Goal: Task Accomplishment & Management: Complete application form

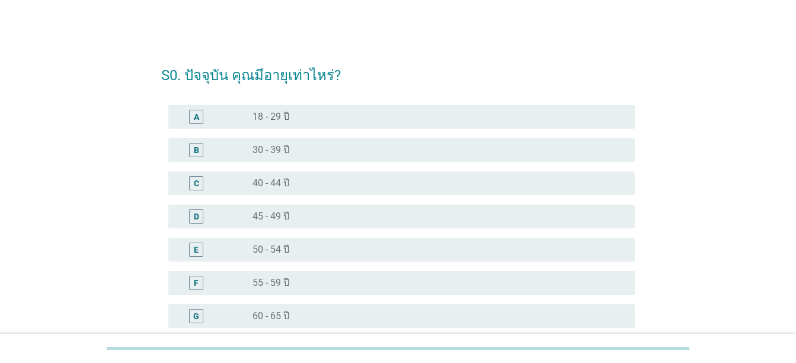
click at [395, 196] on div "C radio_button_unchecked 40 - 44 ปี" at bounding box center [398, 183] width 474 height 33
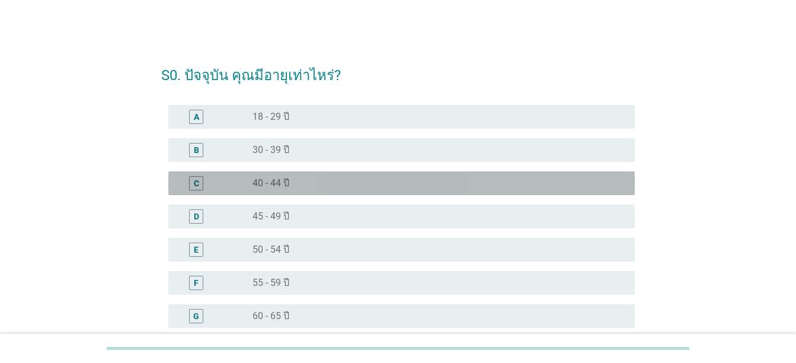
click at [394, 186] on div "radio_button_unchecked 40 - 44 ปี" at bounding box center [434, 183] width 363 height 12
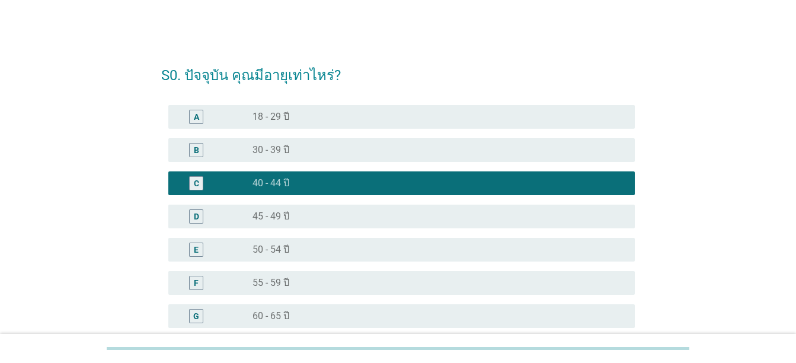
scroll to position [151, 0]
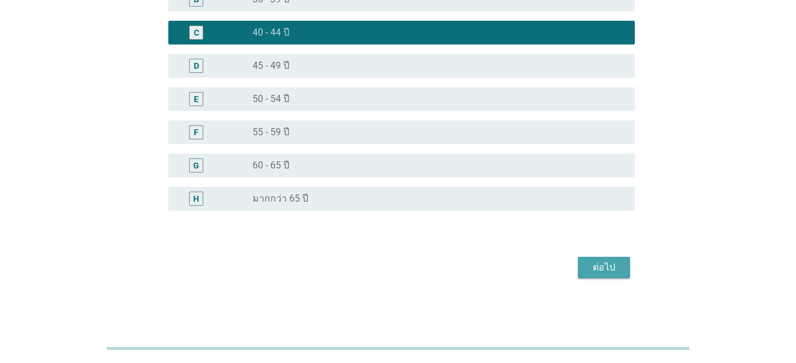
click at [591, 270] on div "ต่อไป" at bounding box center [604, 267] width 33 height 14
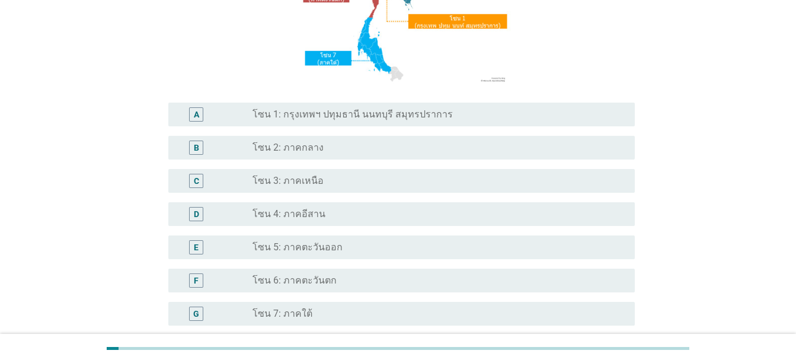
scroll to position [202, 0]
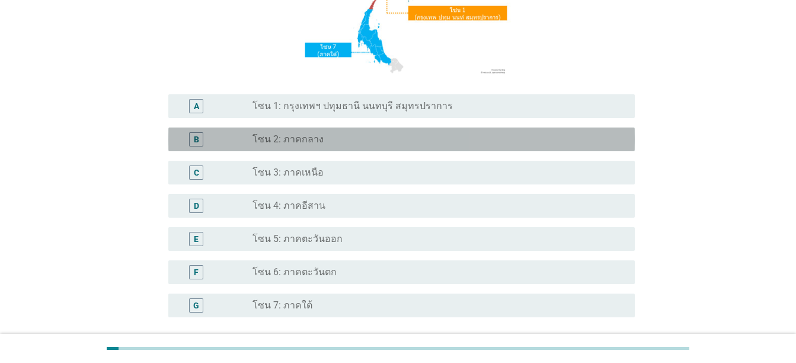
click at [489, 143] on div "radio_button_unchecked โซน 2: ภาคกลาง" at bounding box center [434, 139] width 363 height 12
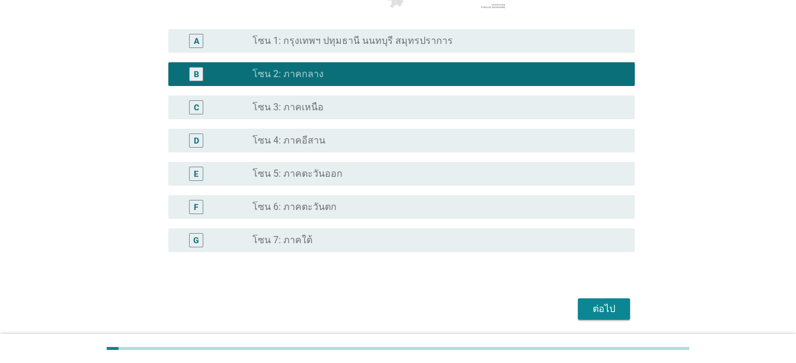
scroll to position [282, 0]
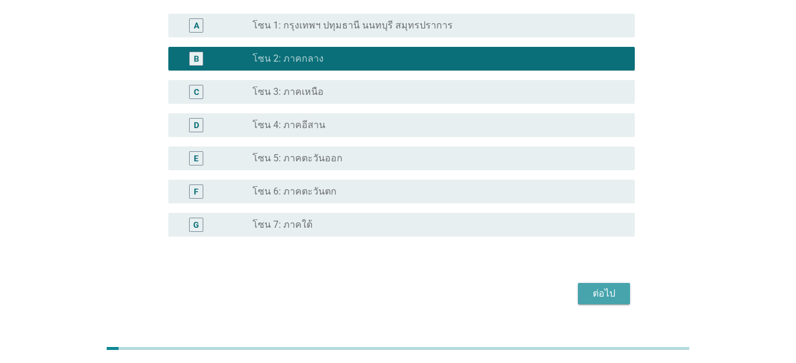
click at [610, 291] on div "ต่อไป" at bounding box center [604, 293] width 33 height 14
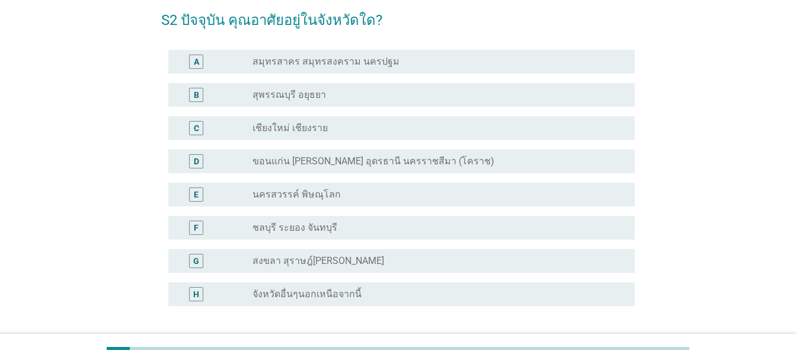
scroll to position [43, 0]
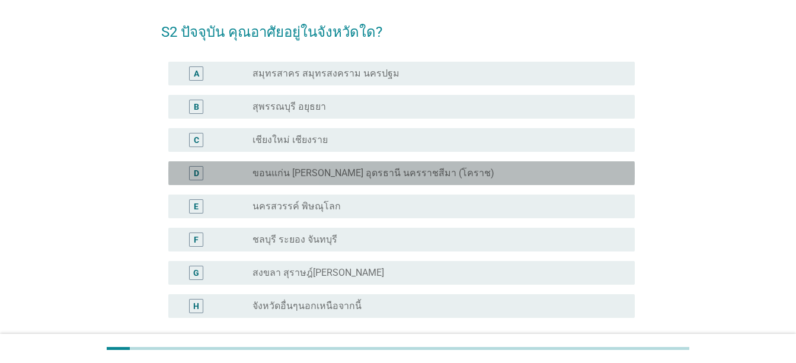
click at [314, 179] on div "radio_button_unchecked ขอนแก่น อุบลราชธานี อุดรธานี นครราชสีมา (โคราช)" at bounding box center [439, 173] width 373 height 14
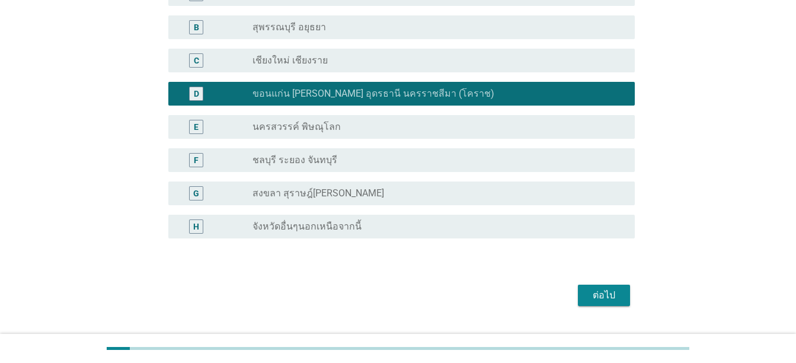
scroll to position [129, 0]
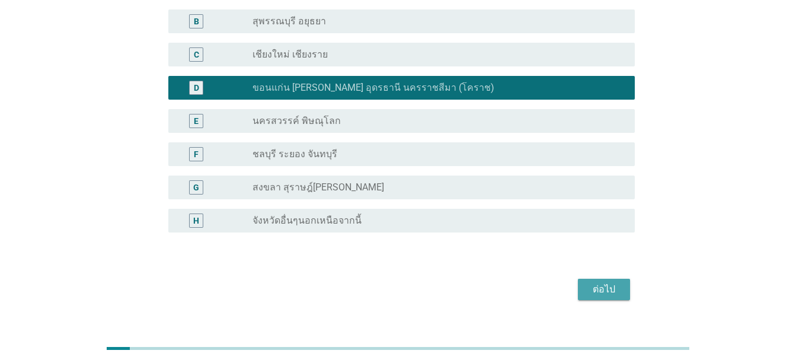
click at [603, 288] on div "ต่อไป" at bounding box center [604, 289] width 33 height 14
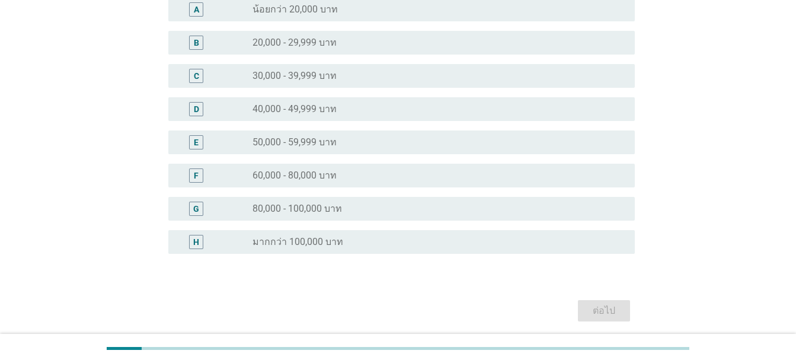
scroll to position [0, 0]
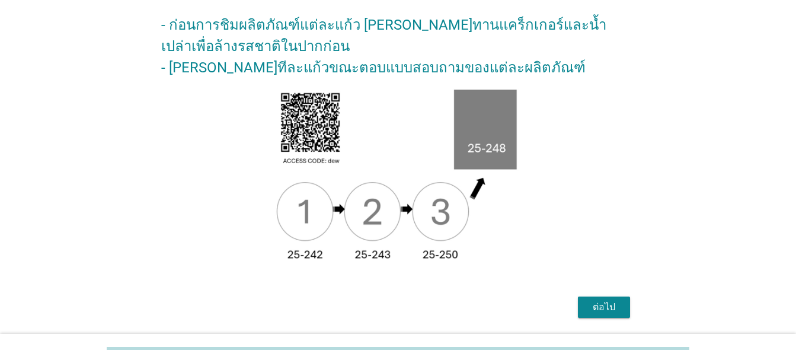
scroll to position [158, 0]
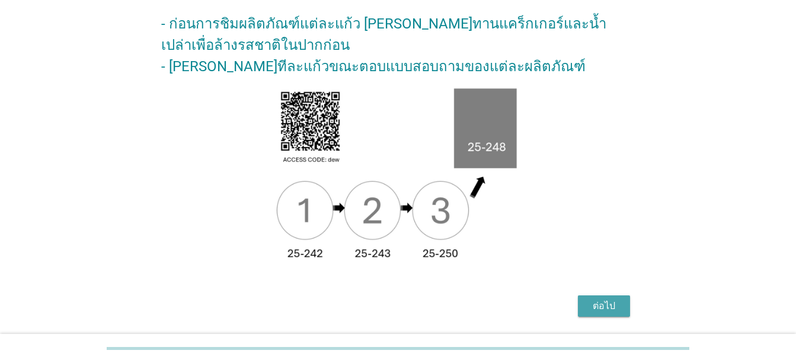
click at [611, 300] on div "ต่อไป" at bounding box center [604, 306] width 33 height 14
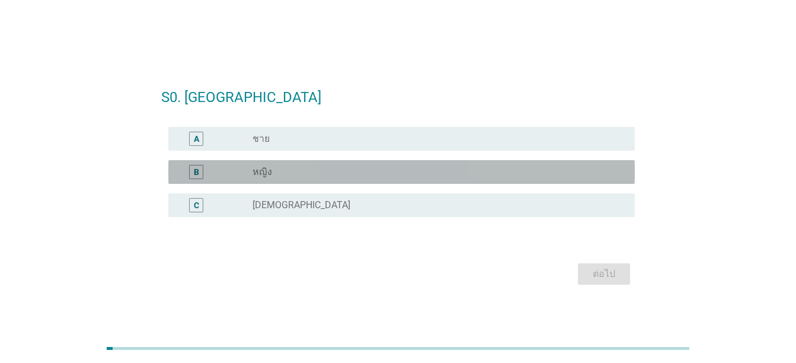
click at [418, 175] on div "radio_button_unchecked หญิง" at bounding box center [434, 172] width 363 height 12
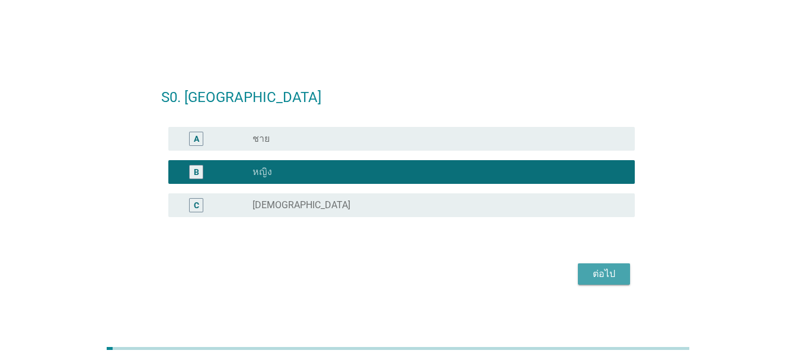
click at [595, 276] on div "ต่อไป" at bounding box center [604, 274] width 33 height 14
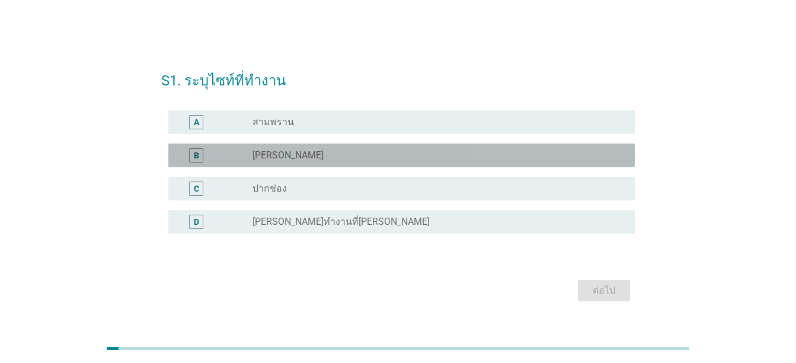
click at [459, 164] on div "B radio_button_unchecked รังสิต" at bounding box center [401, 155] width 467 height 24
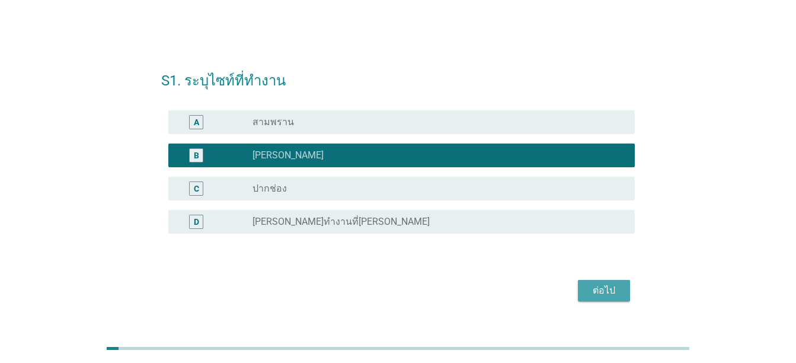
click at [595, 291] on div "ต่อไป" at bounding box center [604, 290] width 33 height 14
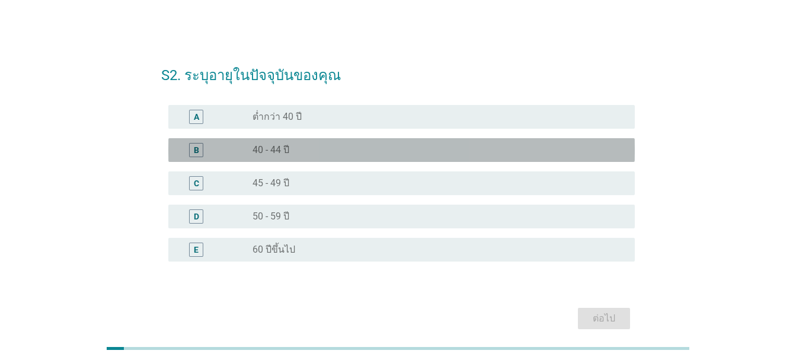
click at [460, 155] on div "radio_button_unchecked 40 - 44 ปี" at bounding box center [434, 150] width 363 height 12
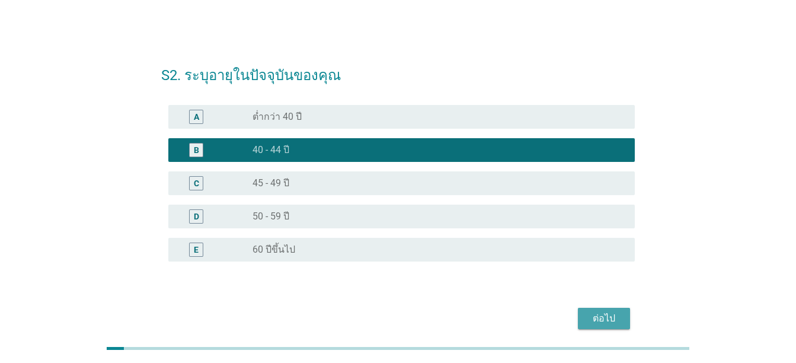
click at [615, 321] on div "ต่อไป" at bounding box center [604, 318] width 33 height 14
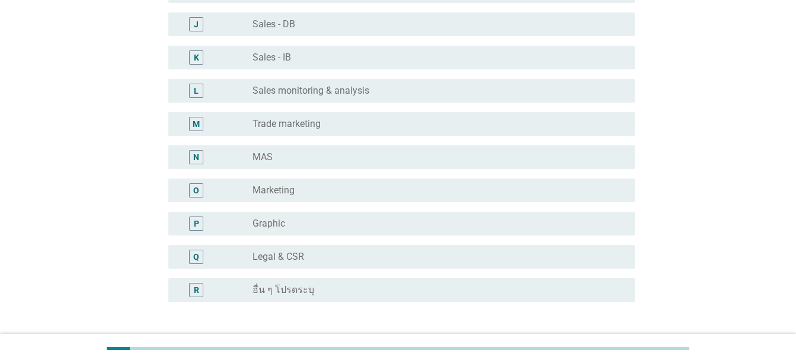
scroll to position [397, 0]
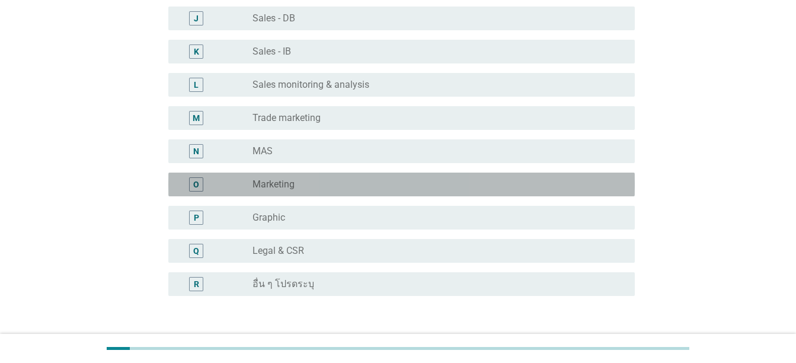
click at [330, 187] on div "radio_button_unchecked Marketing" at bounding box center [434, 184] width 363 height 12
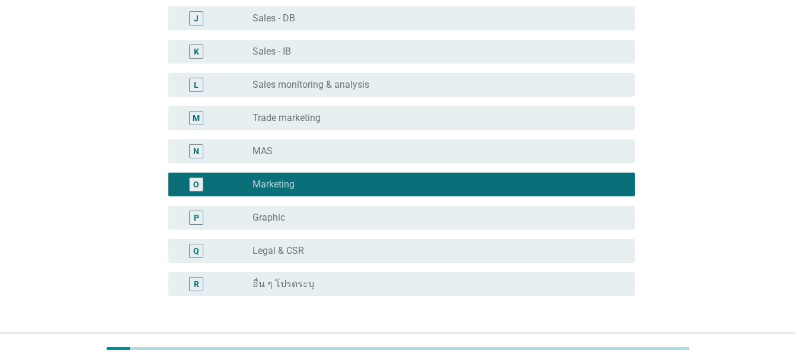
scroll to position [483, 0]
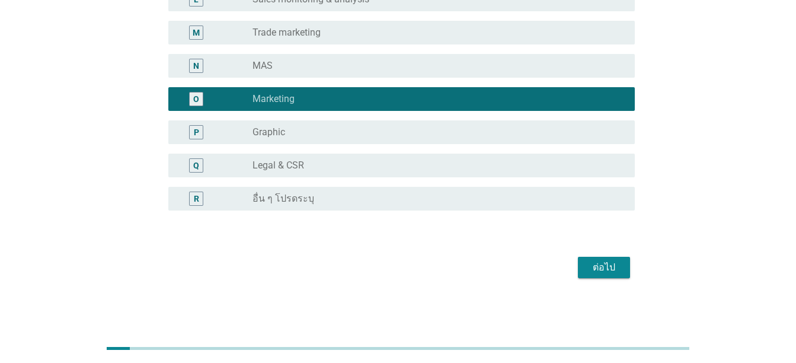
click at [619, 268] on div "ต่อไป" at bounding box center [604, 267] width 33 height 14
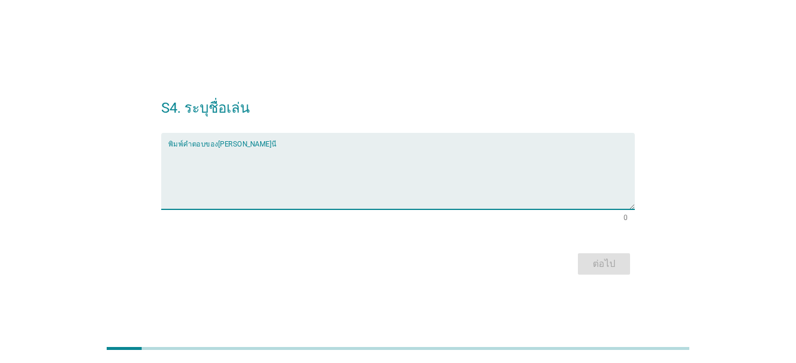
click at [502, 165] on textarea "พิมพ์คำตอบของคุณ ที่นี่" at bounding box center [401, 178] width 467 height 62
type textarea "Dew"
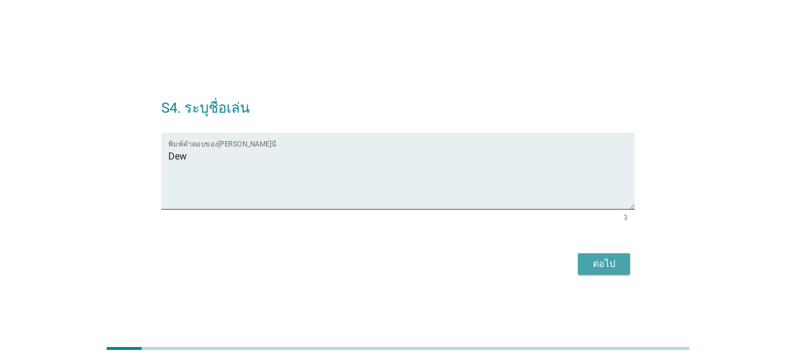
click at [595, 263] on div "ต่อไป" at bounding box center [604, 264] width 33 height 14
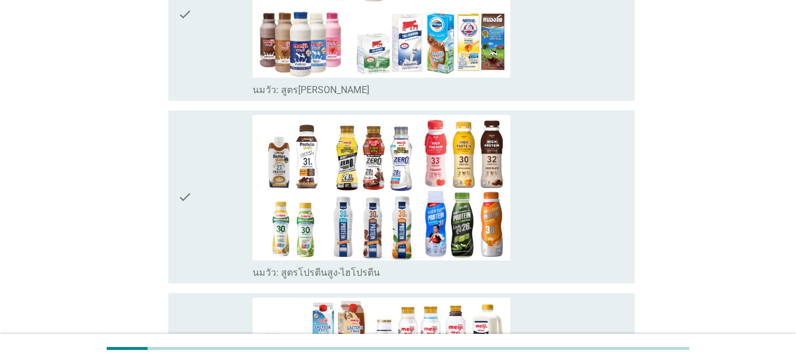
scroll to position [231, 0]
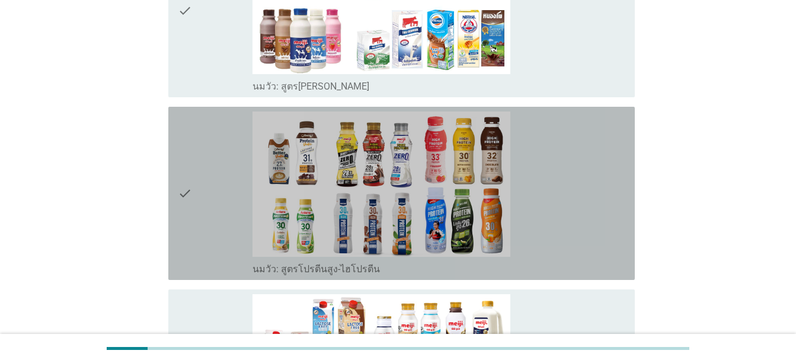
click at [183, 187] on icon "check" at bounding box center [185, 193] width 14 height 164
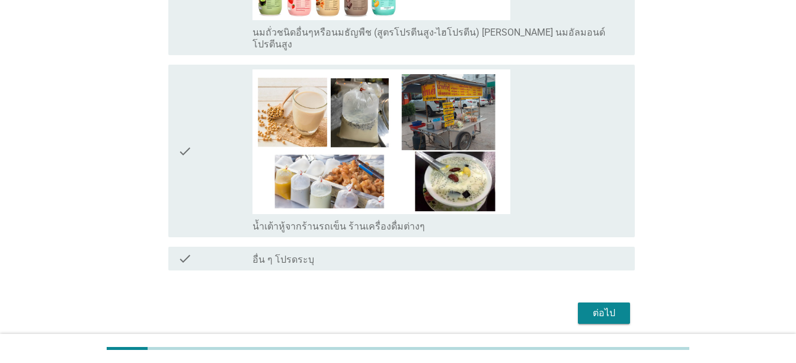
scroll to position [1779, 0]
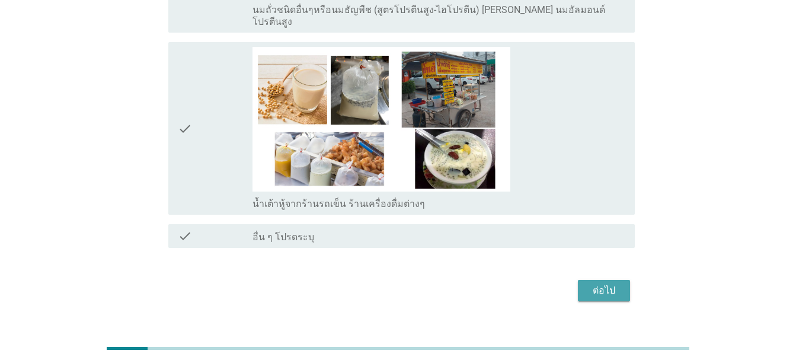
click at [602, 283] on div "ต่อไป" at bounding box center [604, 290] width 33 height 14
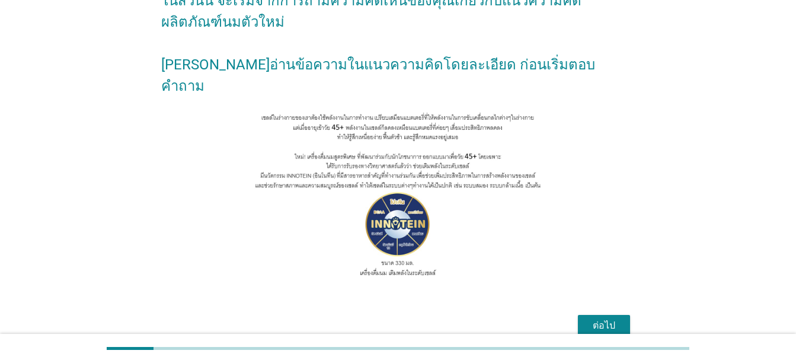
scroll to position [91, 0]
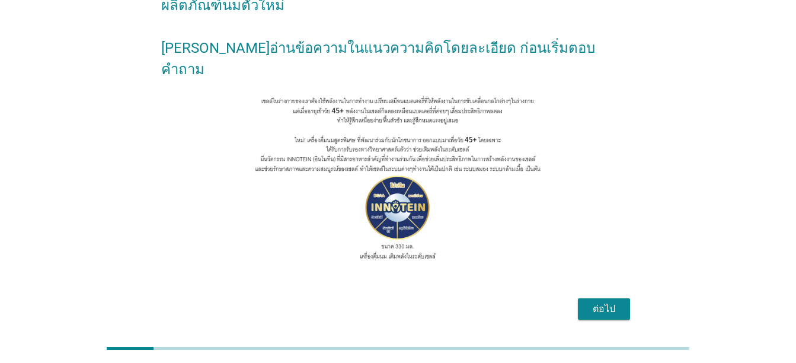
click at [599, 302] on div "ต่อไป" at bounding box center [604, 309] width 33 height 14
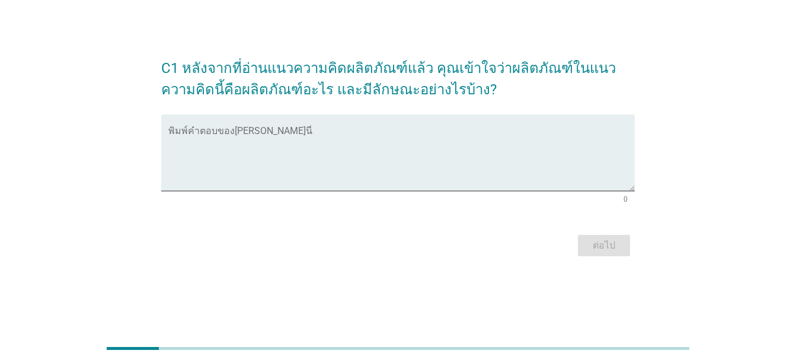
scroll to position [0, 0]
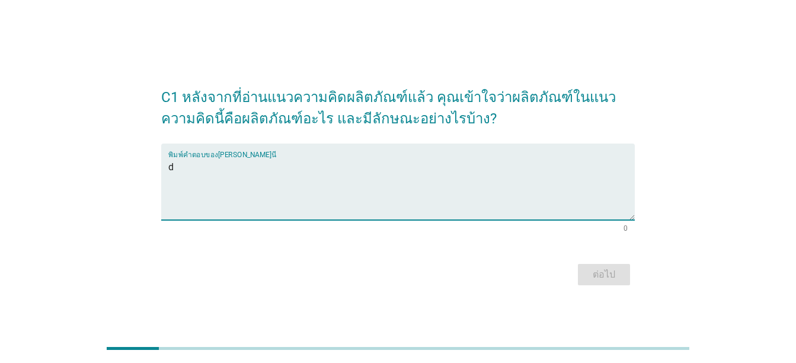
click at [500, 183] on textarea "d" at bounding box center [401, 189] width 467 height 62
type textarea "dddd"
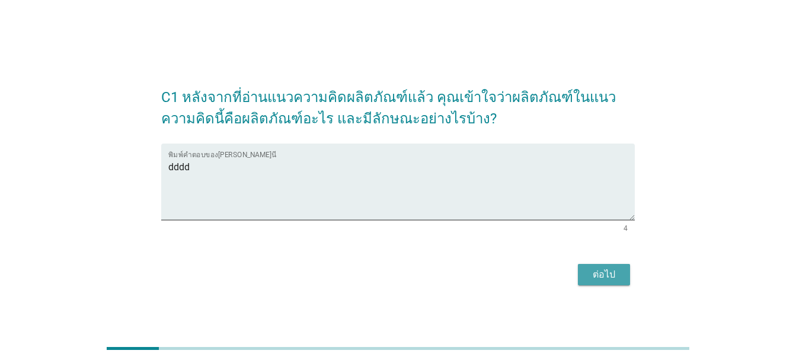
click at [598, 275] on div "ต่อไป" at bounding box center [604, 274] width 33 height 14
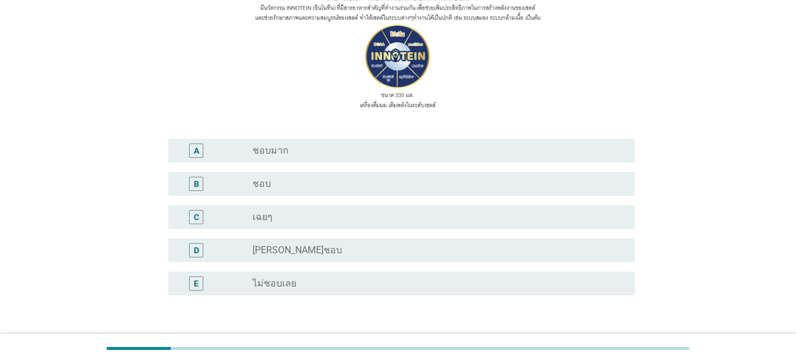
scroll to position [158, 0]
click at [525, 221] on div "radio_button_unchecked เฉยๆ" at bounding box center [434, 216] width 363 height 12
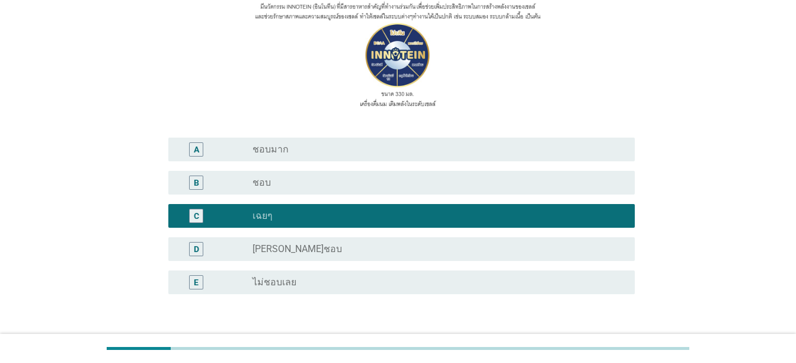
scroll to position [242, 0]
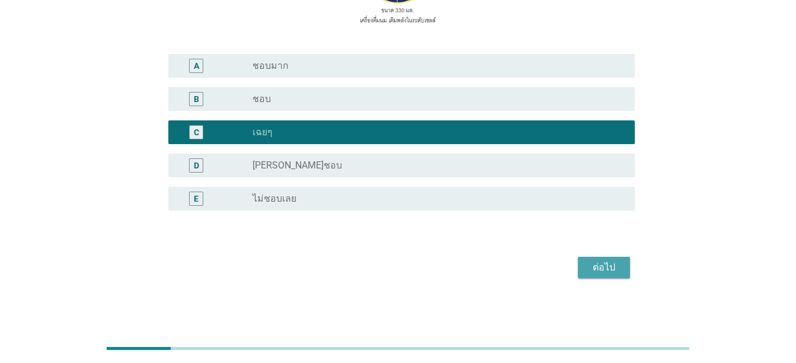
click at [604, 269] on div "ต่อไป" at bounding box center [604, 267] width 33 height 14
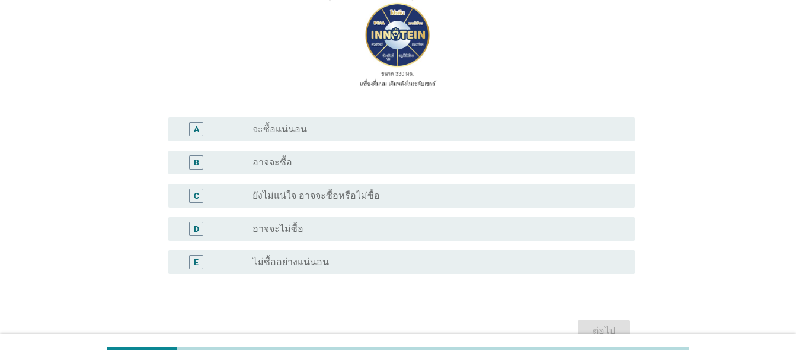
scroll to position [190, 0]
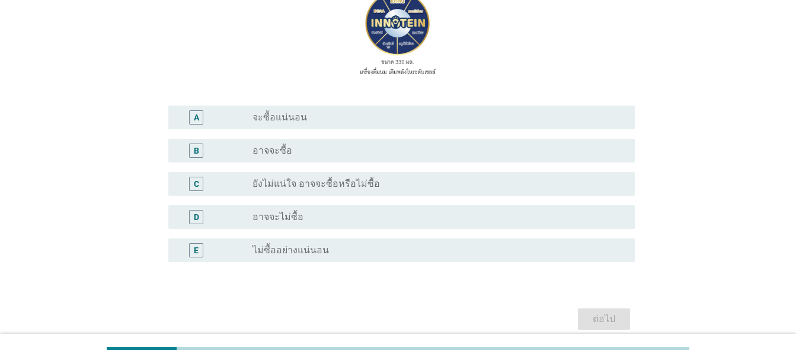
click at [527, 224] on div "radio_button_unchecked อาจจะไม่ซื้อ" at bounding box center [439, 217] width 373 height 14
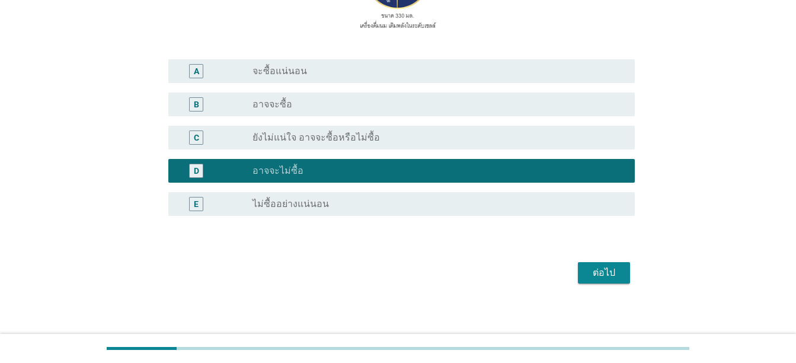
scroll to position [242, 0]
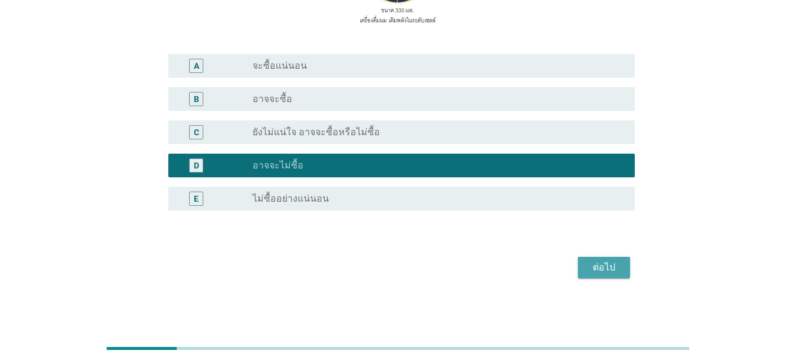
click at [614, 266] on div "ต่อไป" at bounding box center [604, 267] width 33 height 14
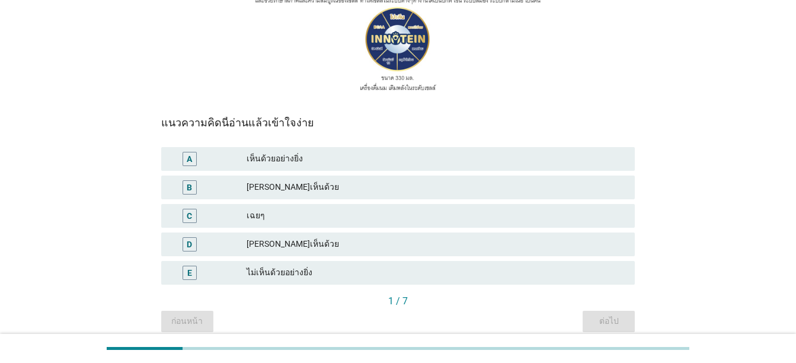
scroll to position [197, 0]
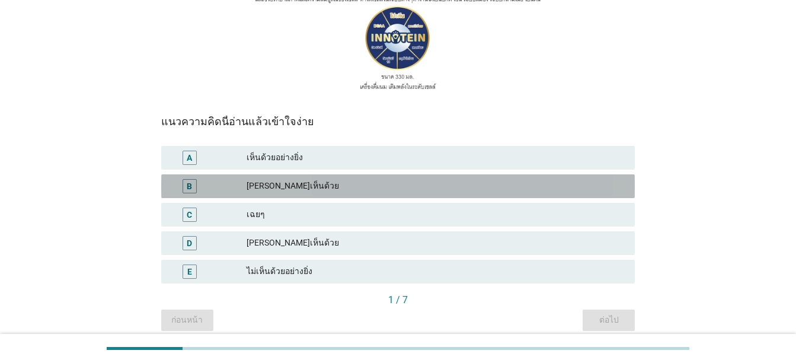
click at [438, 183] on div "ค่อนข้างเห็นด้วย" at bounding box center [436, 186] width 379 height 14
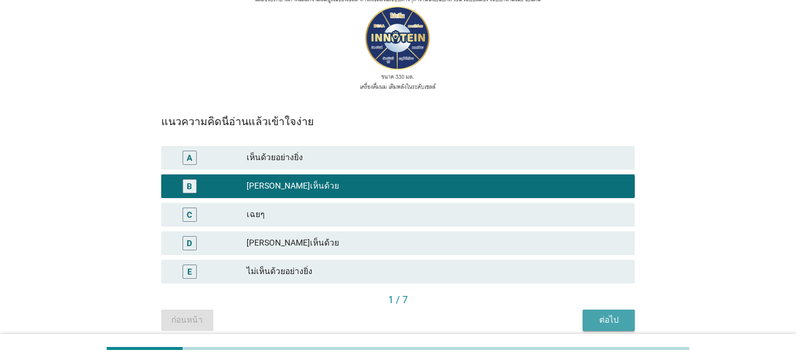
click at [605, 316] on div "ต่อไป" at bounding box center [608, 320] width 33 height 12
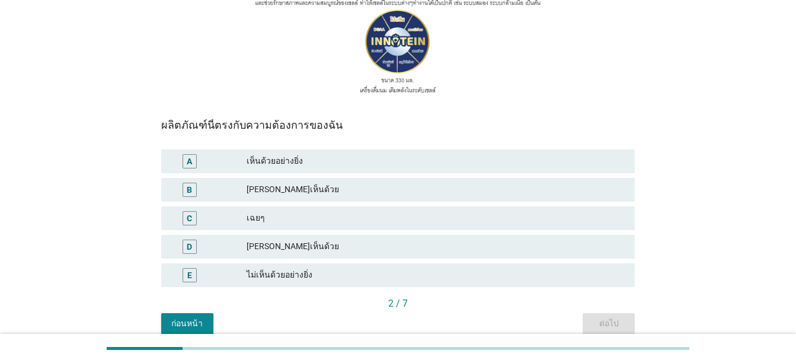
scroll to position [205, 0]
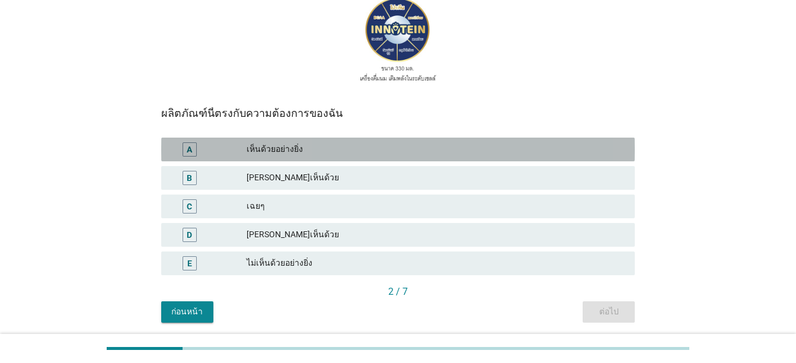
click at [548, 151] on div "เห็นด้วยอย่างยิ่ง" at bounding box center [436, 149] width 379 height 14
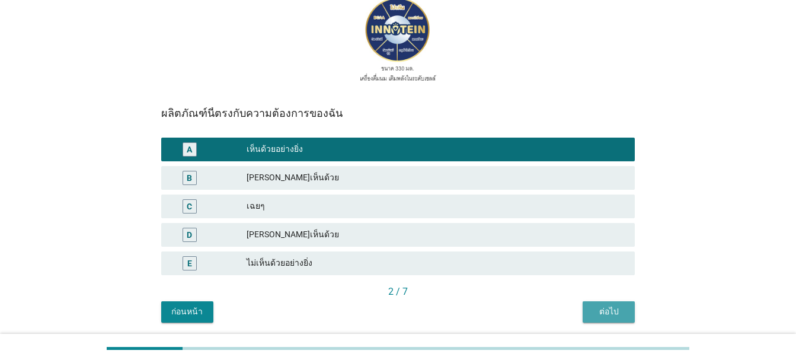
click at [612, 308] on div "ต่อไป" at bounding box center [608, 311] width 33 height 12
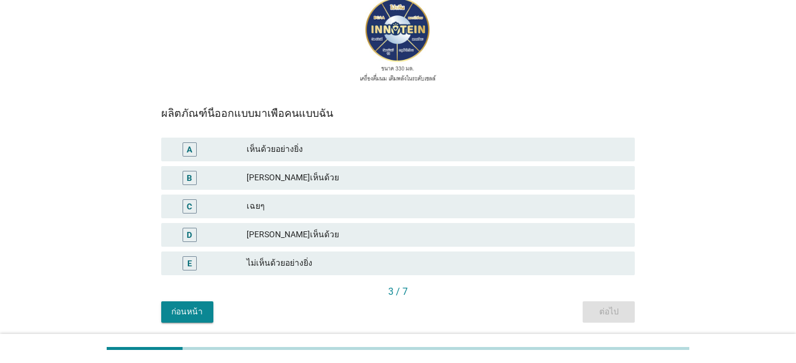
scroll to position [206, 0]
click at [551, 261] on div "ไม่เห็นด้วยอย่างยิ่ง" at bounding box center [436, 262] width 379 height 14
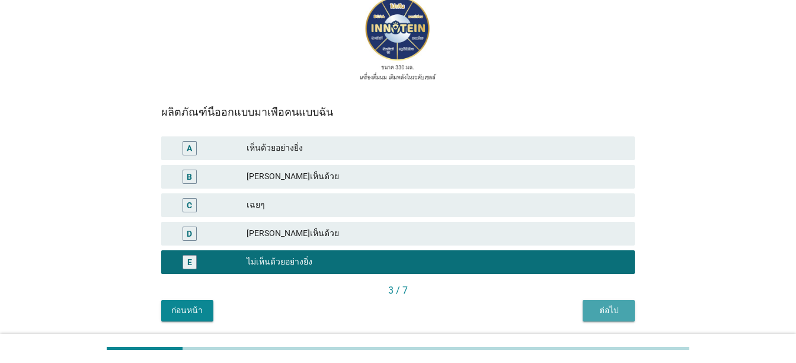
click at [615, 312] on div "ต่อไป" at bounding box center [608, 310] width 33 height 12
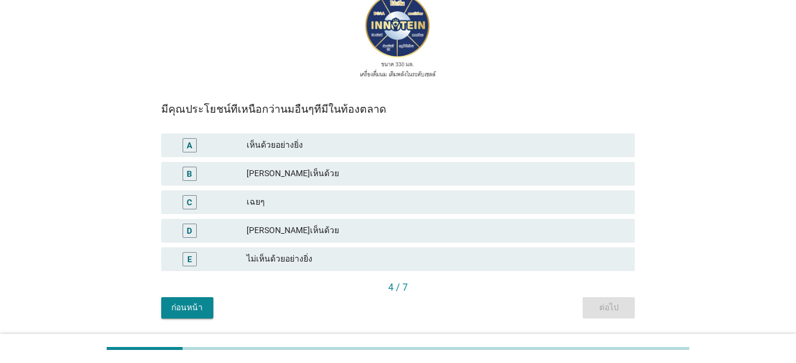
scroll to position [231, 0]
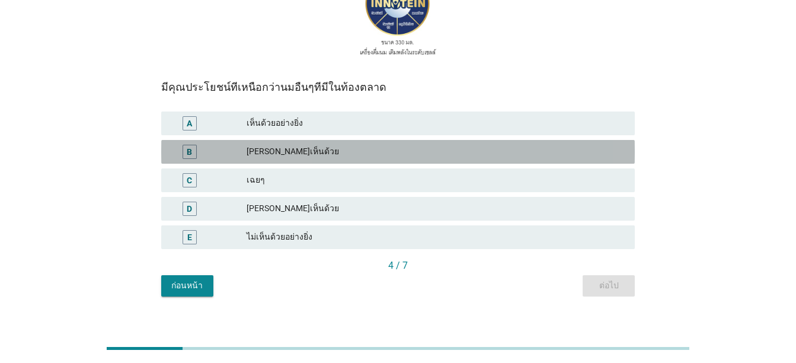
click at [531, 152] on div "ค่อนข้างเห็นด้วย" at bounding box center [436, 152] width 379 height 14
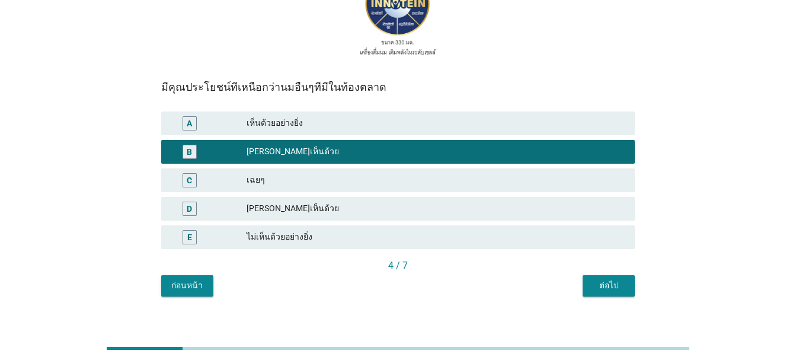
click at [622, 284] on div "ต่อไป" at bounding box center [608, 285] width 33 height 12
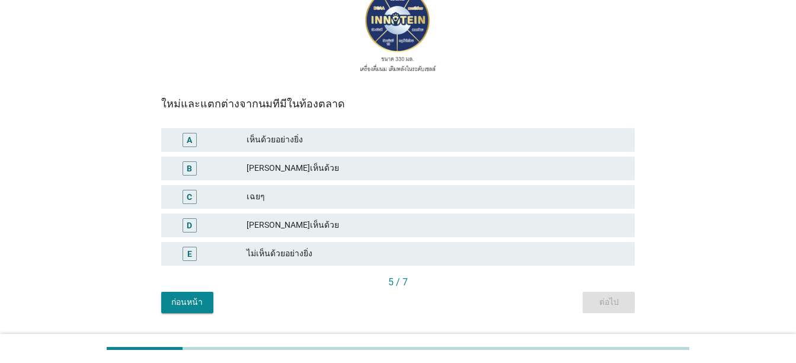
scroll to position [221, 0]
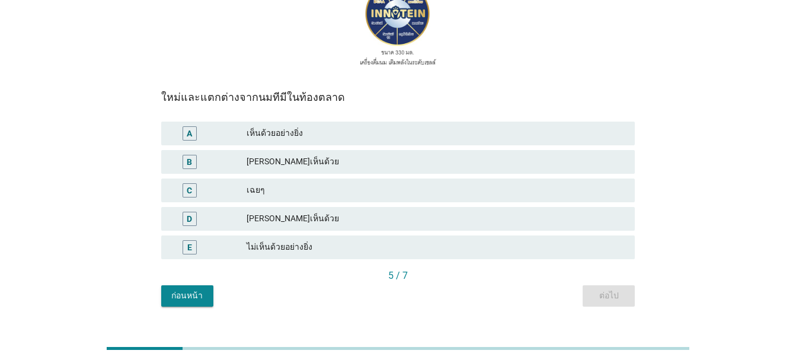
click at [546, 190] on div "เฉยๆ" at bounding box center [436, 190] width 379 height 14
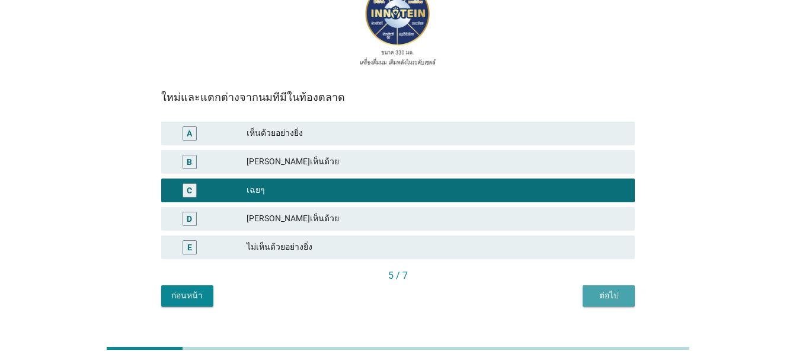
click at [609, 295] on div "ต่อไป" at bounding box center [608, 295] width 33 height 12
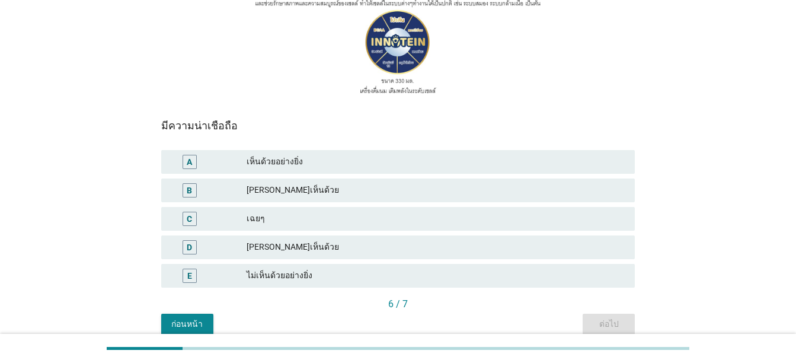
scroll to position [203, 0]
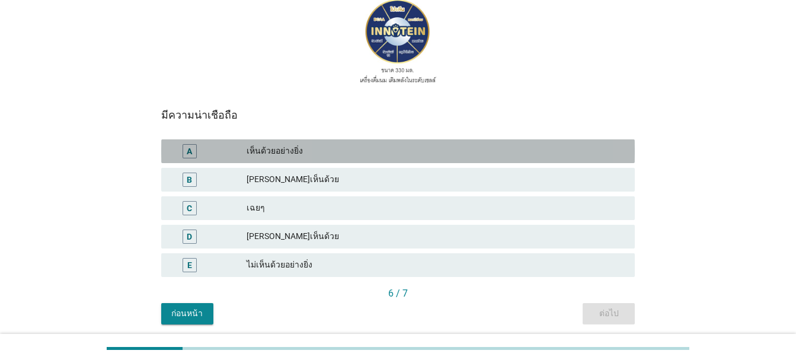
click at [553, 148] on div "เห็นด้วยอย่างยิ่ง" at bounding box center [436, 151] width 379 height 14
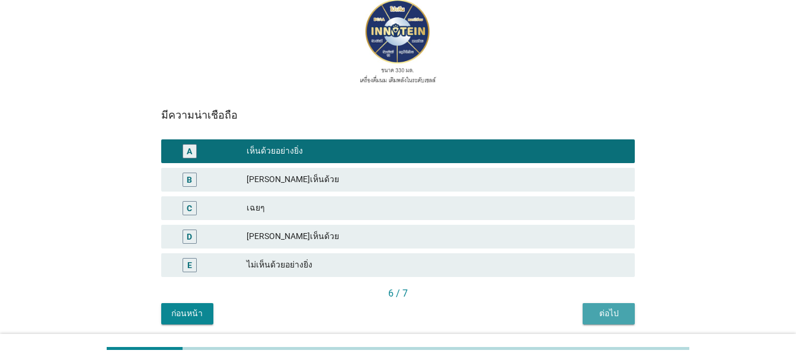
click at [620, 305] on button "ต่อไป" at bounding box center [609, 313] width 52 height 21
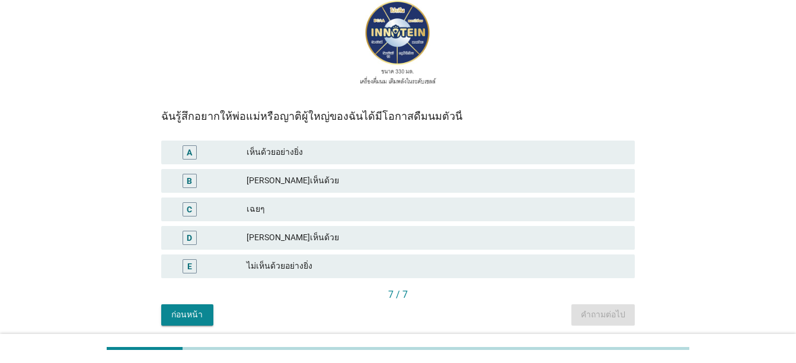
scroll to position [213, 0]
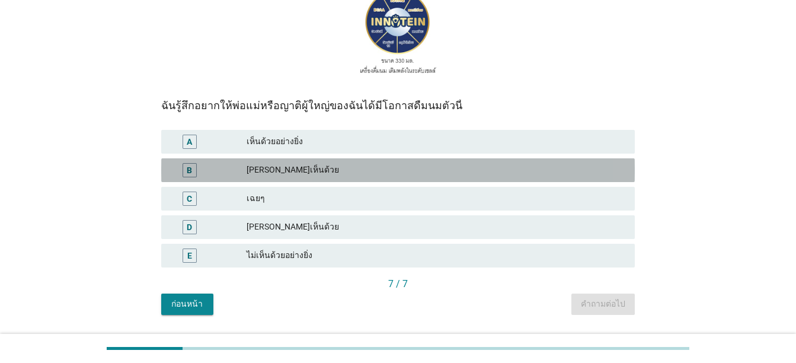
click at [521, 171] on div "ค่อนข้างเห็นด้วย" at bounding box center [436, 170] width 379 height 14
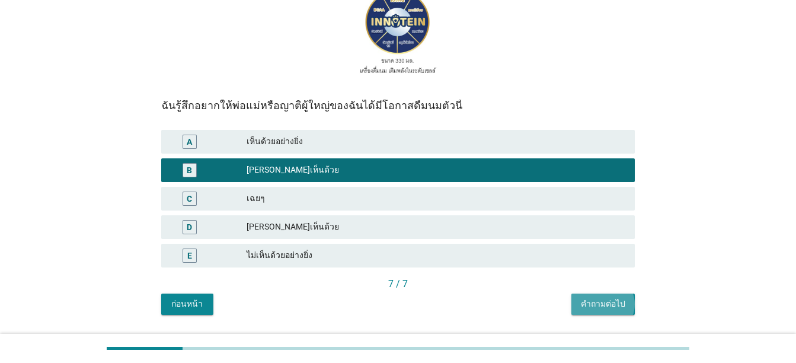
click at [604, 310] on div "คำถามต่อไป" at bounding box center [603, 304] width 44 height 12
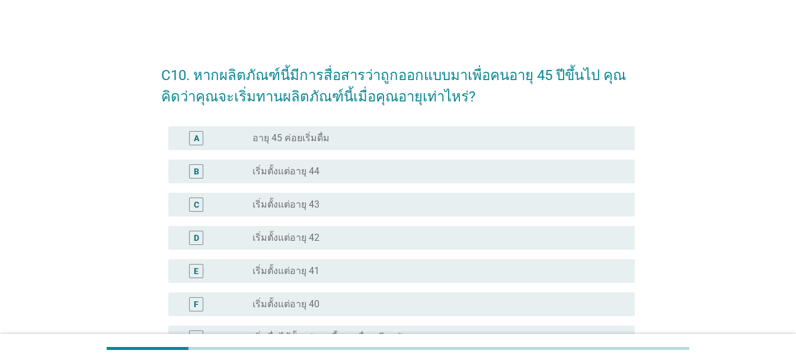
click at [503, 167] on div "radio_button_unchecked เริ่มตั้งแต่อายุ 44" at bounding box center [434, 171] width 363 height 12
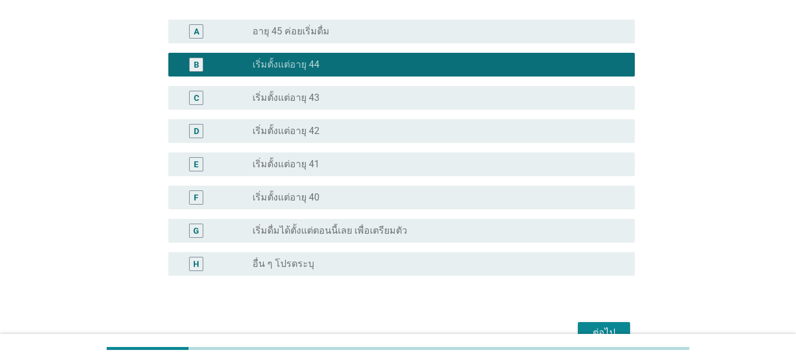
scroll to position [172, 0]
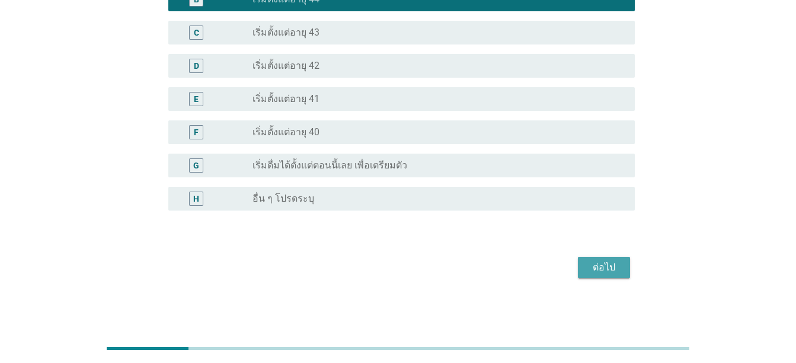
click at [608, 270] on div "ต่อไป" at bounding box center [604, 267] width 33 height 14
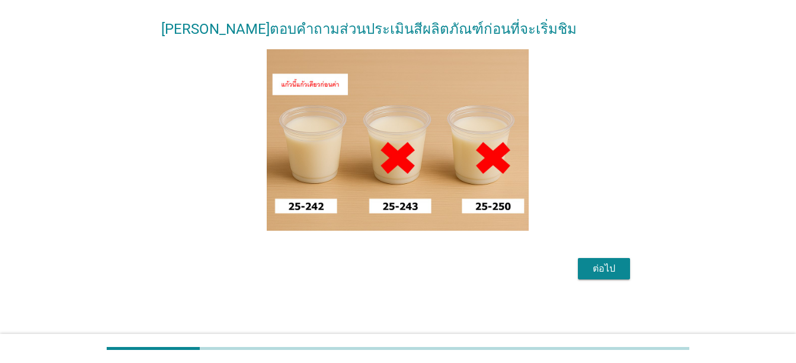
scroll to position [98, 0]
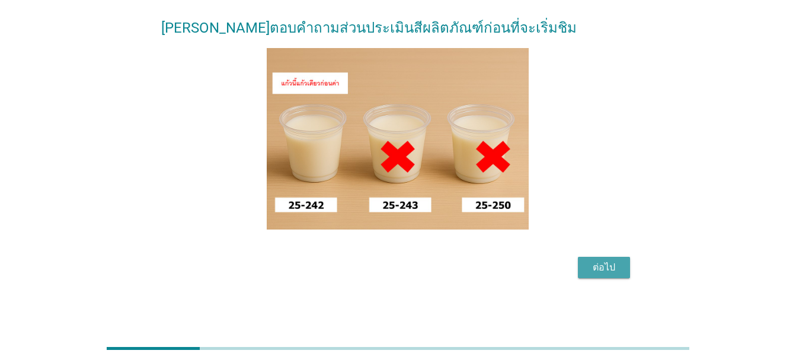
click at [612, 275] on div "ต่อไป" at bounding box center [604, 267] width 33 height 14
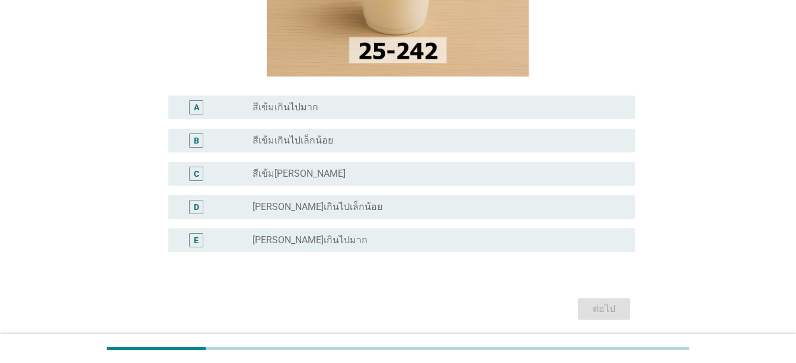
scroll to position [203, 0]
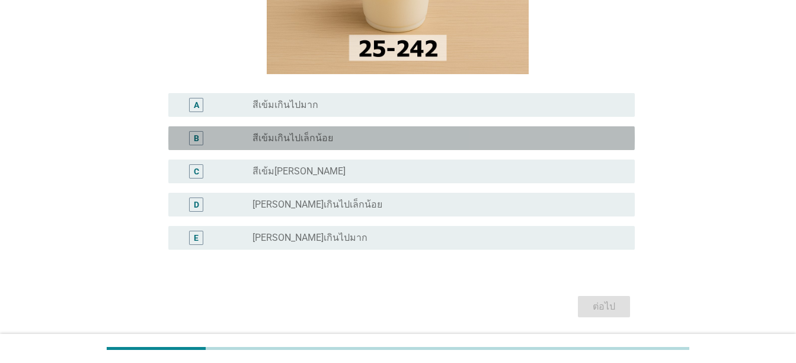
click at [560, 136] on div "radio_button_unchecked สีเข้มเกินไปเล็กน้อย" at bounding box center [434, 138] width 363 height 12
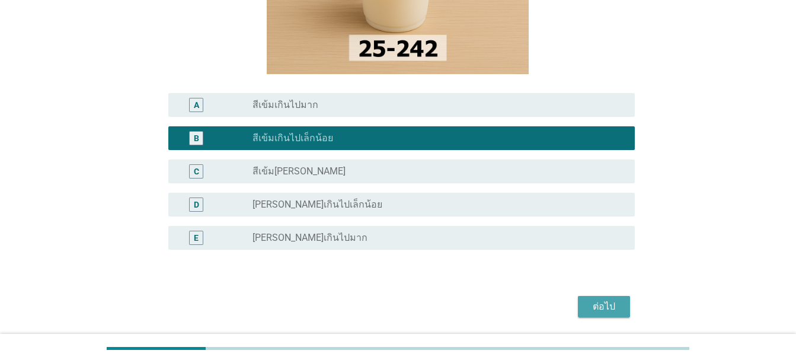
click at [607, 310] on div "ต่อไป" at bounding box center [604, 306] width 33 height 14
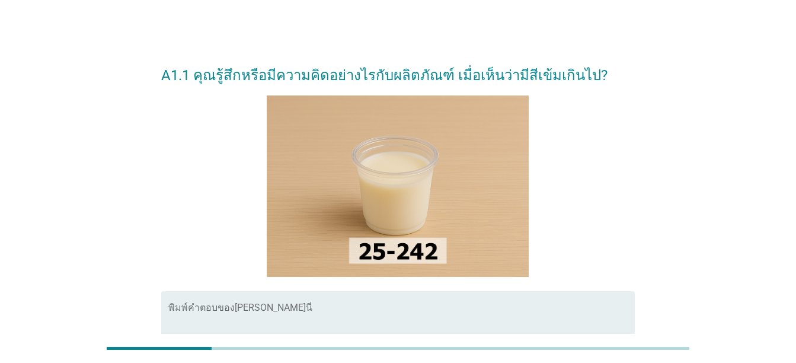
scroll to position [155, 0]
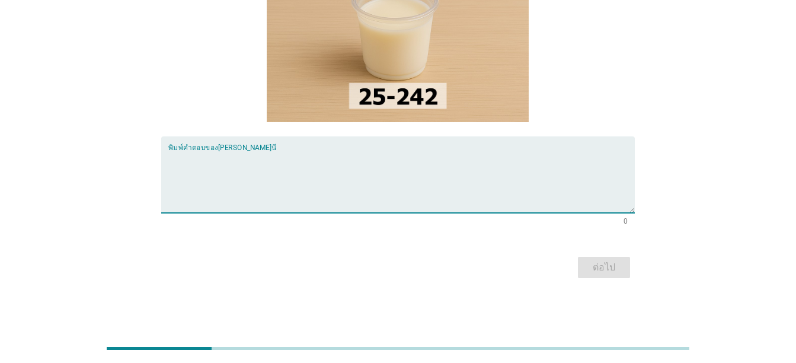
click at [451, 159] on textarea "พิมพ์คำตอบของคุณ ที่นี่" at bounding box center [401, 182] width 467 height 62
type textarea "sss"
click at [602, 264] on div "ต่อไป" at bounding box center [604, 267] width 33 height 14
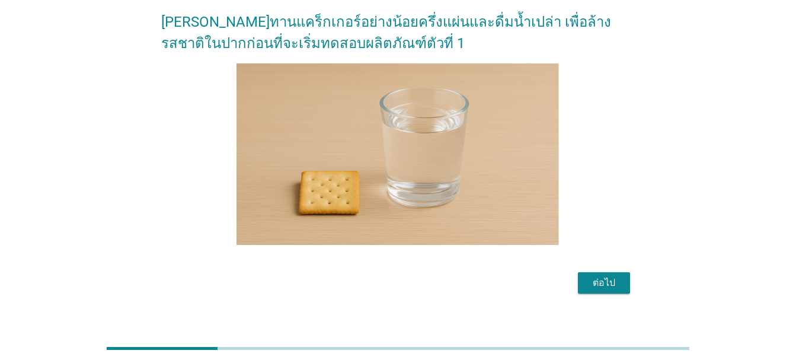
scroll to position [69, 0]
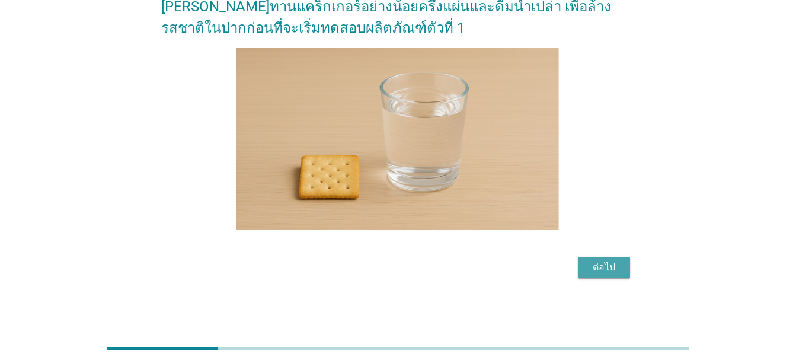
click at [596, 260] on div "ต่อไป" at bounding box center [604, 267] width 33 height 14
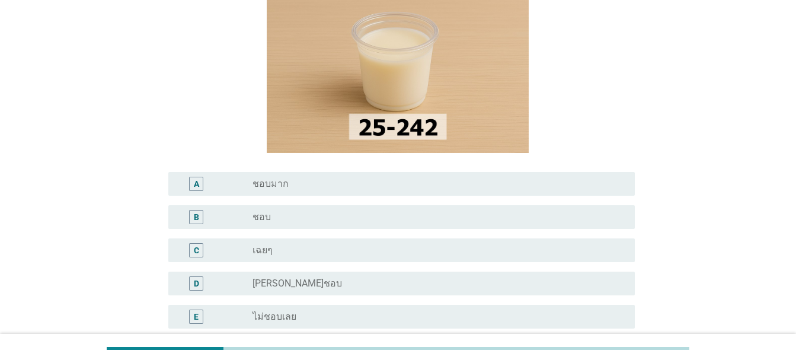
scroll to position [199, 0]
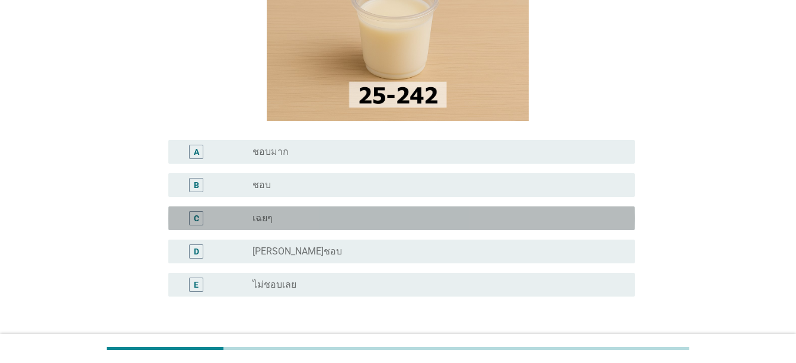
click at [500, 209] on div "C radio_button_unchecked เฉยๆ" at bounding box center [401, 218] width 467 height 24
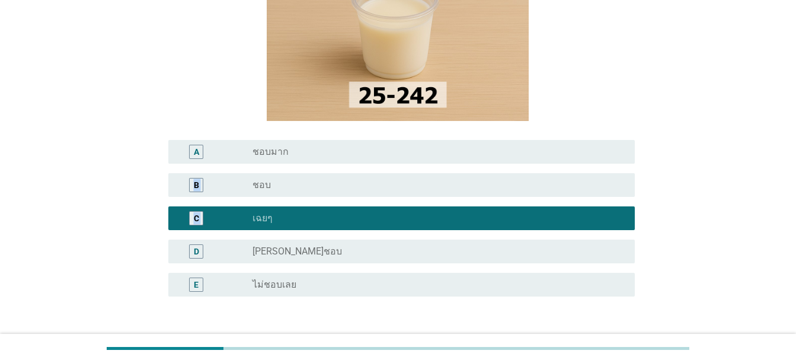
drag, startPoint x: 794, startPoint y: 135, endPoint x: 792, endPoint y: 230, distance: 94.9
click at [792, 230] on div "ดื่มนมอย่างน้อยครึ่งแก้วก่อนตอบคำถามข้อนี้ A2. โดยรวมๆ คุณชอบผลิตภัณฑ์นี้มากน้อ…" at bounding box center [398, 110] width 796 height 618
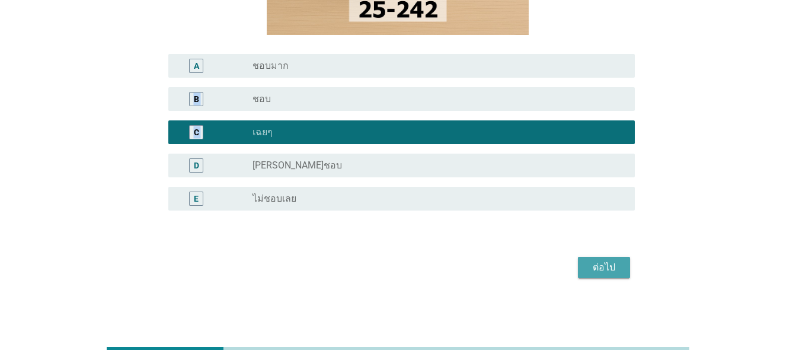
click at [604, 273] on div "ต่อไป" at bounding box center [604, 267] width 33 height 14
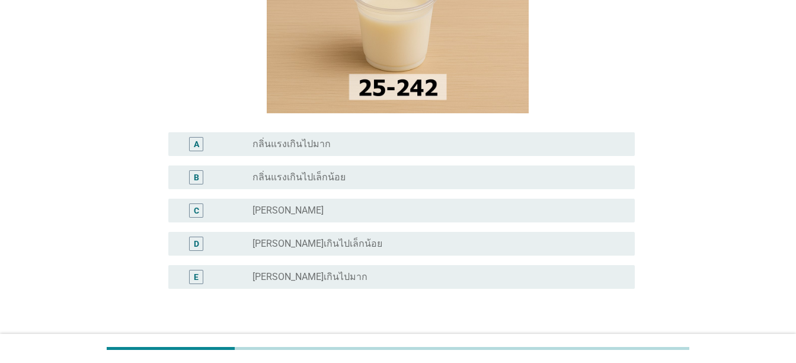
scroll to position [181, 0]
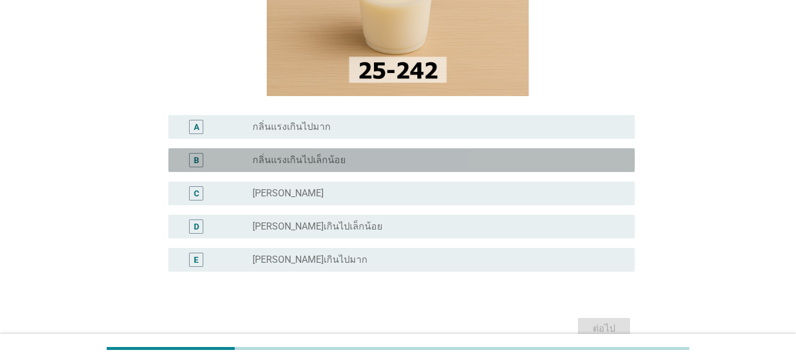
click at [586, 157] on div "radio_button_unchecked กลิ่นแรงเกินไปเล็กน้อย" at bounding box center [434, 160] width 363 height 12
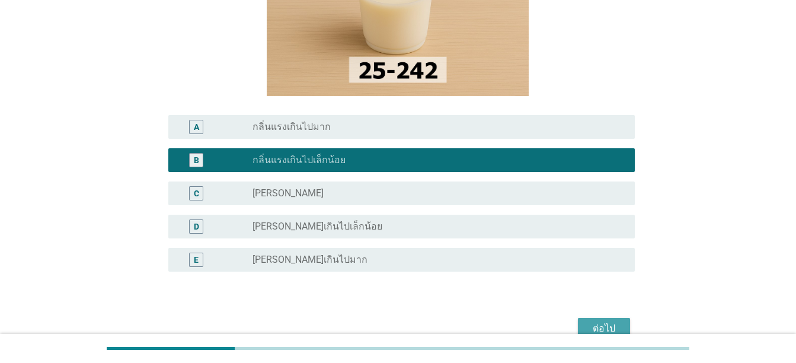
click at [601, 323] on div "ต่อไป" at bounding box center [604, 328] width 33 height 14
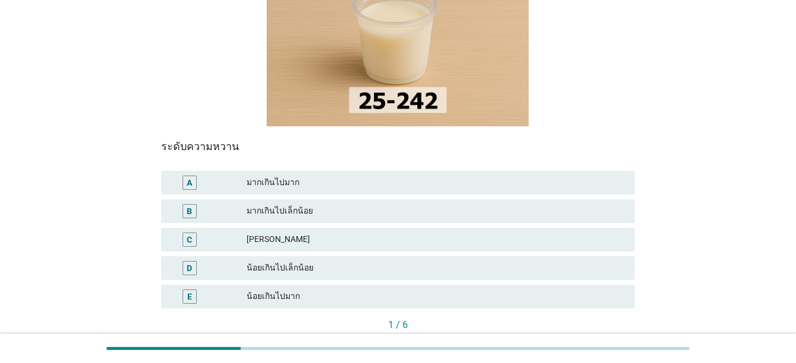
scroll to position [179, 0]
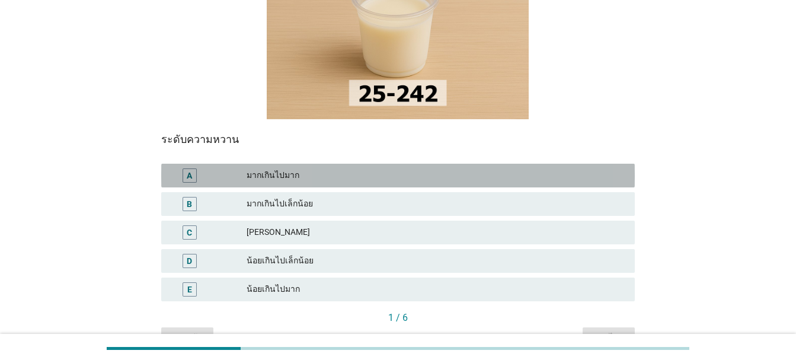
click at [500, 164] on div "A มากเกินไปมาก" at bounding box center [398, 176] width 474 height 24
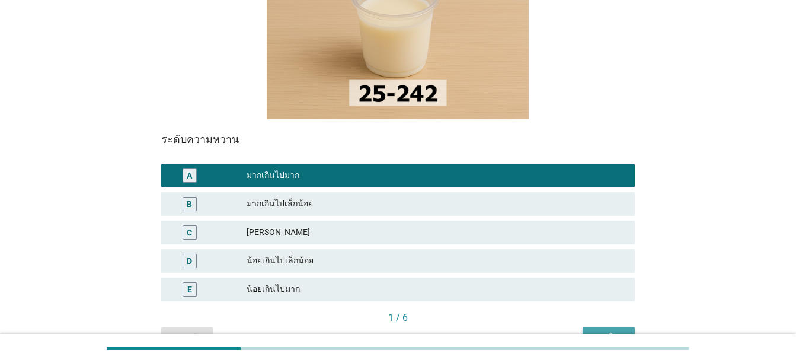
click at [590, 327] on button "ต่อไป" at bounding box center [609, 337] width 52 height 21
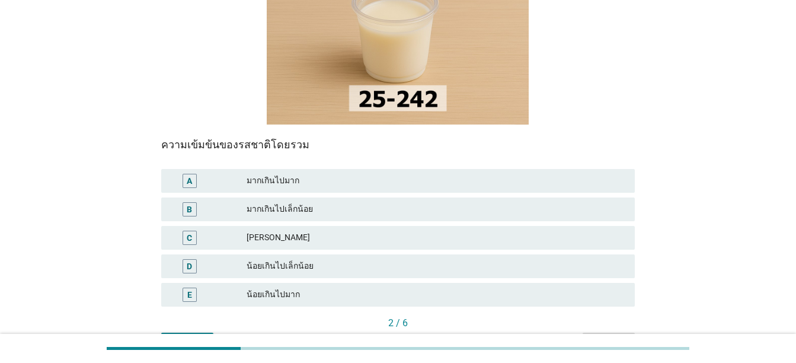
scroll to position [176, 0]
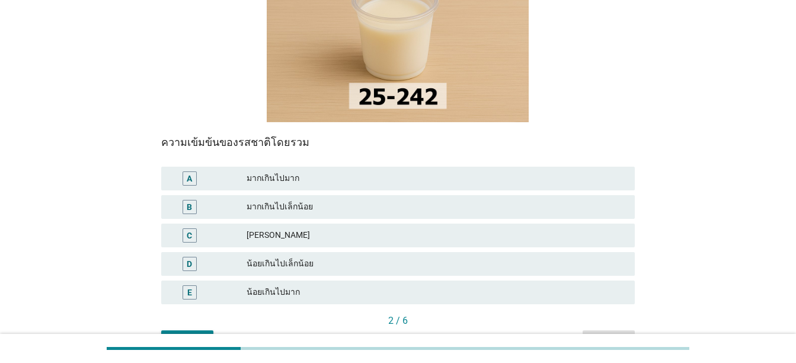
click at [574, 200] on div "มากเกินไปเล็กน้อย" at bounding box center [436, 207] width 379 height 14
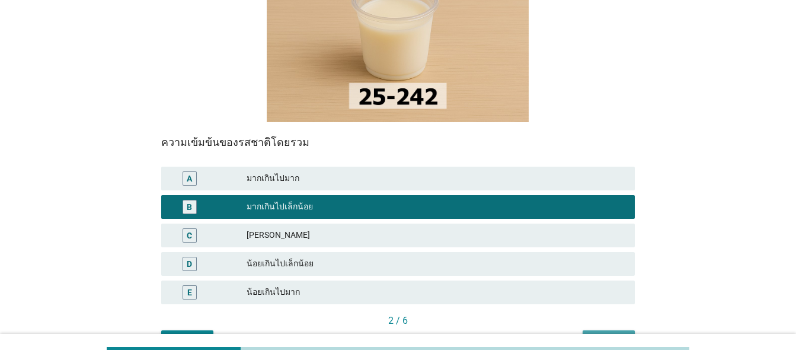
click at [615, 334] on div "ต่อไป" at bounding box center [608, 340] width 33 height 12
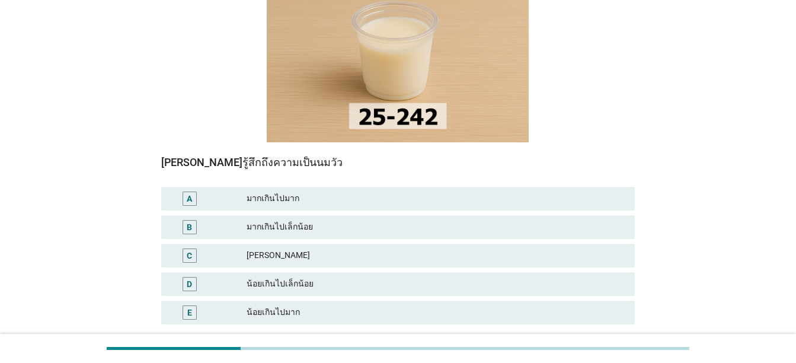
scroll to position [163, 0]
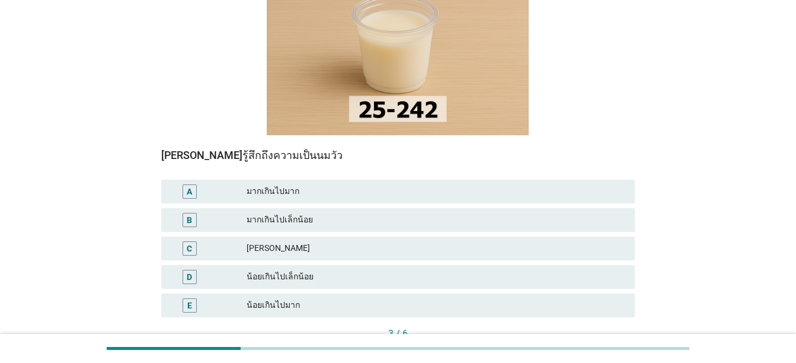
click at [582, 270] on div "น้อยเกินไปเล็กน้อย" at bounding box center [436, 277] width 379 height 14
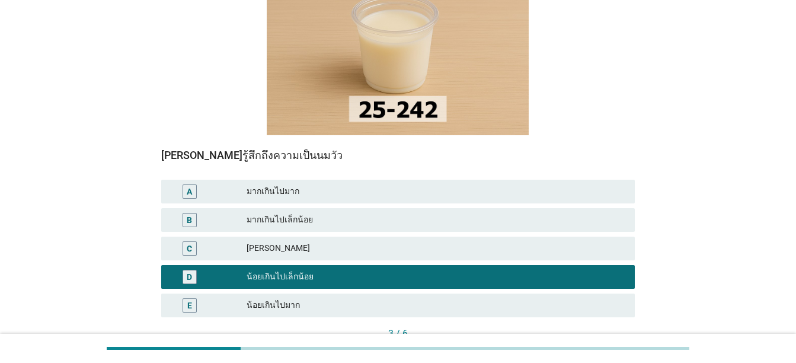
click at [621, 347] on div "ต่อไป" at bounding box center [608, 353] width 33 height 12
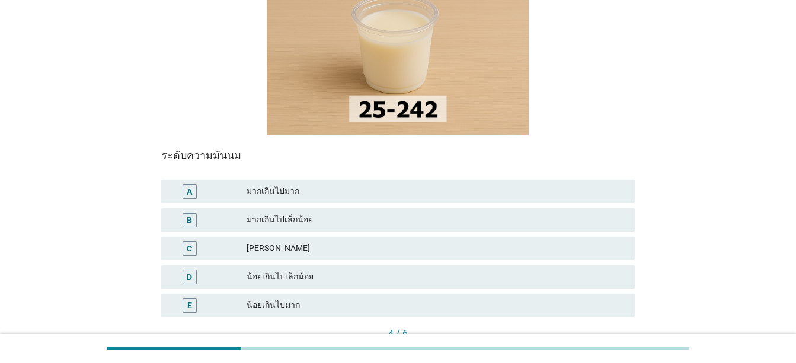
scroll to position [0, 0]
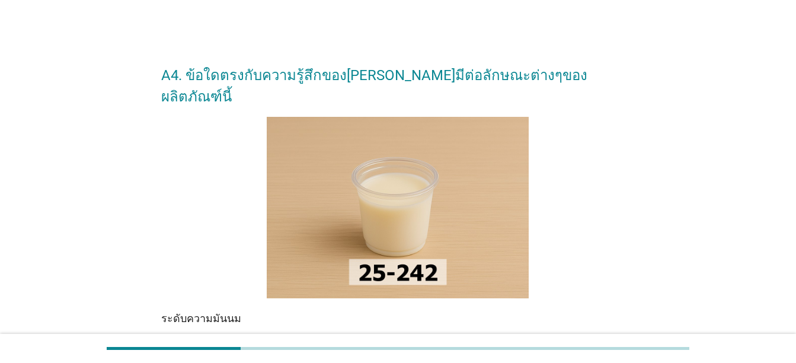
drag, startPoint x: 796, startPoint y: 45, endPoint x: 768, endPoint y: 69, distance: 36.1
click at [768, 69] on div "A4. ข้อใดตรงกับความรู้สึกของคุณที่มีต่อลักษณะต่างๆของผลิตภัณฑ์นี้ ระดับความมันน…" at bounding box center [398, 290] width 796 height 580
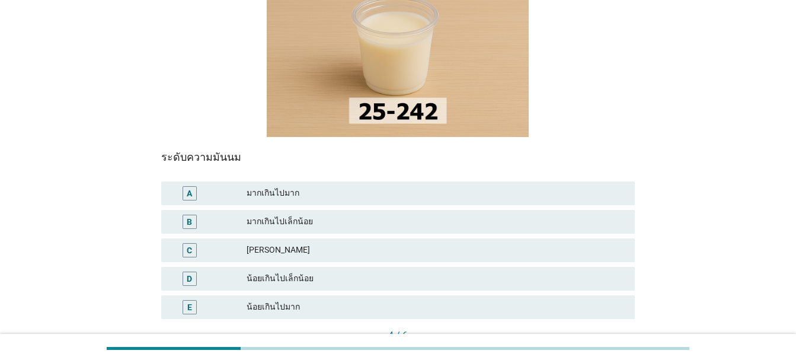
scroll to position [162, 0]
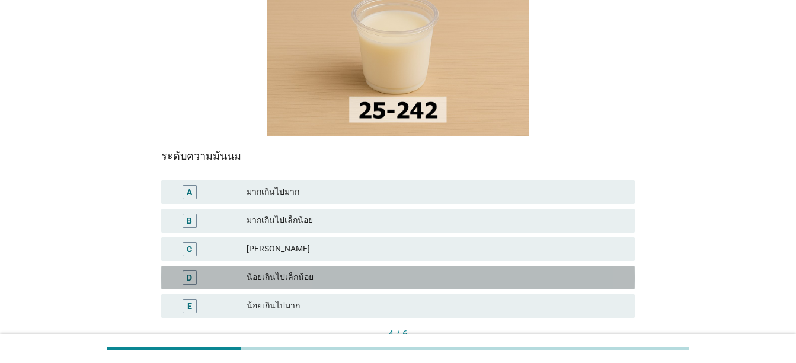
click at [506, 270] on div "น้อยเกินไปเล็กน้อย" at bounding box center [436, 277] width 379 height 14
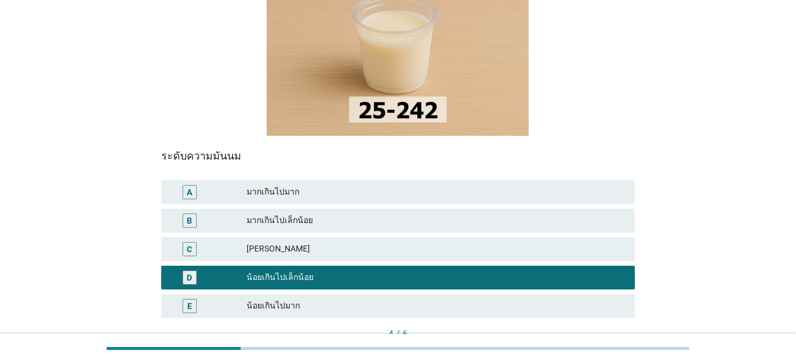
scroll to position [225, 0]
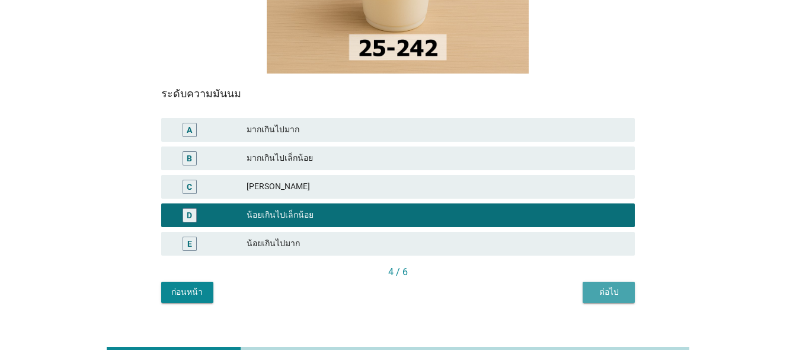
click at [615, 286] on div "ต่อไป" at bounding box center [608, 292] width 33 height 12
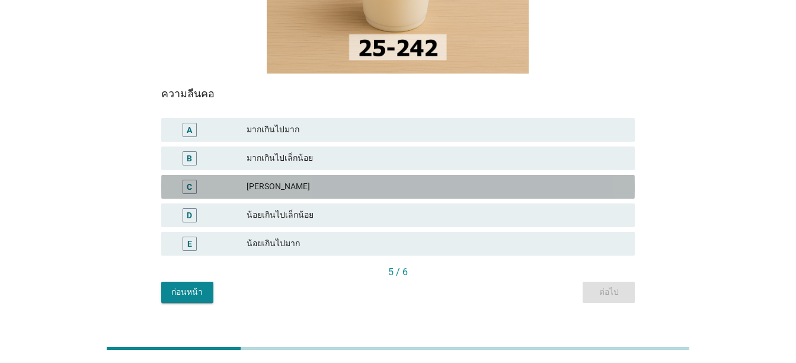
click at [499, 175] on div "C กำลังดี" at bounding box center [398, 187] width 474 height 24
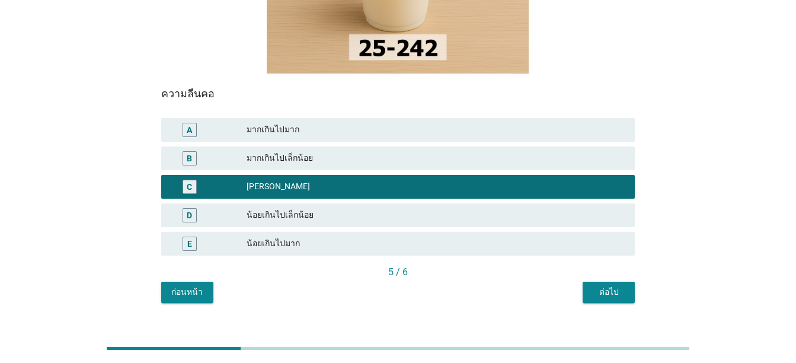
click at [593, 286] on div "ต่อไป" at bounding box center [608, 292] width 33 height 12
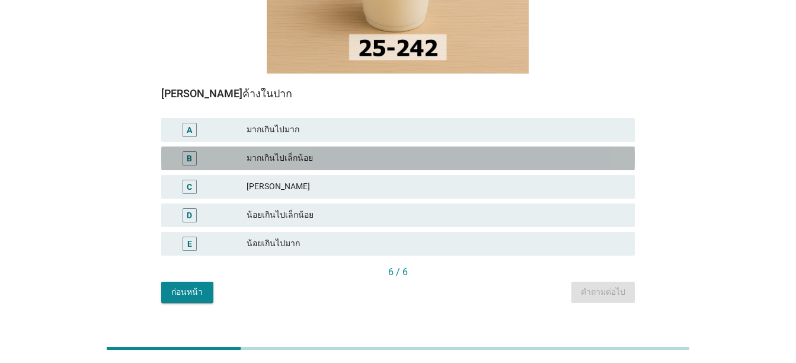
click at [568, 151] on div "มากเกินไปเล็กน้อย" at bounding box center [436, 158] width 379 height 14
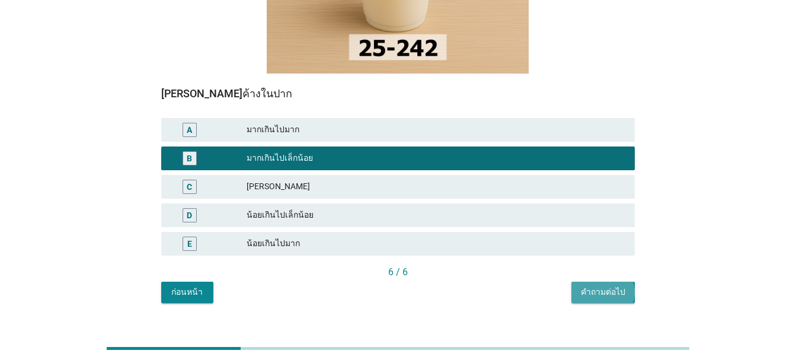
click at [607, 286] on div "คำถามต่อไป" at bounding box center [603, 292] width 44 height 12
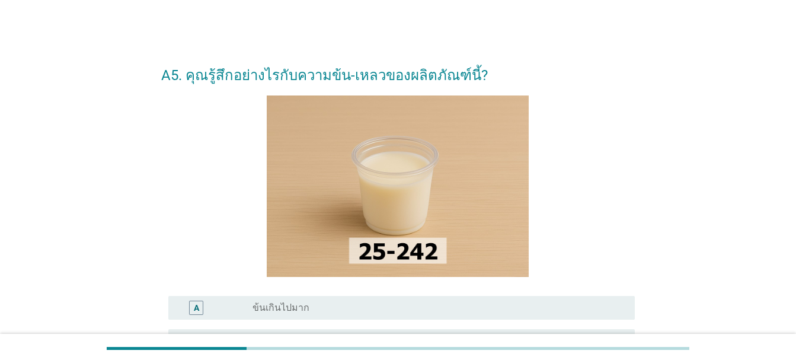
click at [796, 66] on html "A5. คุณรู้สึกอย่างไรกับความข้น-เหลวของผลิตภัณฑ์นี้? A radio_button_unchecked ข้…" at bounding box center [398, 288] width 796 height 576
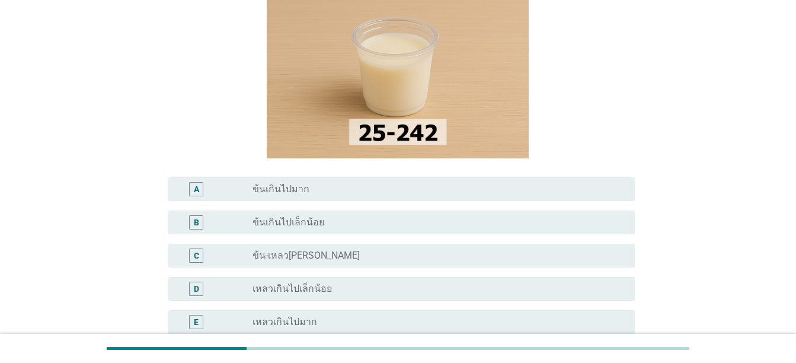
scroll to position [242, 0]
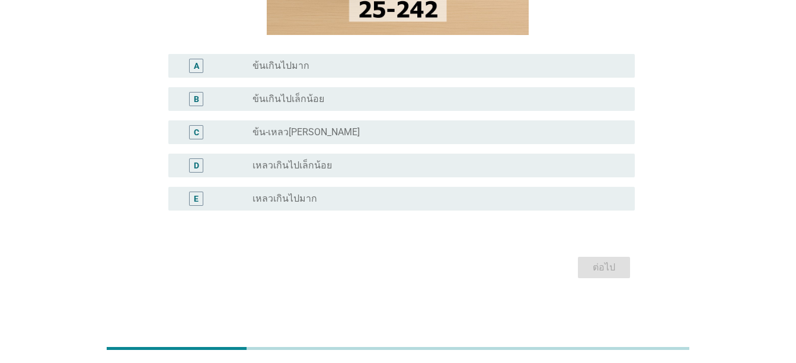
click at [541, 95] on div "radio_button_unchecked ข้นเกินไปเล็กน้อย" at bounding box center [434, 99] width 363 height 12
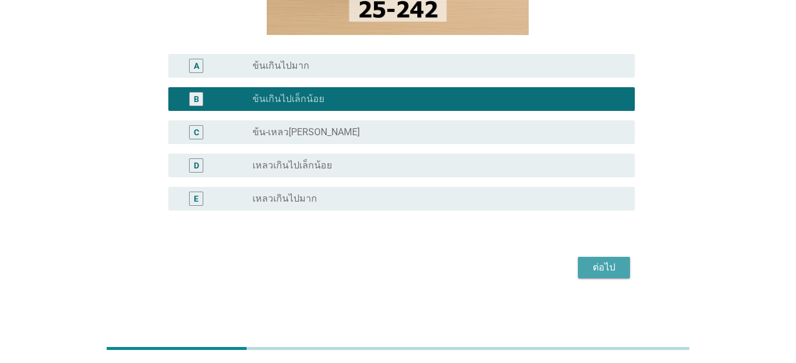
click at [611, 261] on div "ต่อไป" at bounding box center [604, 267] width 33 height 14
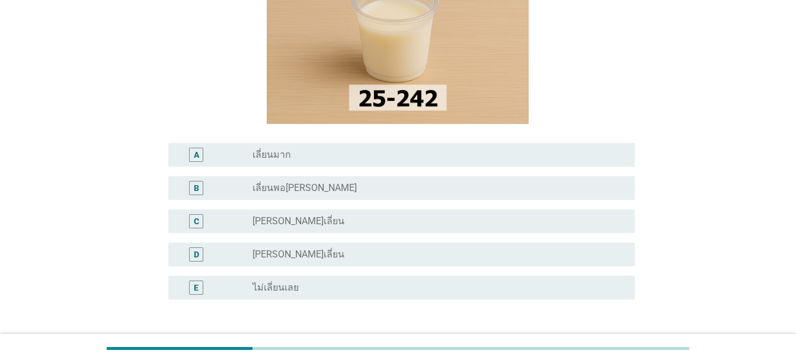
scroll to position [181, 0]
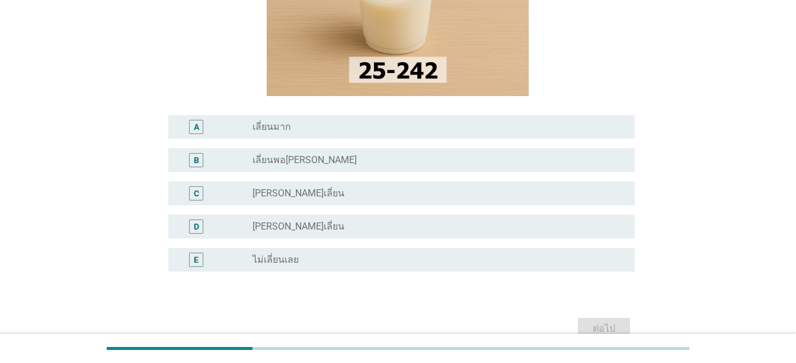
click at [558, 154] on div "radio_button_unchecked เลี่ยนพอสมควร" at bounding box center [434, 160] width 363 height 12
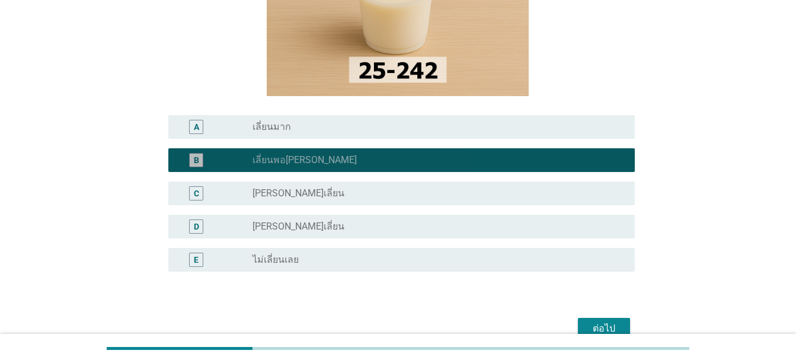
click at [558, 154] on div "radio_button_checked เลี่ยนพอสมควร" at bounding box center [434, 160] width 363 height 12
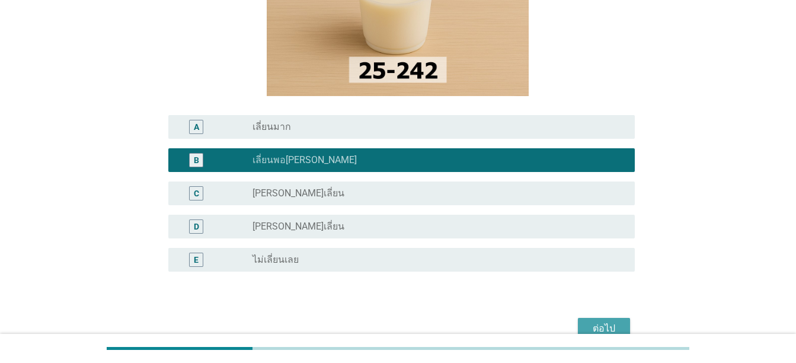
click at [591, 325] on div "ต่อไป" at bounding box center [604, 328] width 33 height 14
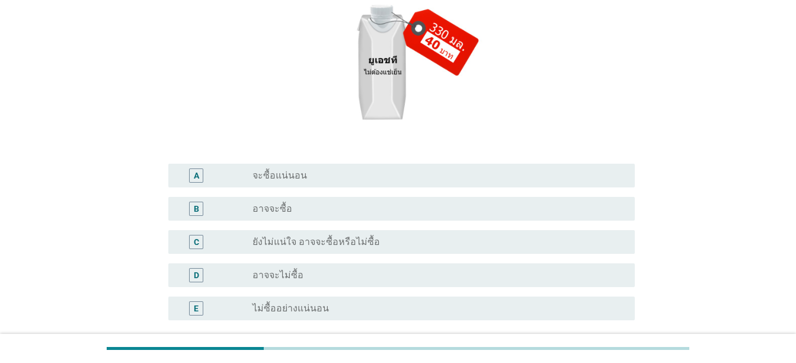
scroll to position [196, 0]
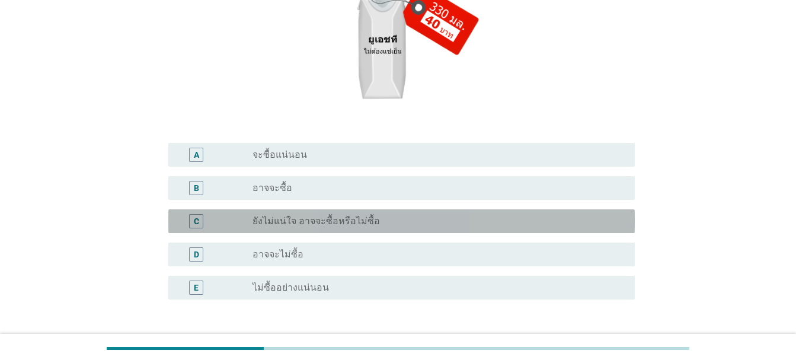
click at [476, 215] on div "radio_button_unchecked ยังไม่แน่ใจ อาจจะซื้อหรือไม่ซื้อ" at bounding box center [434, 221] width 363 height 12
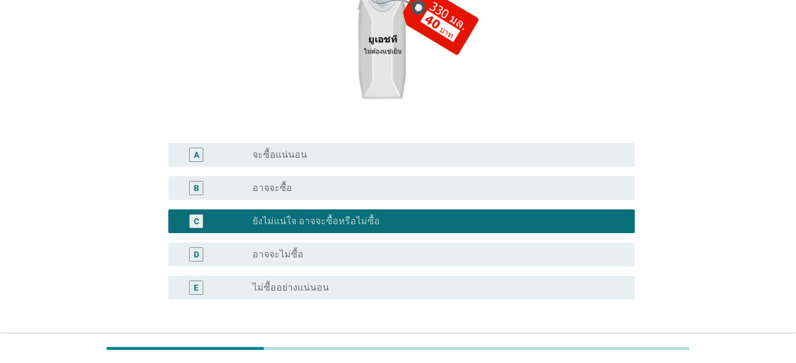
scroll to position [285, 0]
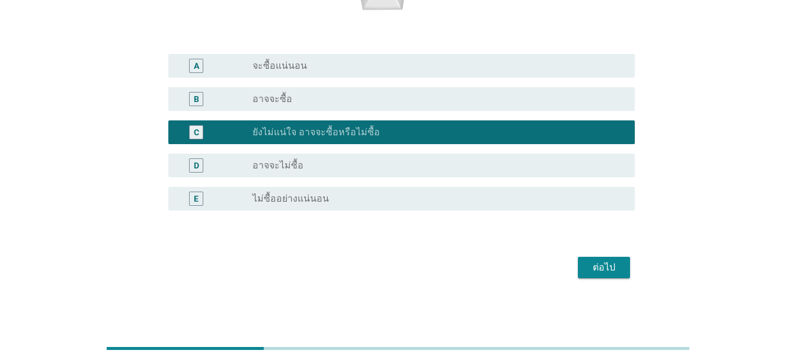
click at [596, 266] on div "ต่อไป" at bounding box center [604, 267] width 33 height 14
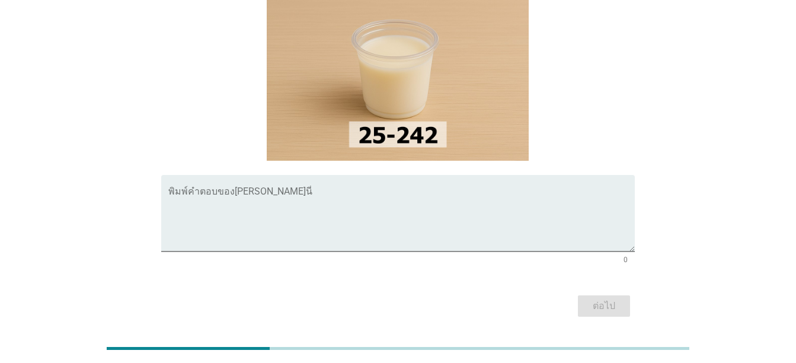
scroll to position [139, 0]
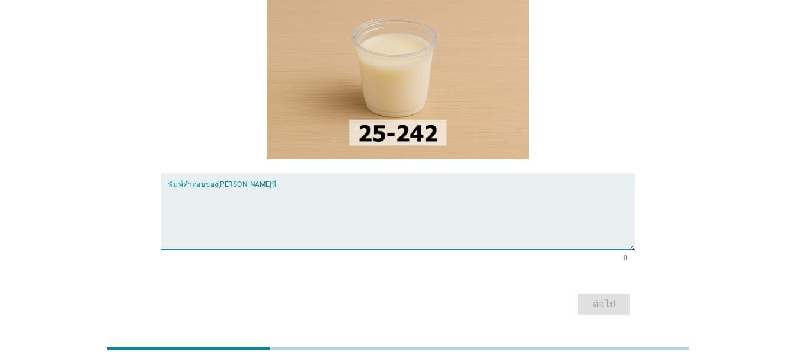
click at [530, 187] on textarea "พิมพ์คำตอบของคุณ ที่นี่" at bounding box center [401, 218] width 467 height 62
type textarea "xxx"
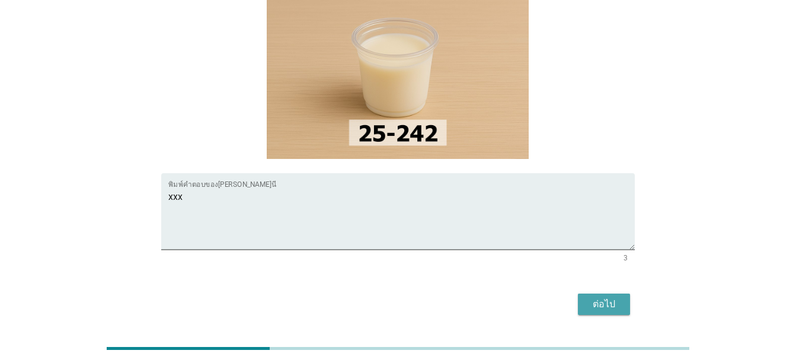
click at [596, 297] on div "ต่อไป" at bounding box center [604, 304] width 33 height 14
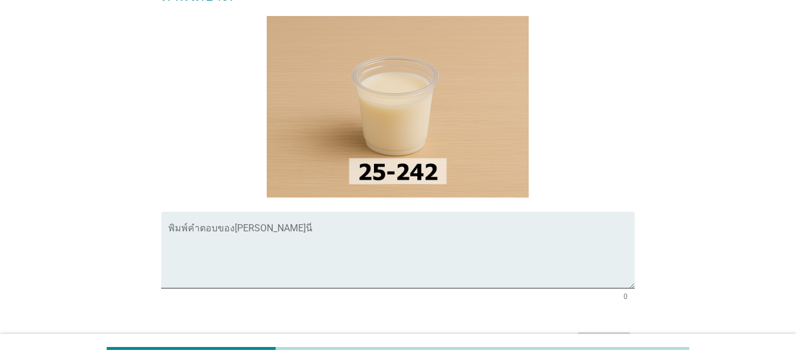
scroll to position [116, 0]
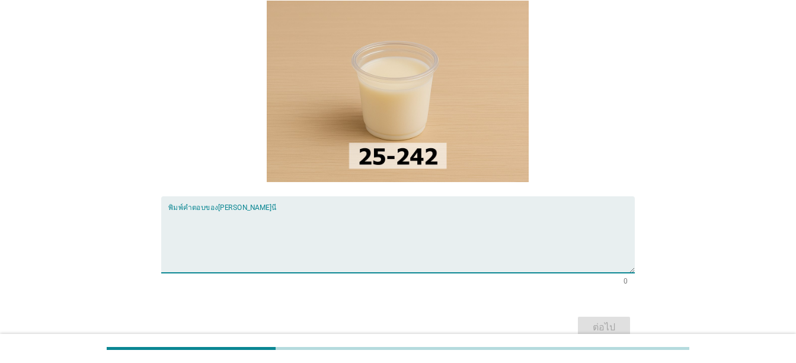
click at [338, 210] on textarea "พิมพ์คำตอบของคุณ ที่นี่" at bounding box center [401, 241] width 467 height 62
type textarea "xxx"
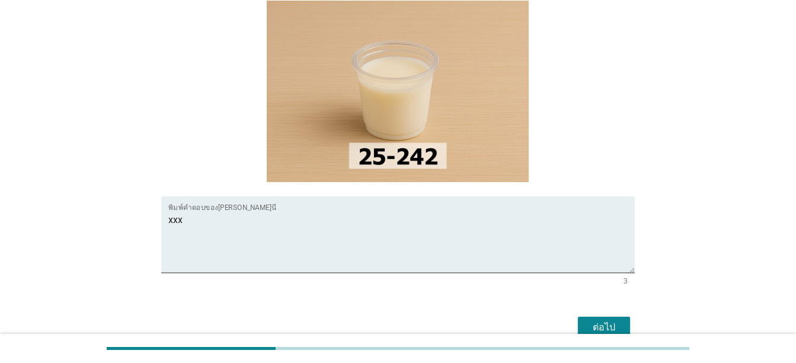
click at [406, 313] on div "ต่อไป" at bounding box center [398, 327] width 474 height 28
click at [590, 320] on div "ต่อไป" at bounding box center [604, 327] width 33 height 14
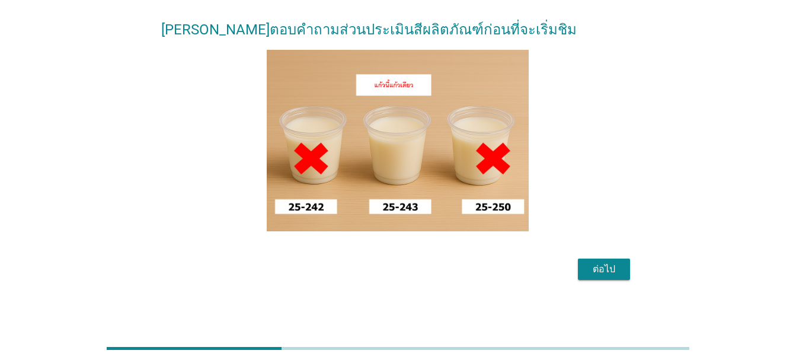
scroll to position [90, 0]
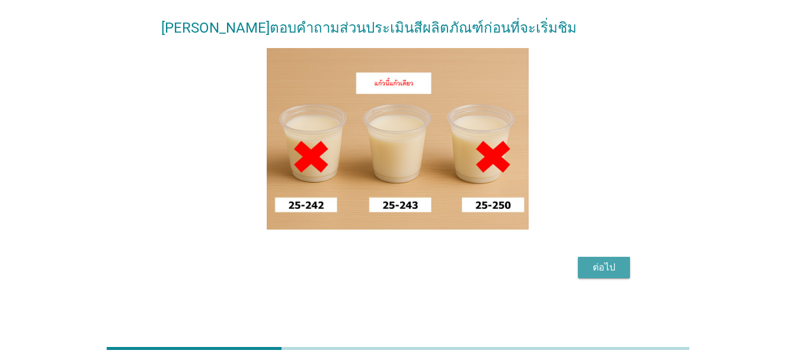
click at [615, 263] on div "ต่อไป" at bounding box center [604, 267] width 33 height 14
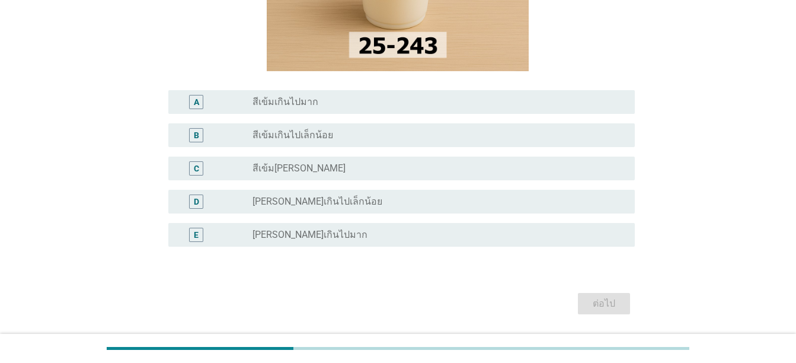
scroll to position [234, 0]
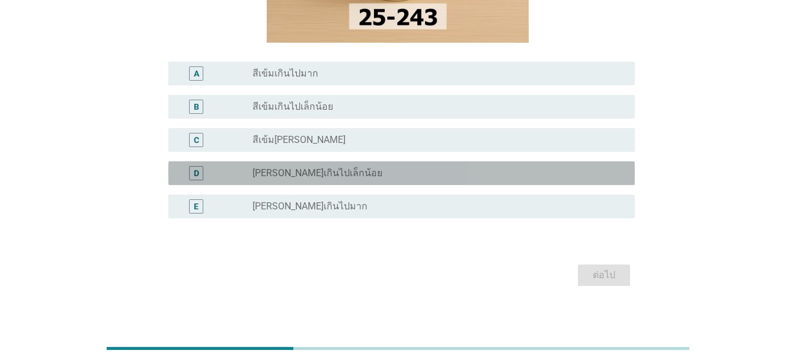
click at [594, 166] on div "radio_button_unchecked สีอ่อนเกินไปเล็กน้อย" at bounding box center [439, 173] width 373 height 14
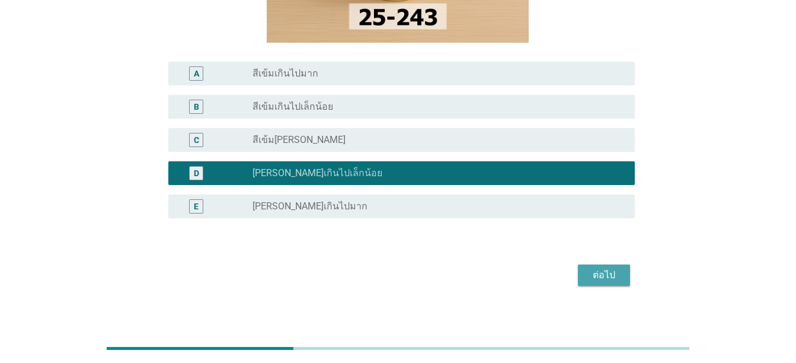
click at [615, 274] on div "ต่อไป" at bounding box center [604, 275] width 33 height 14
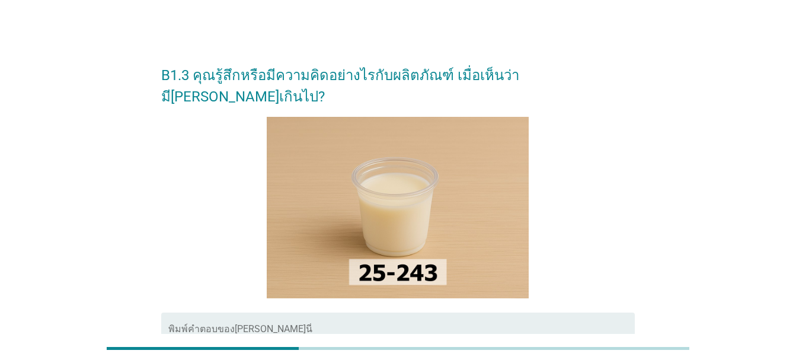
scroll to position [155, 0]
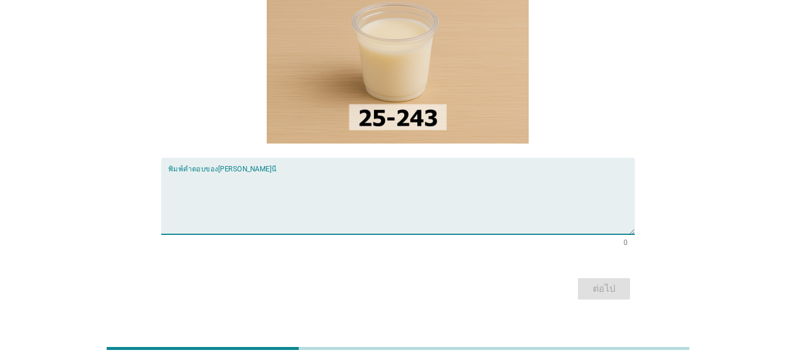
click at [531, 180] on textarea "พิมพ์คำตอบของคุณ ที่นี่" at bounding box center [401, 203] width 467 height 62
type textarea "sss"
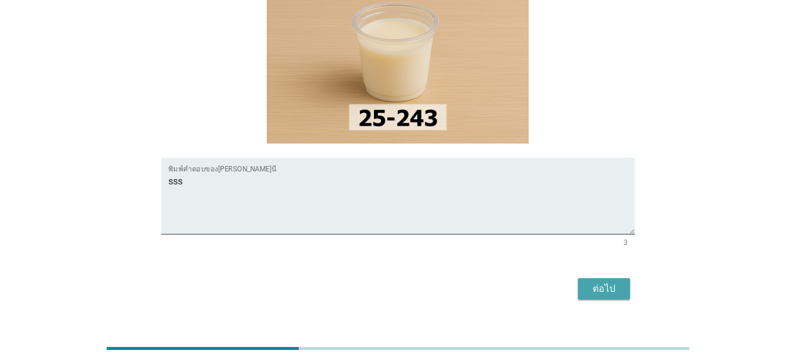
click at [612, 282] on div "ต่อไป" at bounding box center [604, 289] width 33 height 14
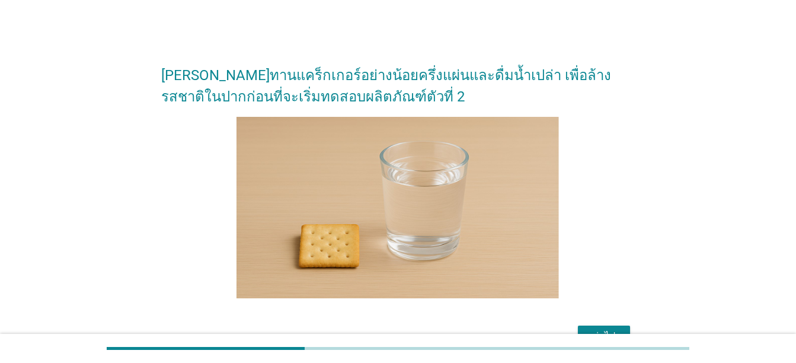
scroll to position [69, 0]
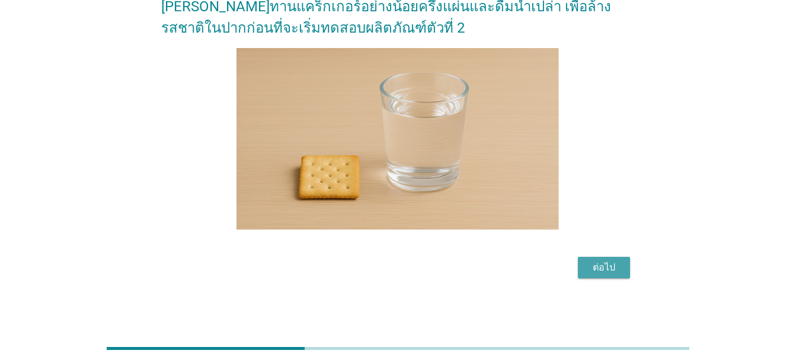
click at [605, 273] on div "ต่อไป" at bounding box center [604, 267] width 33 height 14
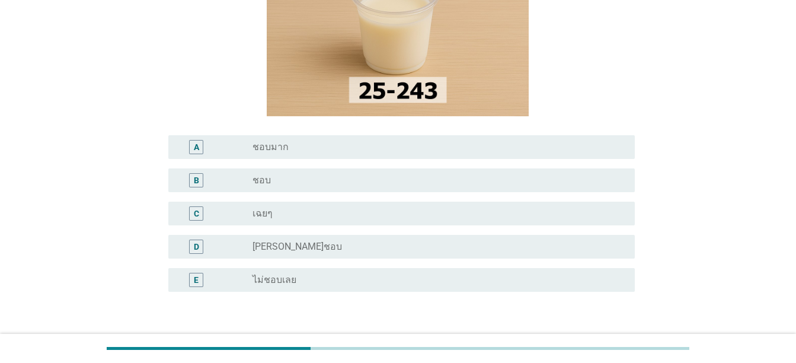
scroll to position [208, 0]
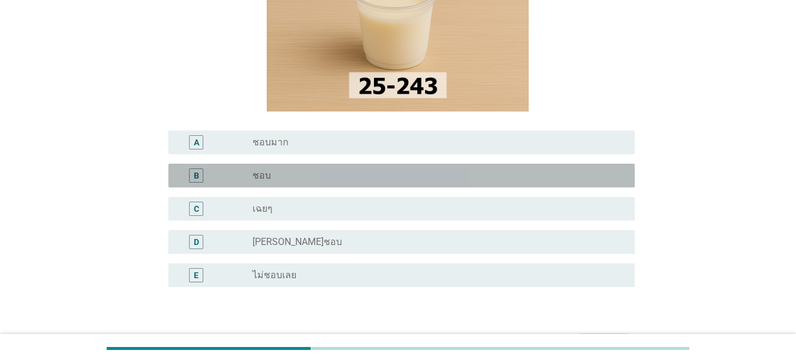
click at [550, 164] on div "B radio_button_unchecked ชอบ" at bounding box center [401, 176] width 467 height 24
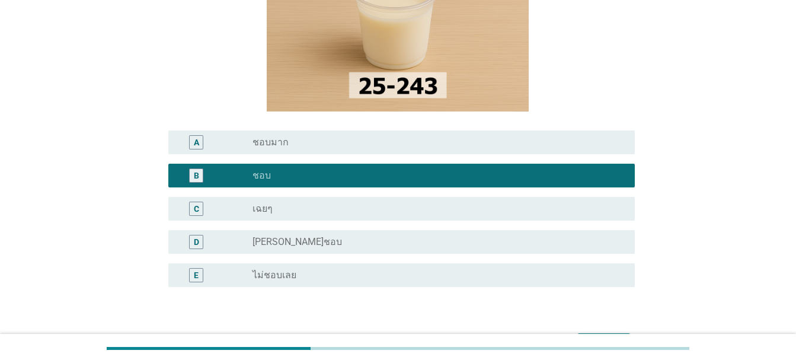
scroll to position [285, 0]
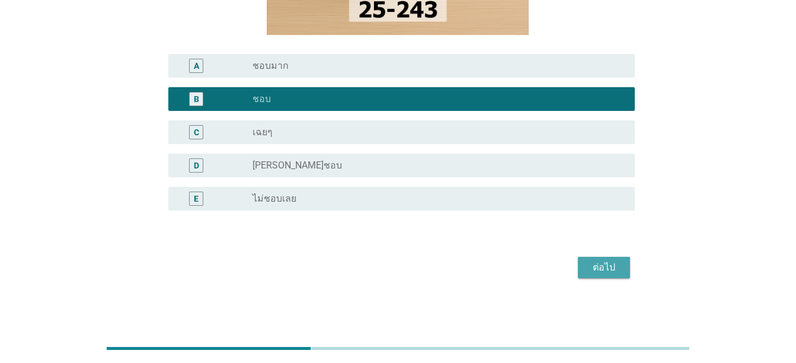
click at [607, 269] on div "ต่อไป" at bounding box center [604, 267] width 33 height 14
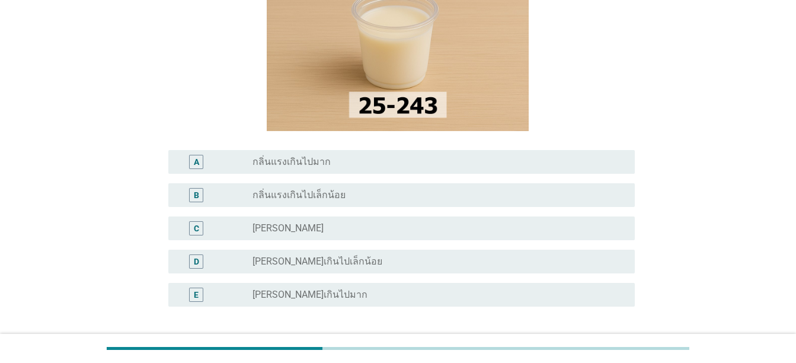
scroll to position [242, 0]
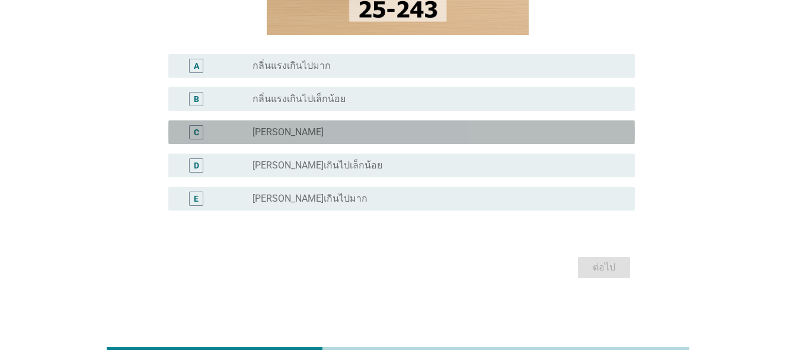
click at [570, 128] on div "radio_button_unchecked กลิ่นกำลังดี" at bounding box center [434, 132] width 363 height 12
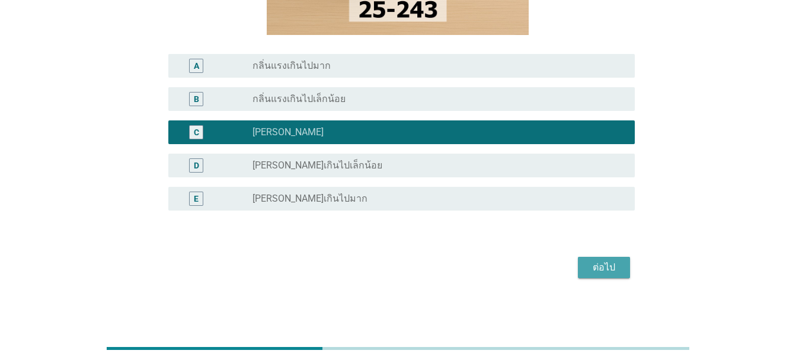
click at [607, 265] on div "ต่อไป" at bounding box center [604, 267] width 33 height 14
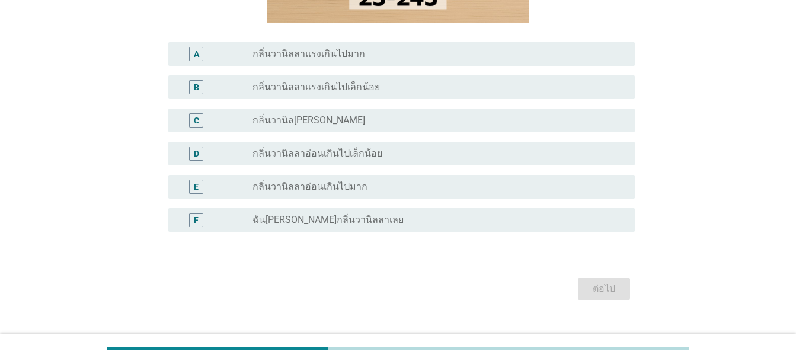
scroll to position [275, 0]
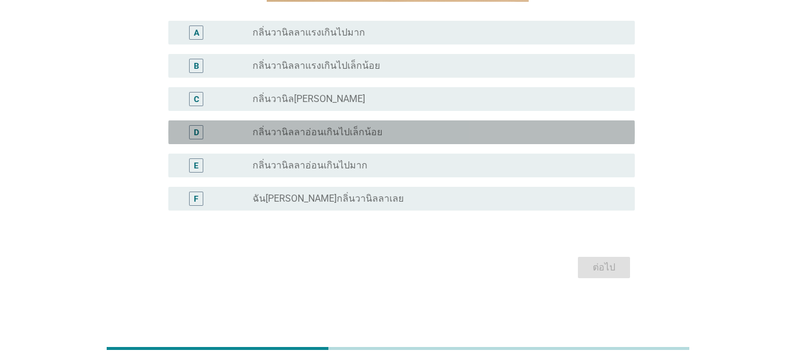
click at [564, 138] on div "radio_button_unchecked กลิ่นวานิลลาอ่อนเกินไปเล็กน้อย" at bounding box center [439, 132] width 373 height 14
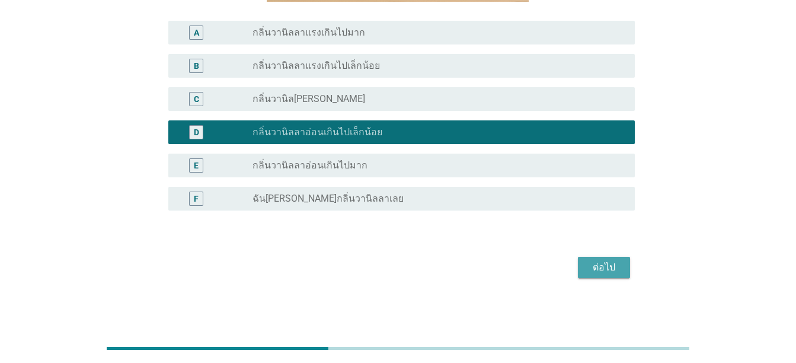
click at [601, 273] on div "ต่อไป" at bounding box center [604, 267] width 33 height 14
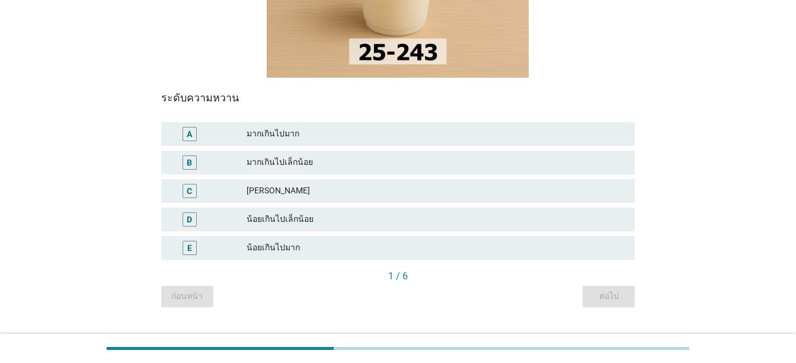
scroll to position [225, 0]
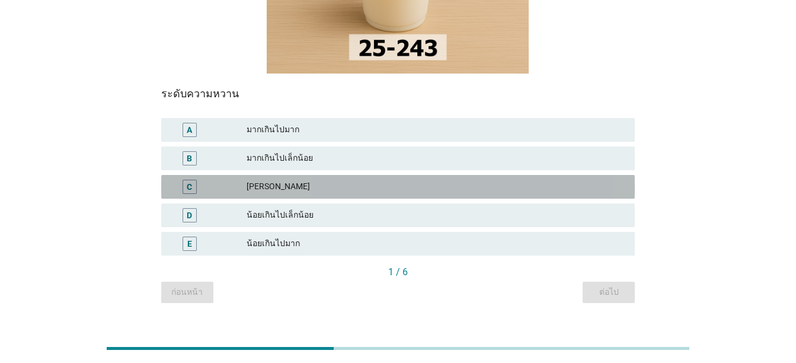
click at [602, 180] on div "กำลังดี" at bounding box center [436, 187] width 379 height 14
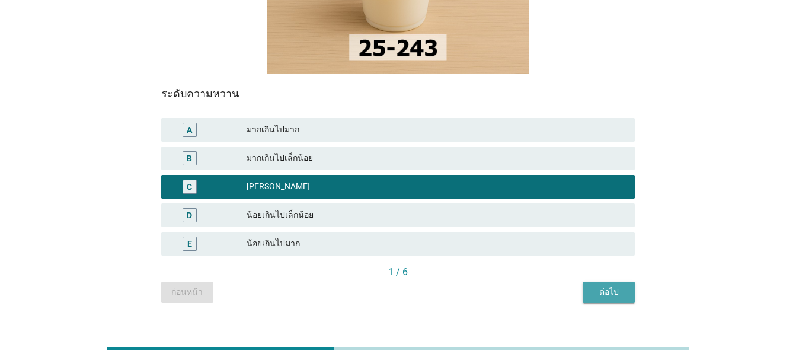
click at [606, 286] on div "ต่อไป" at bounding box center [608, 292] width 33 height 12
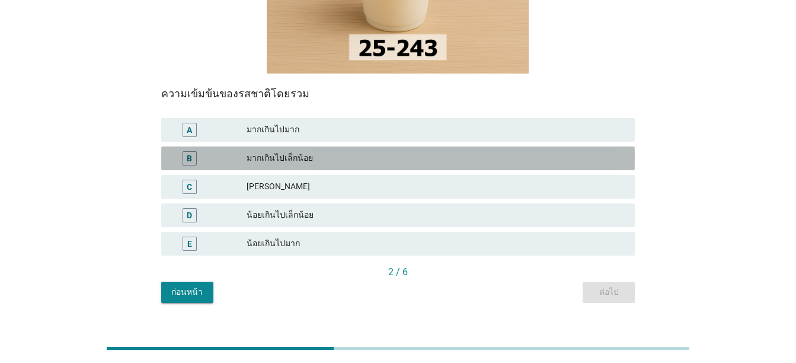
click at [531, 151] on div "มากเกินไปเล็กน้อย" at bounding box center [436, 158] width 379 height 14
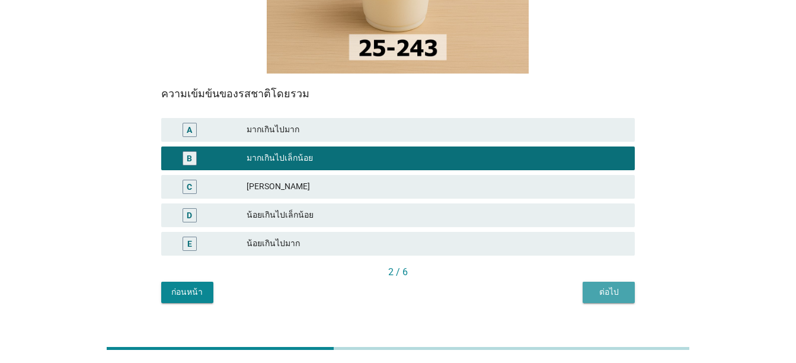
click at [602, 286] on div "ต่อไป" at bounding box center [608, 292] width 33 height 12
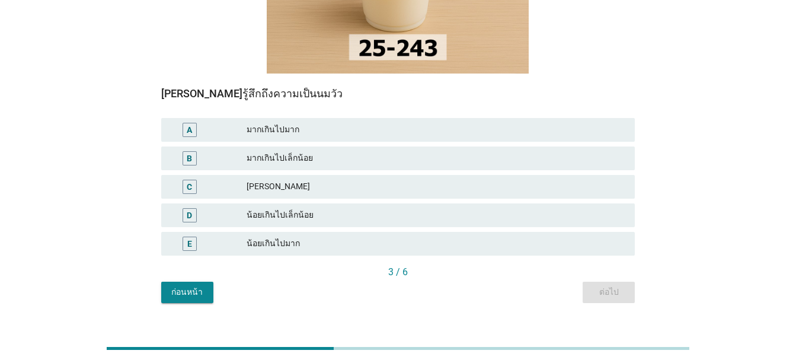
drag, startPoint x: 490, startPoint y: 221, endPoint x: 567, endPoint y: 210, distance: 77.3
click at [567, 232] on div "E น้อยเกินไปมาก" at bounding box center [398, 244] width 474 height 24
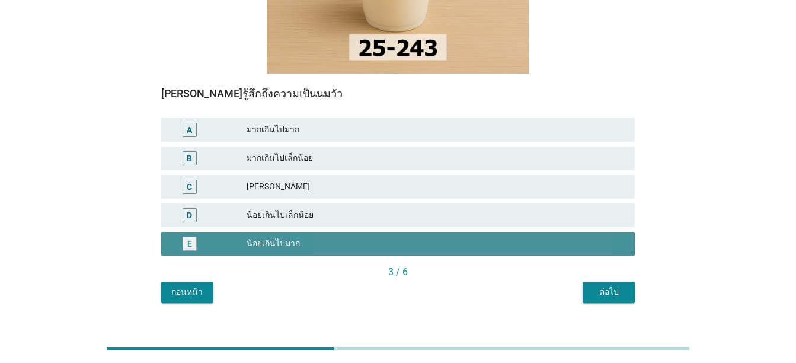
click at [567, 232] on div "E น้อยเกินไปมาก" at bounding box center [398, 244] width 474 height 24
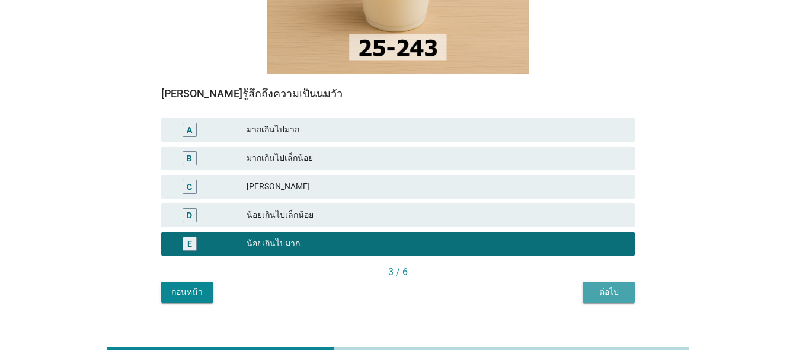
click at [603, 286] on div "ต่อไป" at bounding box center [608, 292] width 33 height 12
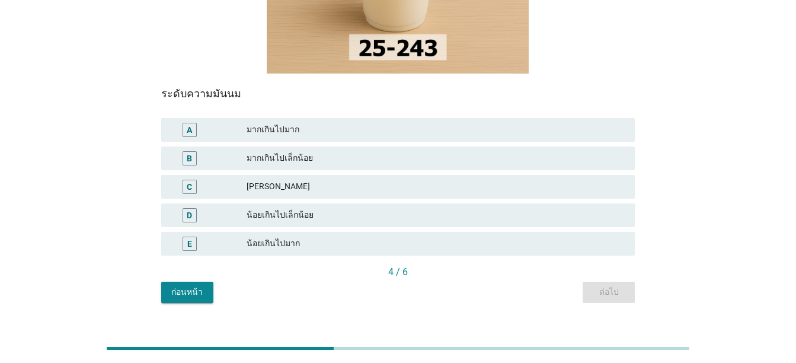
click at [584, 151] on div "มากเกินไปเล็กน้อย" at bounding box center [436, 158] width 379 height 14
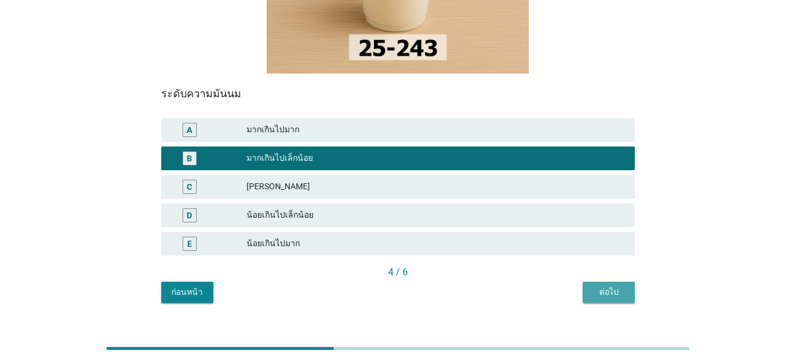
click at [614, 286] on div "ต่อไป" at bounding box center [608, 292] width 33 height 12
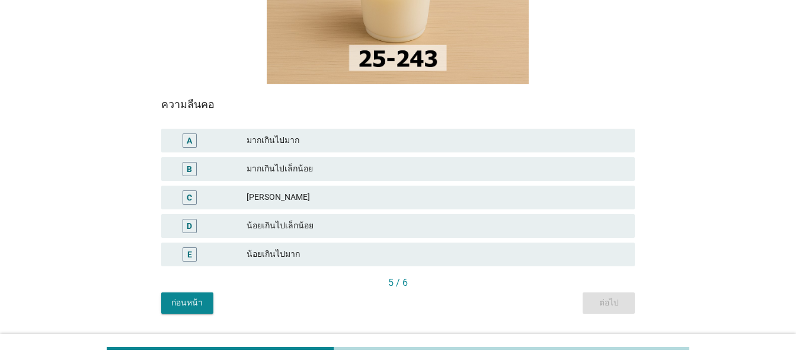
scroll to position [218, 0]
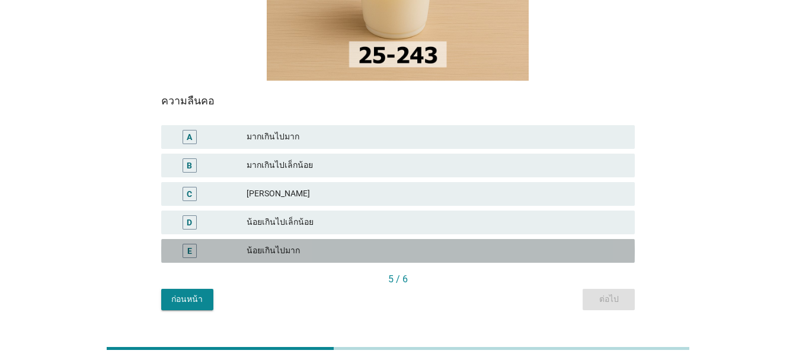
click at [572, 244] on div "น้อยเกินไปมาก" at bounding box center [436, 251] width 379 height 14
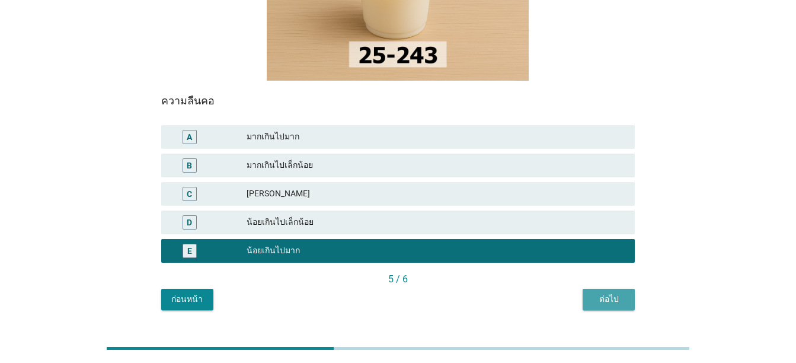
click at [607, 293] on div "ต่อไป" at bounding box center [608, 299] width 33 height 12
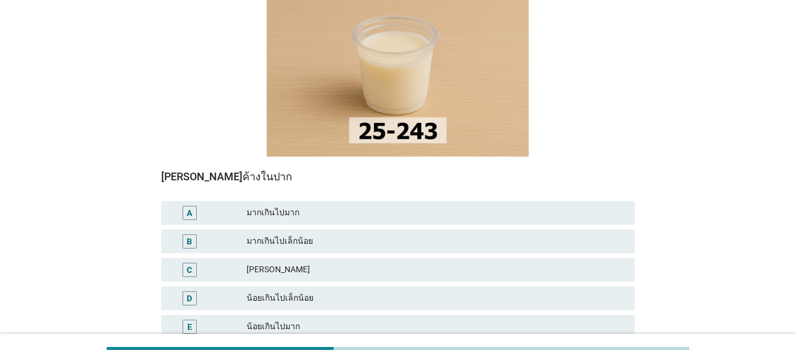
scroll to position [158, 0]
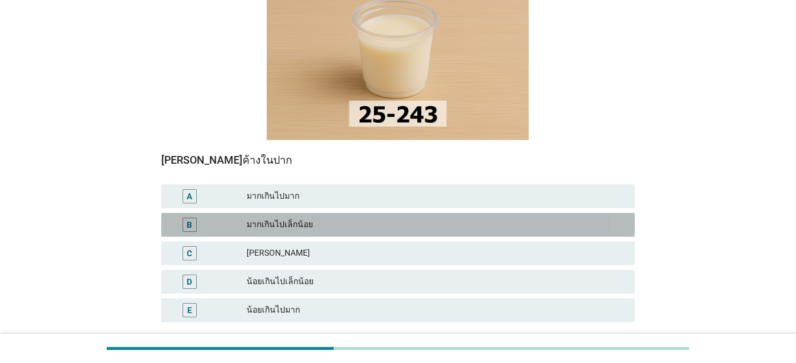
click at [578, 218] on div "มากเกินไปเล็กน้อย" at bounding box center [436, 225] width 379 height 14
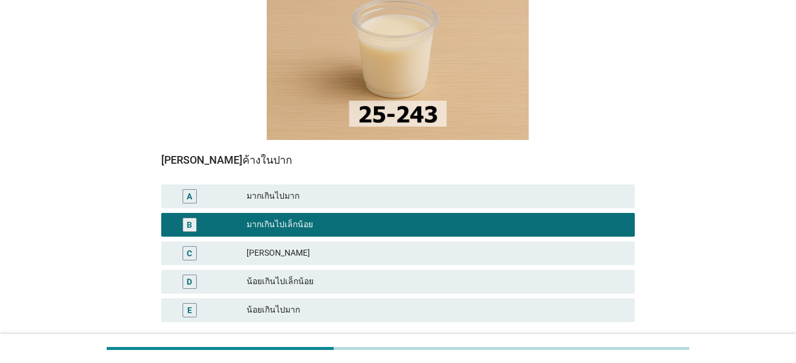
scroll to position [225, 0]
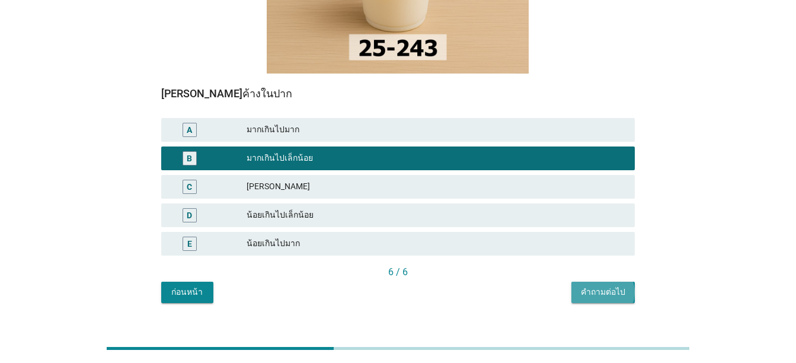
click at [615, 286] on div "คำถามต่อไป" at bounding box center [603, 292] width 44 height 12
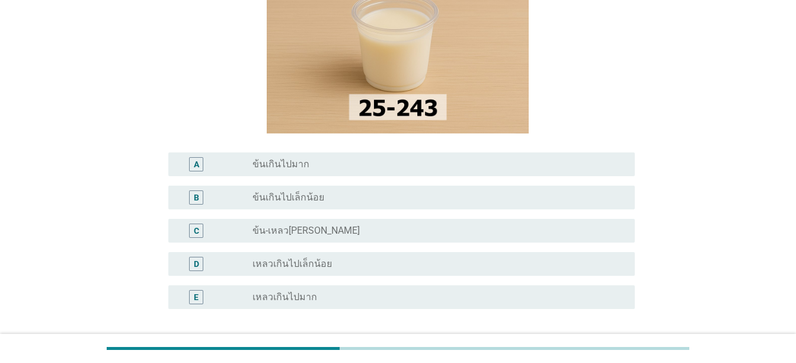
scroll to position [242, 0]
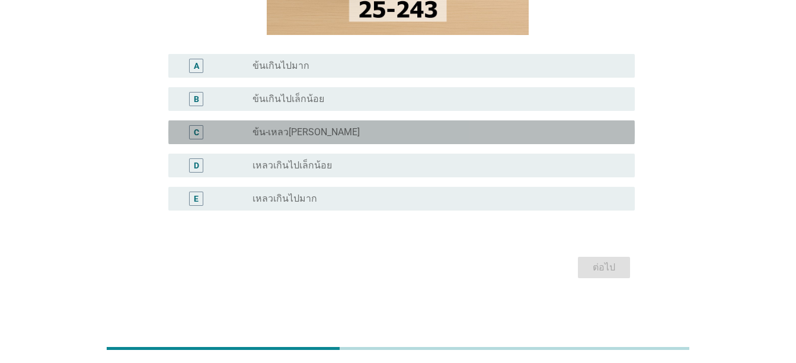
click at [569, 136] on div "radio_button_unchecked ข้น-เหลวกำลังดี" at bounding box center [434, 132] width 363 height 12
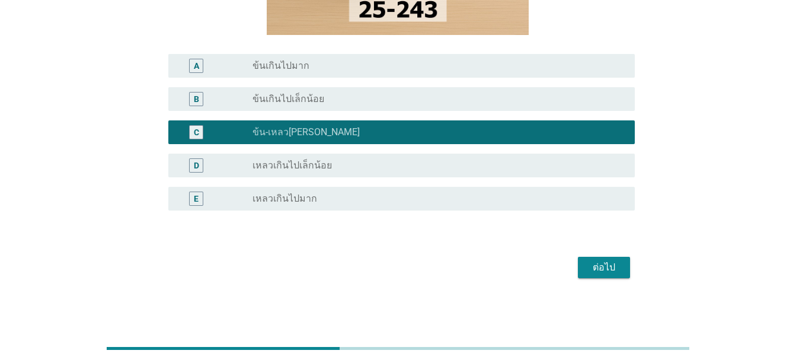
click at [596, 266] on div "ต่อไป" at bounding box center [604, 267] width 33 height 14
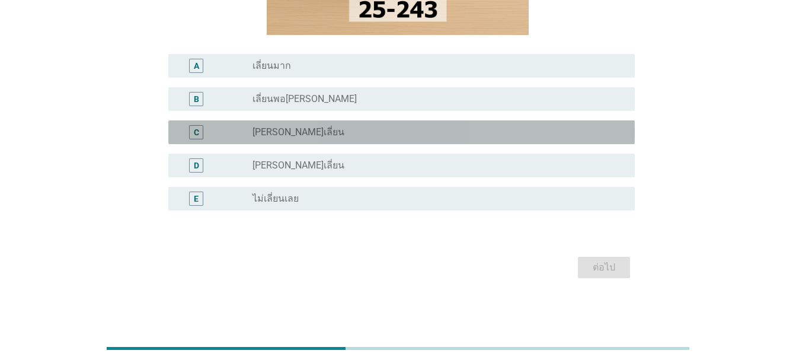
click at [559, 133] on div "radio_button_unchecked ค่อนข้างเลี่ยน" at bounding box center [434, 132] width 363 height 12
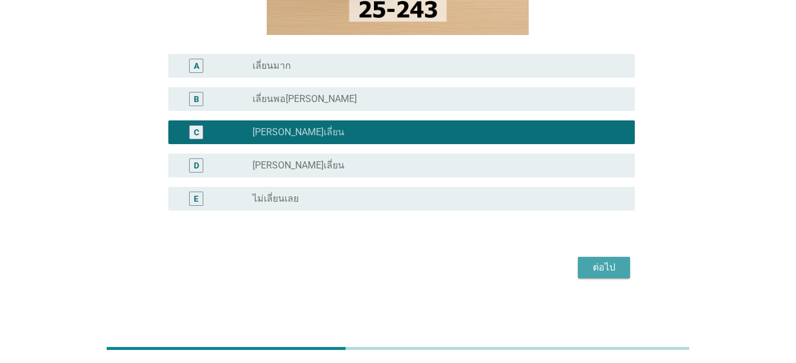
click at [601, 267] on div "ต่อไป" at bounding box center [604, 267] width 33 height 14
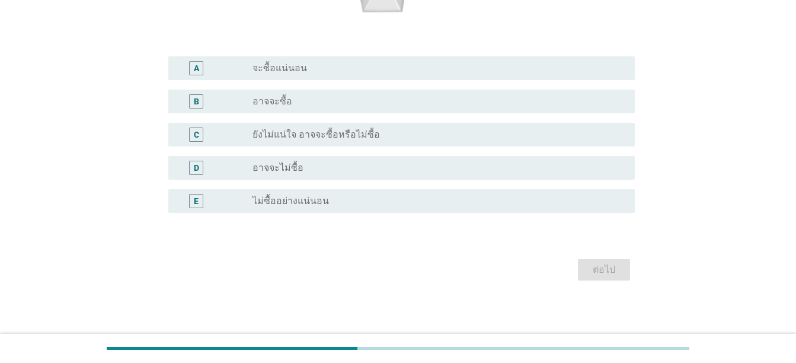
scroll to position [285, 0]
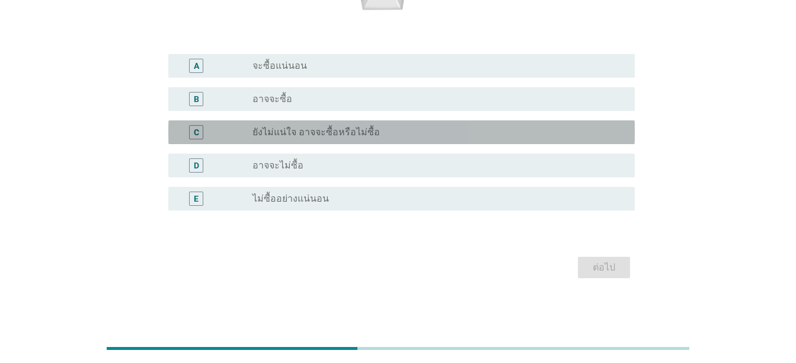
click at [583, 132] on div "radio_button_unchecked ยังไม่แน่ใจ อาจจะซื้อหรือไม่ซื้อ" at bounding box center [434, 132] width 363 height 12
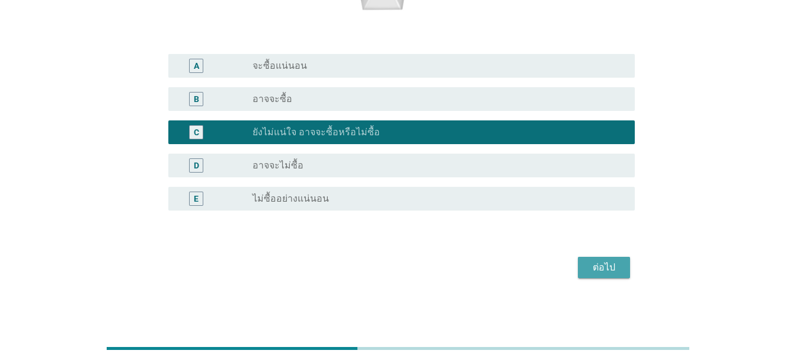
click at [599, 270] on div "ต่อไป" at bounding box center [604, 267] width 33 height 14
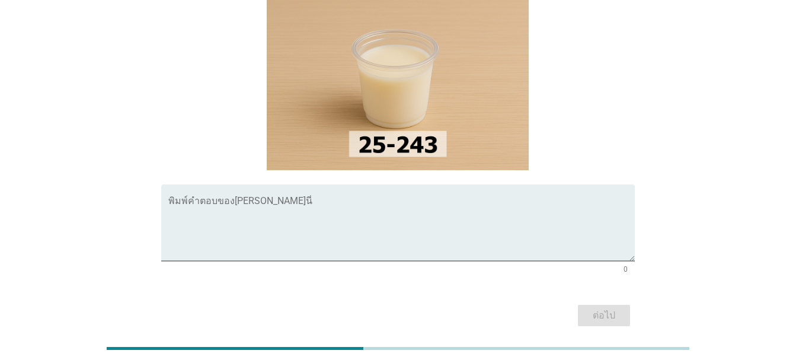
scroll to position [133, 0]
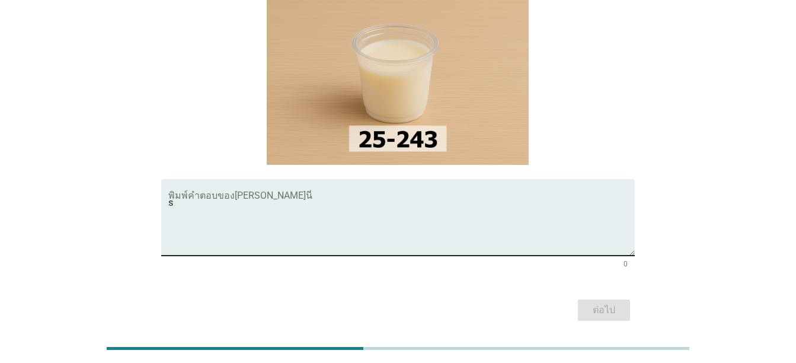
click at [490, 200] on textarea "s" at bounding box center [401, 224] width 467 height 62
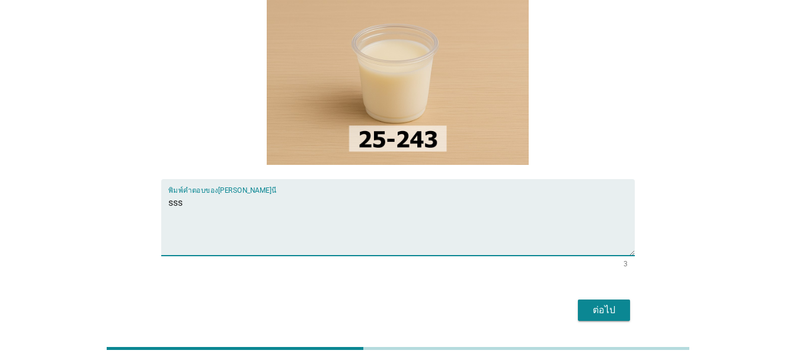
type textarea "sss"
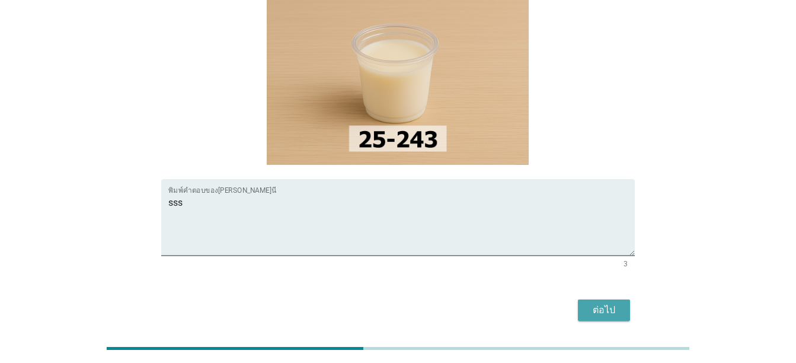
click at [602, 303] on div "ต่อไป" at bounding box center [604, 310] width 33 height 14
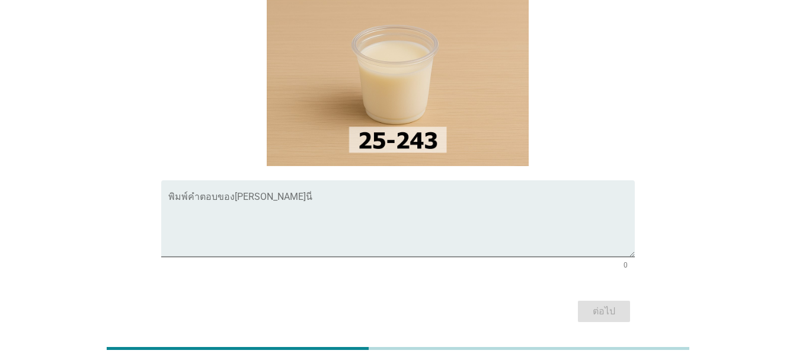
scroll to position [137, 0]
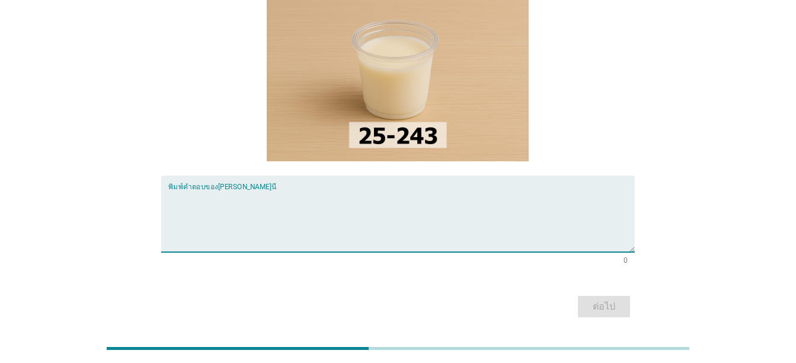
click at [602, 190] on textarea "พิมพ์คำตอบของคุณ ที่นี่" at bounding box center [401, 221] width 467 height 62
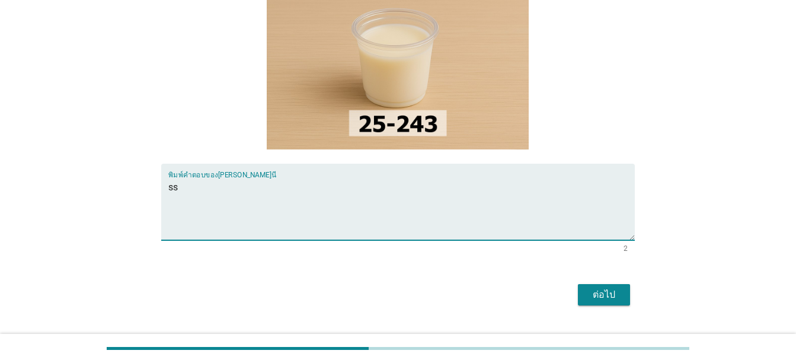
scroll to position [151, 0]
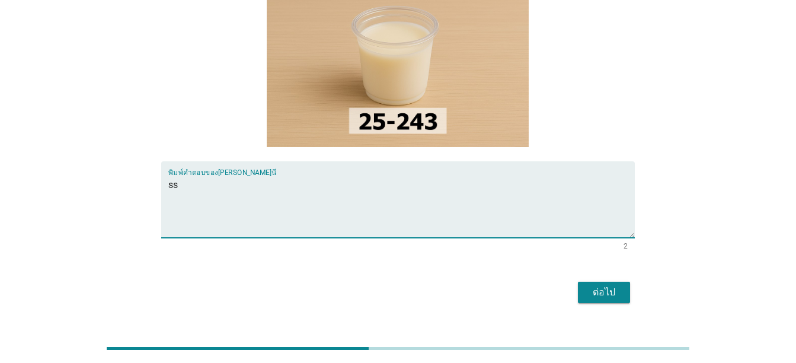
type textarea "ss"
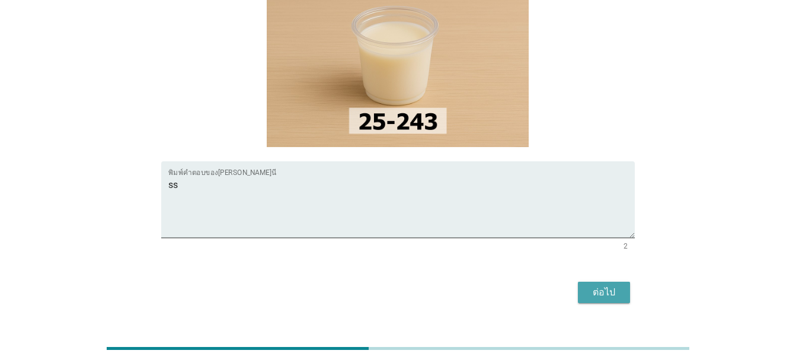
click at [615, 285] on div "ต่อไป" at bounding box center [604, 292] width 33 height 14
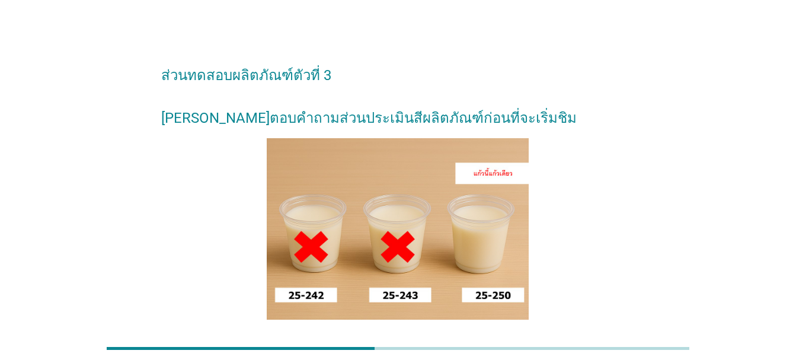
scroll to position [90, 0]
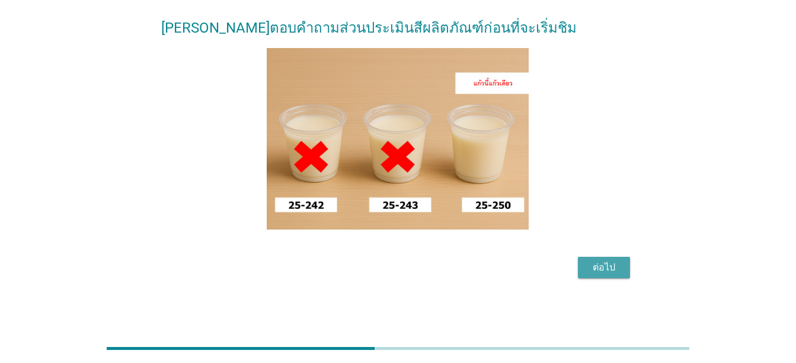
click at [603, 268] on div "ต่อไป" at bounding box center [604, 267] width 33 height 14
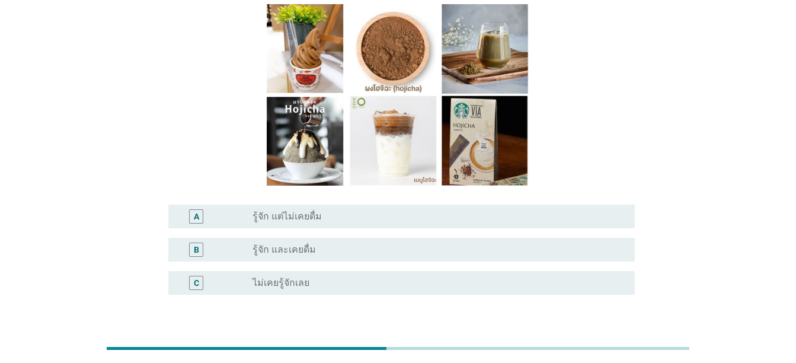
scroll to position [149, 0]
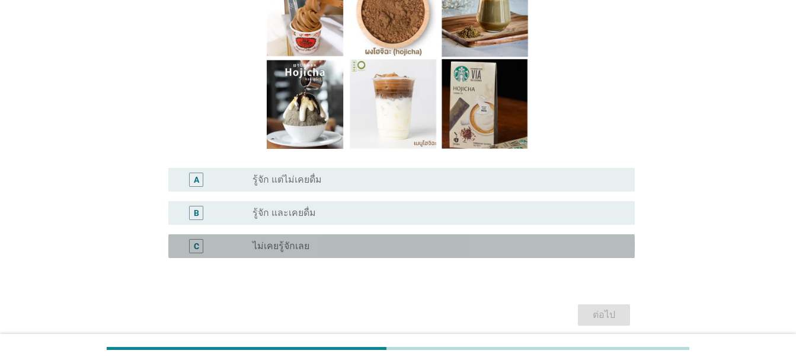
click at [514, 246] on div "radio_button_unchecked ไม่เคยรู้จักเลย" at bounding box center [434, 246] width 363 height 12
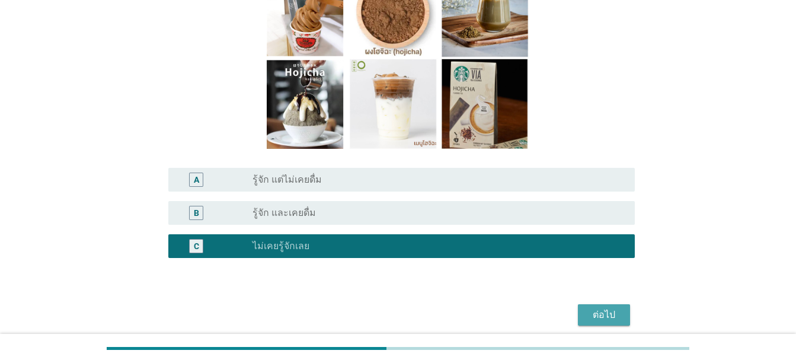
click at [596, 315] on div "ต่อไป" at bounding box center [604, 315] width 33 height 14
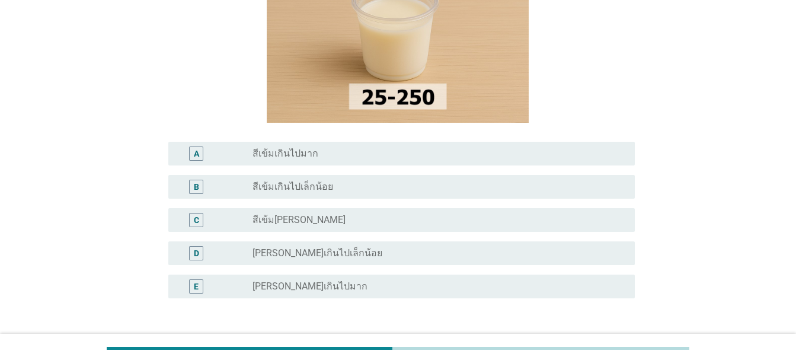
scroll to position [177, 0]
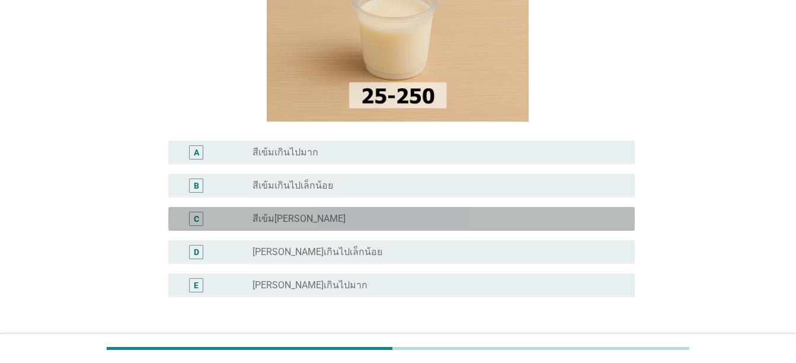
click at [503, 213] on div "radio_button_unchecked สีเข้มกำลังดี" at bounding box center [434, 219] width 363 height 12
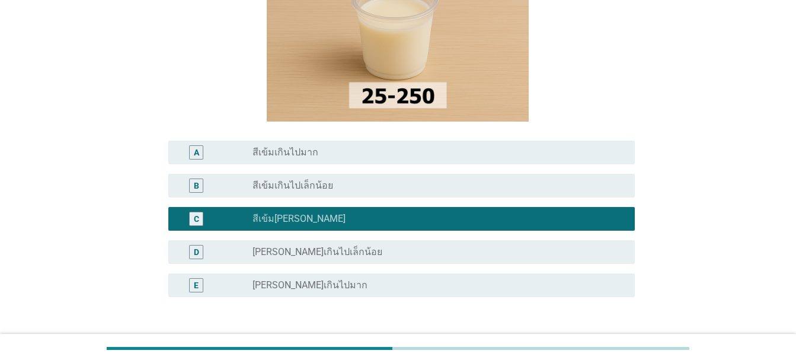
scroll to position [242, 0]
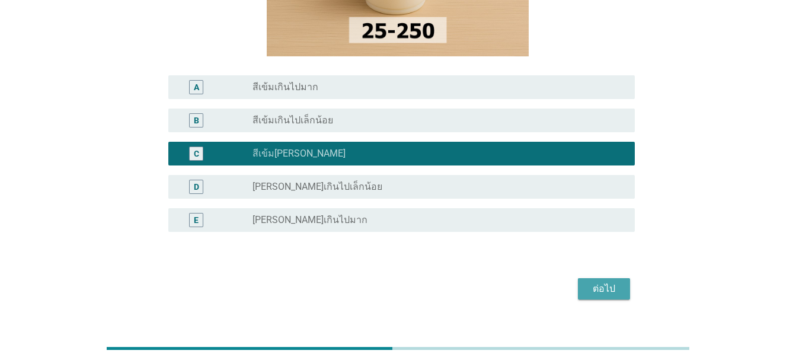
click at [609, 282] on div "ต่อไป" at bounding box center [604, 289] width 33 height 14
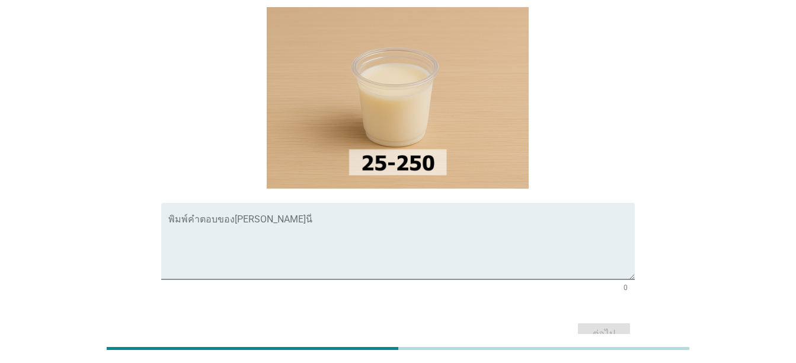
scroll to position [130, 0]
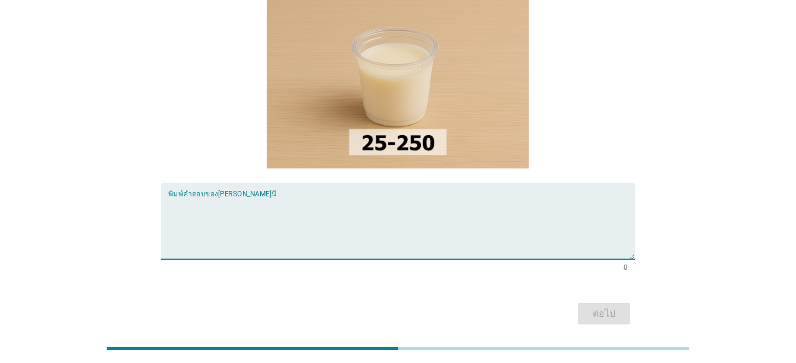
click at [502, 197] on textarea "พิมพ์คำตอบของคุณ ที่นี่" at bounding box center [401, 228] width 467 height 62
type textarea "sss"
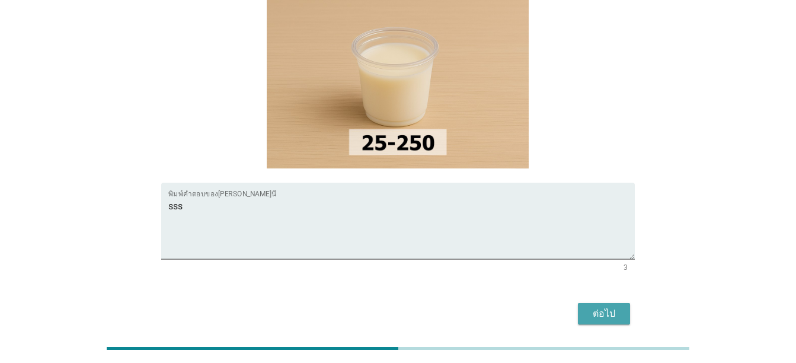
click at [595, 307] on div "ต่อไป" at bounding box center [604, 314] width 33 height 14
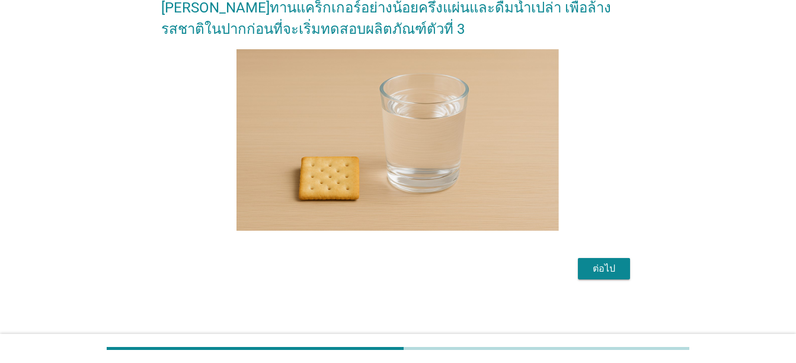
scroll to position [69, 0]
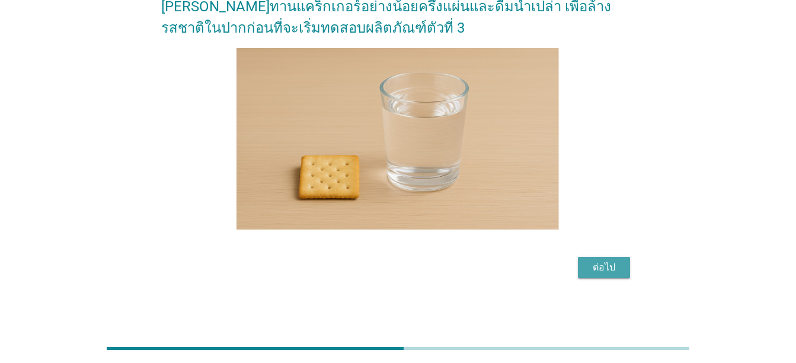
click at [611, 262] on div "ต่อไป" at bounding box center [604, 267] width 33 height 14
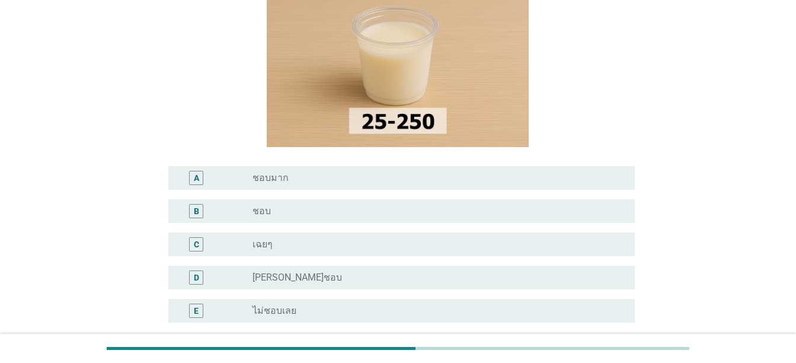
scroll to position [193, 0]
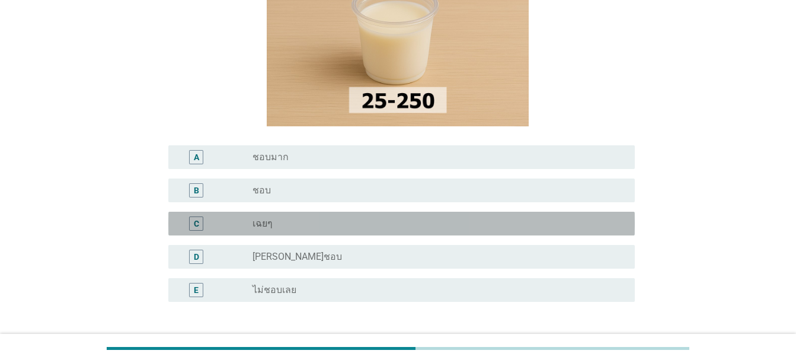
click at [522, 225] on div "radio_button_unchecked เฉยๆ" at bounding box center [434, 224] width 363 height 12
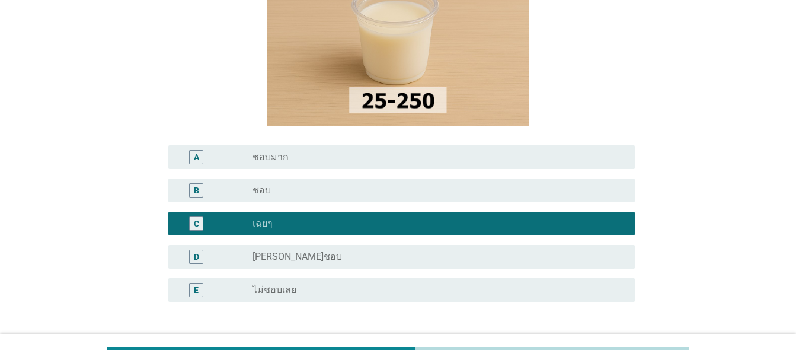
scroll to position [285, 0]
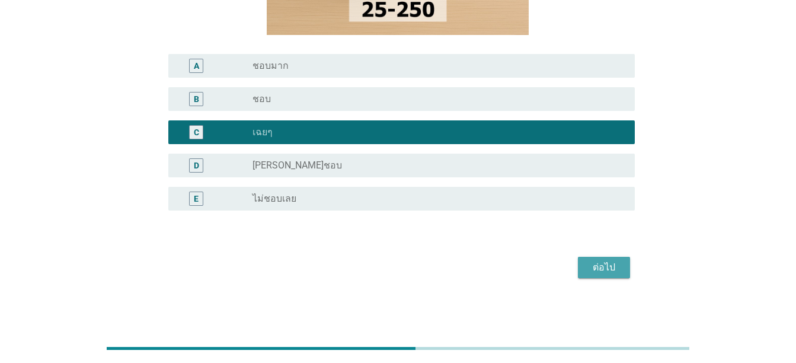
click at [595, 269] on div "ต่อไป" at bounding box center [604, 267] width 33 height 14
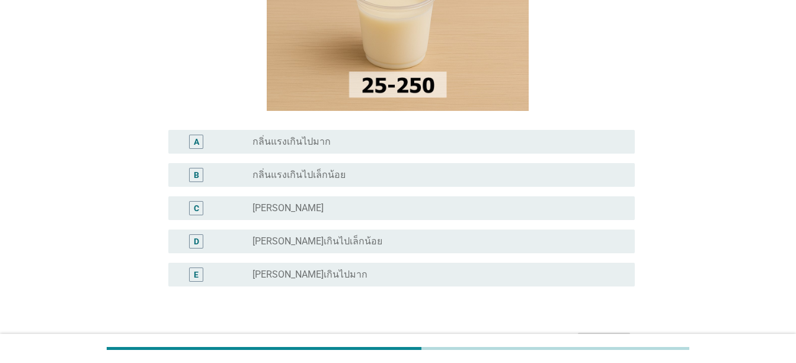
scroll to position [167, 0]
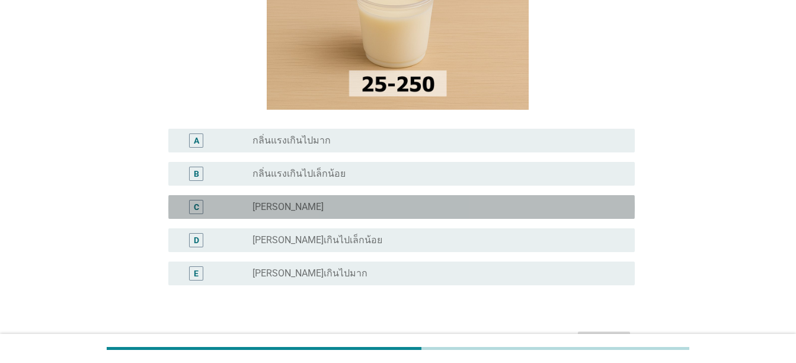
click at [478, 197] on div "C radio_button_unchecked กลิ่นกำลังดี" at bounding box center [401, 207] width 467 height 24
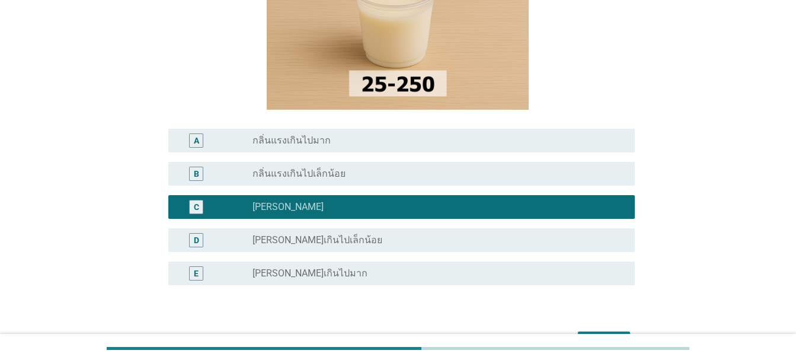
scroll to position [242, 0]
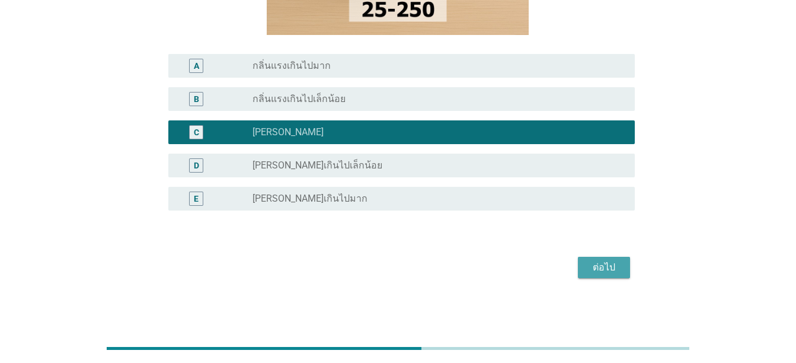
click at [603, 267] on div "ต่อไป" at bounding box center [604, 267] width 33 height 14
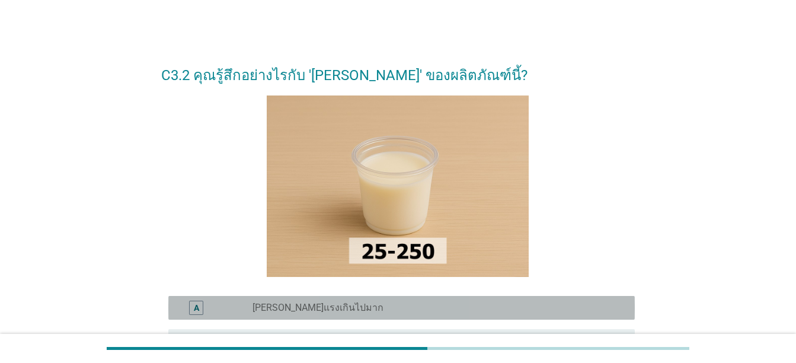
click at [583, 298] on div "A radio_button_unchecked กลิ่นชาแรงเกินไปมาก" at bounding box center [401, 308] width 467 height 24
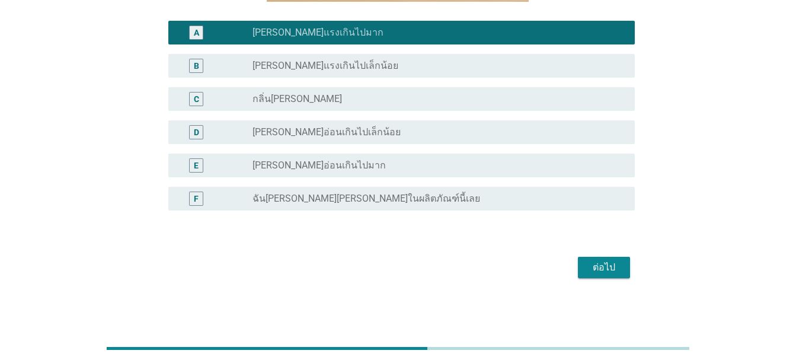
scroll to position [275, 0]
click at [602, 267] on div "ต่อไป" at bounding box center [604, 267] width 33 height 14
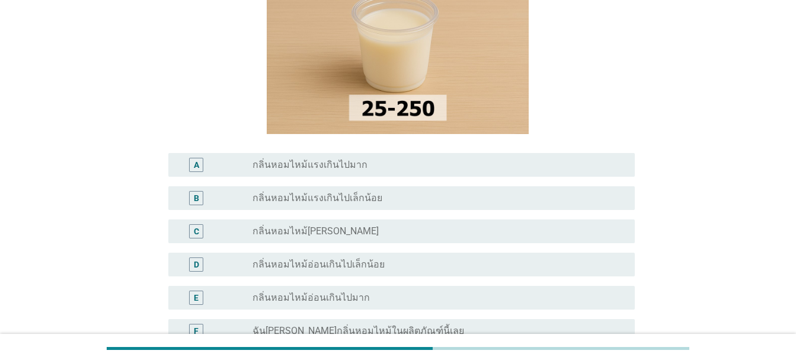
scroll to position [144, 0]
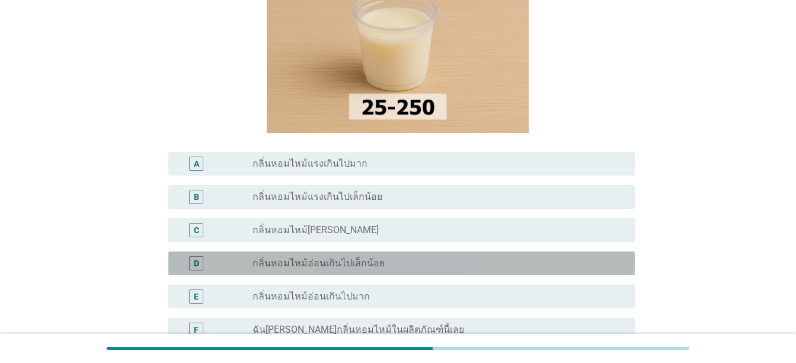
click at [559, 251] on div "D radio_button_unchecked กลิ่นหอมไหม้อ่อนเกินไปเล็กน้อย" at bounding box center [401, 263] width 467 height 24
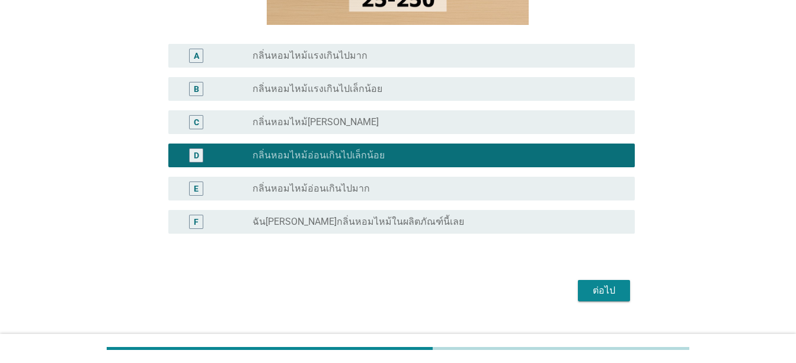
scroll to position [273, 0]
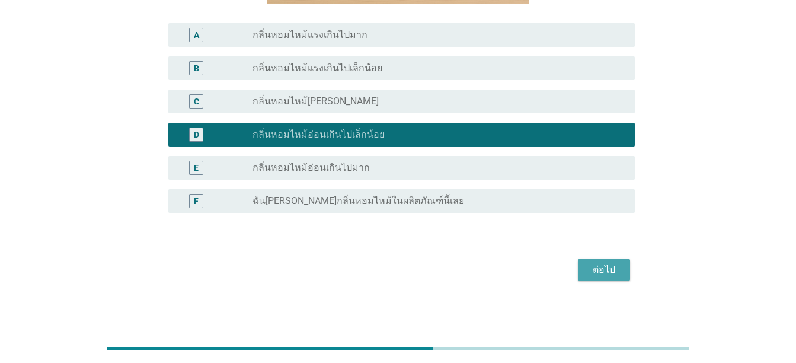
click at [603, 272] on div "ต่อไป" at bounding box center [604, 270] width 33 height 14
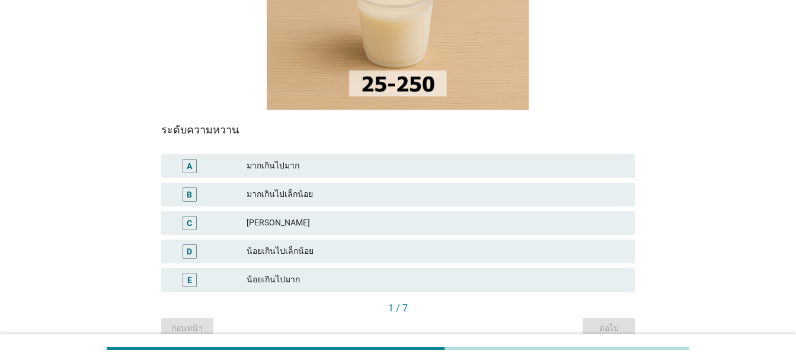
scroll to position [225, 0]
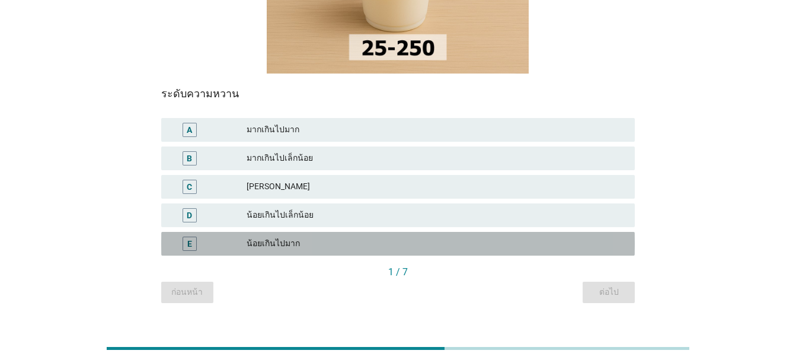
click at [500, 237] on div "น้อยเกินไปมาก" at bounding box center [436, 244] width 379 height 14
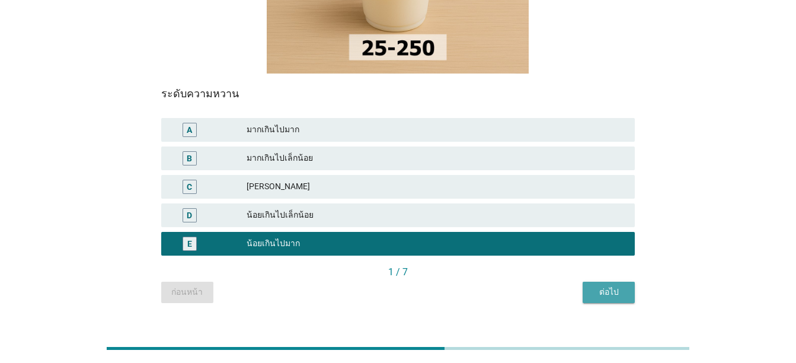
click at [601, 286] on div "ต่อไป" at bounding box center [608, 292] width 33 height 12
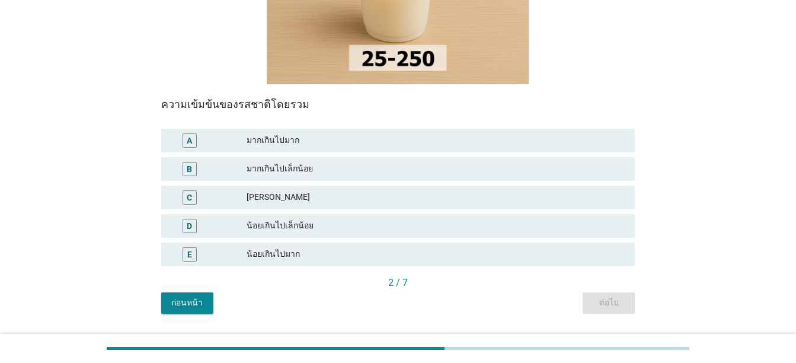
scroll to position [215, 0]
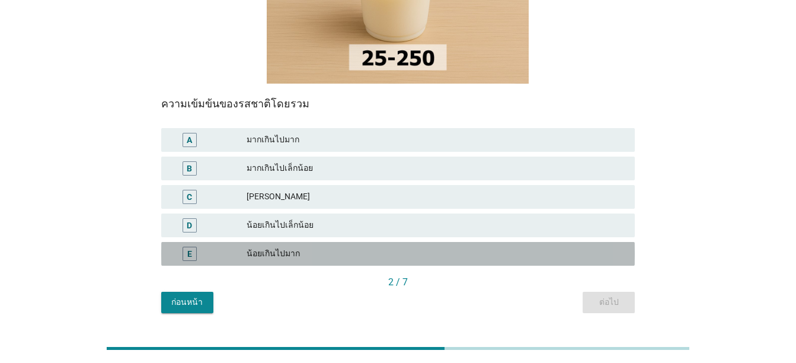
click at [599, 242] on div "E น้อยเกินไปมาก" at bounding box center [398, 254] width 474 height 24
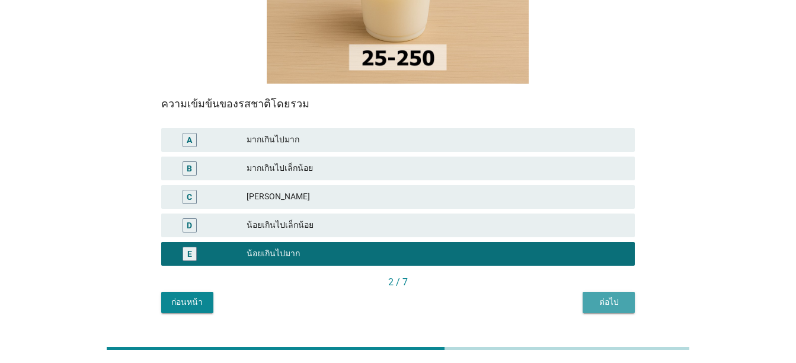
click at [604, 296] on div "ต่อไป" at bounding box center [608, 302] width 33 height 12
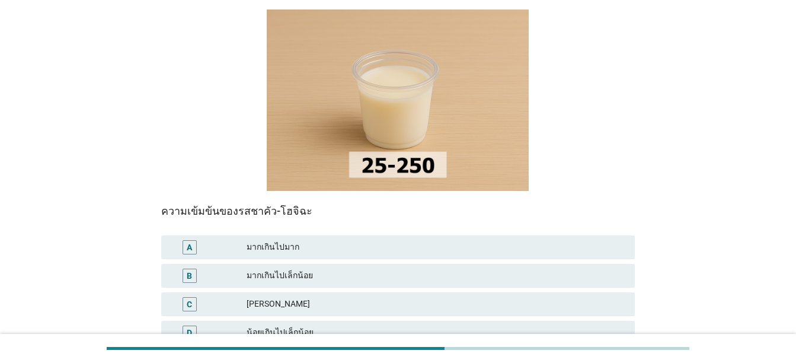
scroll to position [122, 0]
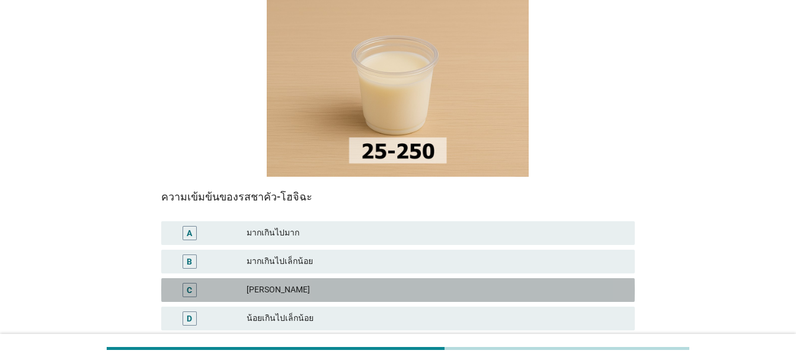
click at [604, 278] on div "C กำลังดี" at bounding box center [398, 290] width 474 height 24
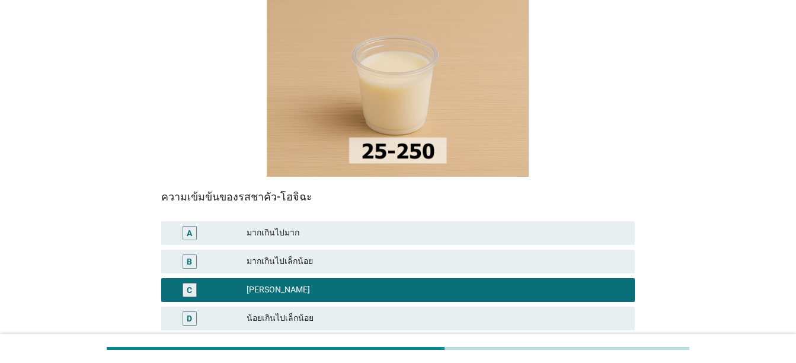
scroll to position [225, 0]
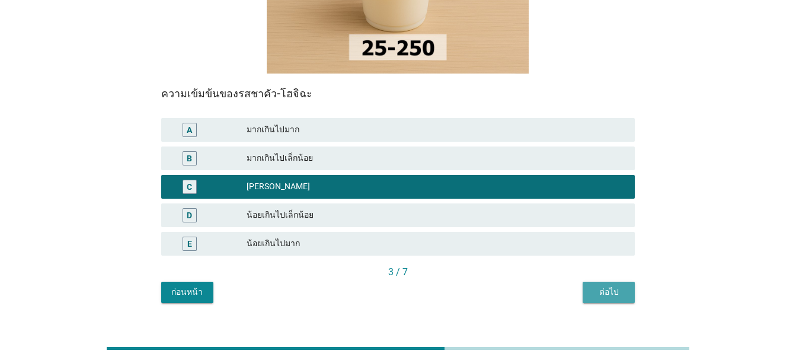
click at [608, 282] on button "ต่อไป" at bounding box center [609, 292] width 52 height 21
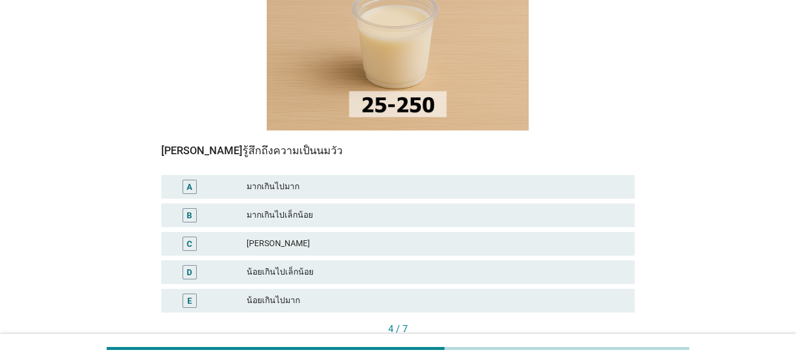
scroll to position [193, 0]
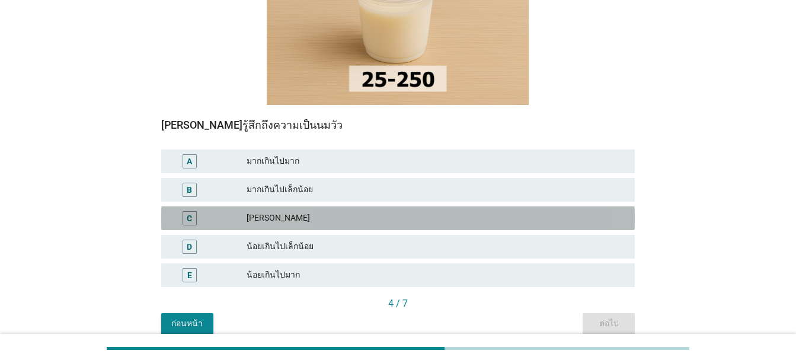
click at [600, 211] on div "กำลังดี" at bounding box center [436, 218] width 379 height 14
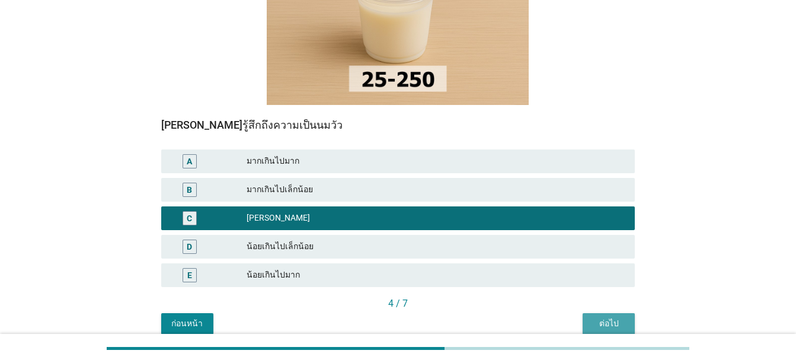
click at [604, 317] on div "ต่อไป" at bounding box center [608, 323] width 33 height 12
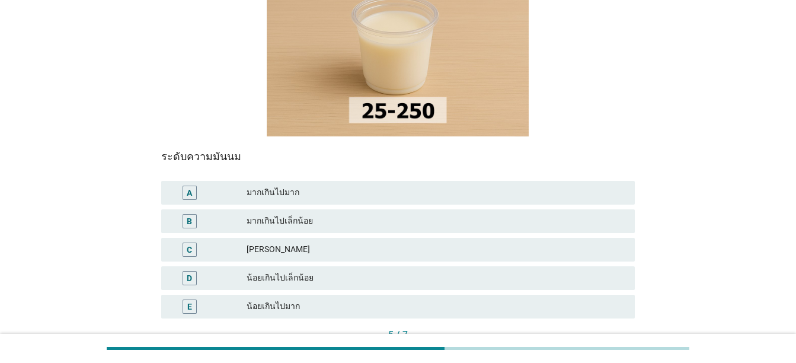
scroll to position [161, 0]
click at [599, 295] on div "E น้อยเกินไปมาก" at bounding box center [398, 307] width 474 height 24
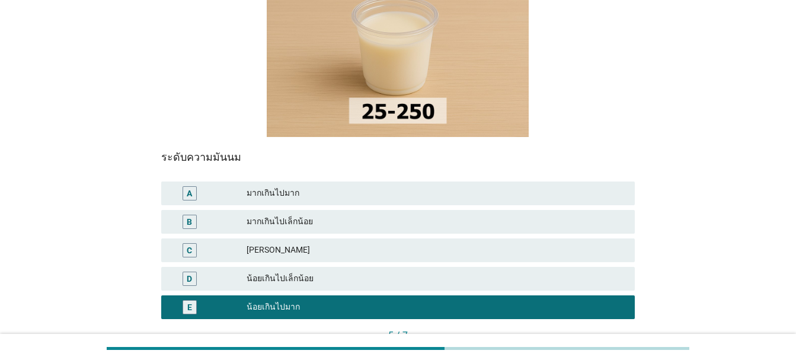
scroll to position [225, 0]
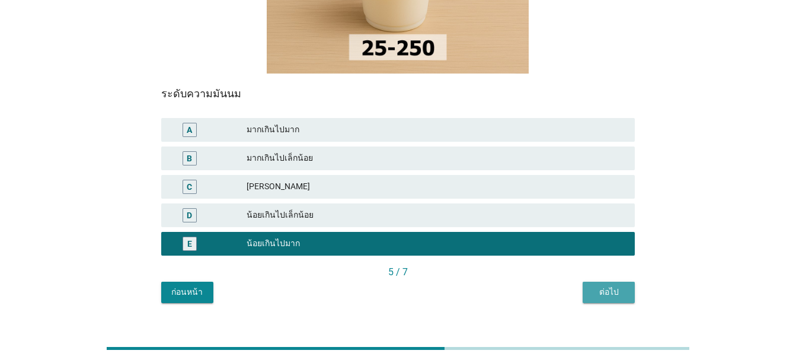
click at [609, 282] on button "ต่อไป" at bounding box center [609, 292] width 52 height 21
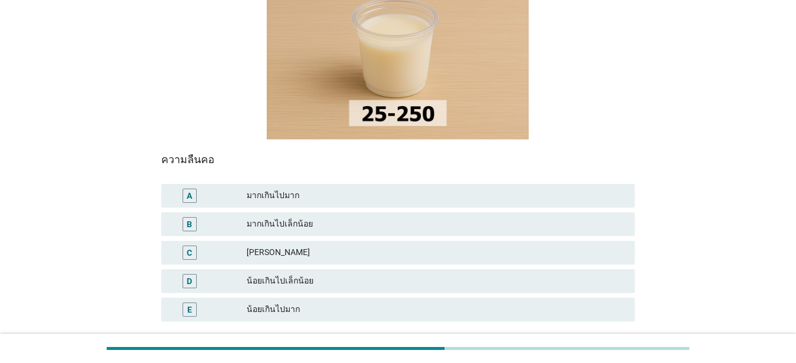
scroll to position [158, 0]
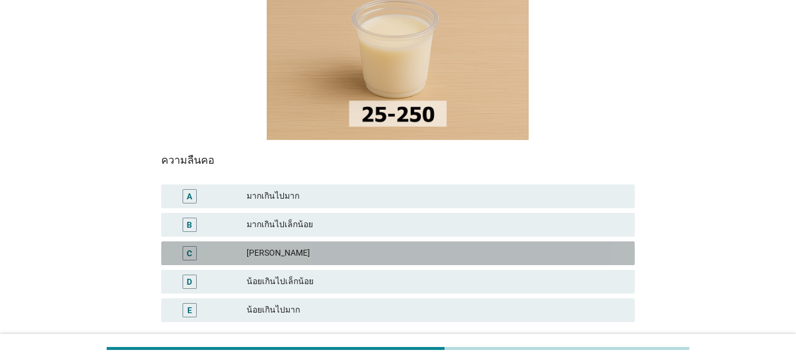
click at [599, 241] on div "C กำลังดี" at bounding box center [398, 253] width 474 height 24
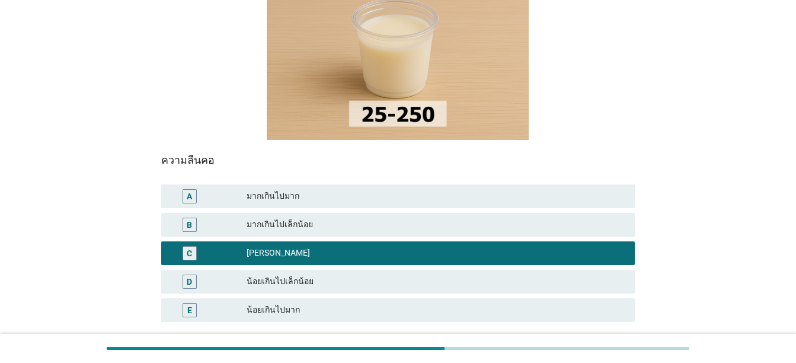
scroll to position [225, 0]
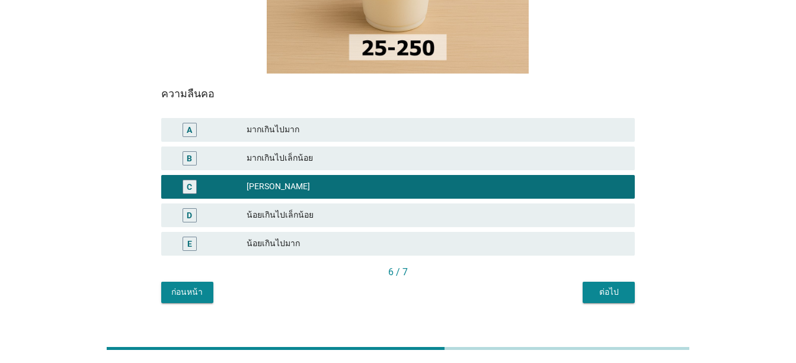
click at [592, 282] on button "ต่อไป" at bounding box center [609, 292] width 52 height 21
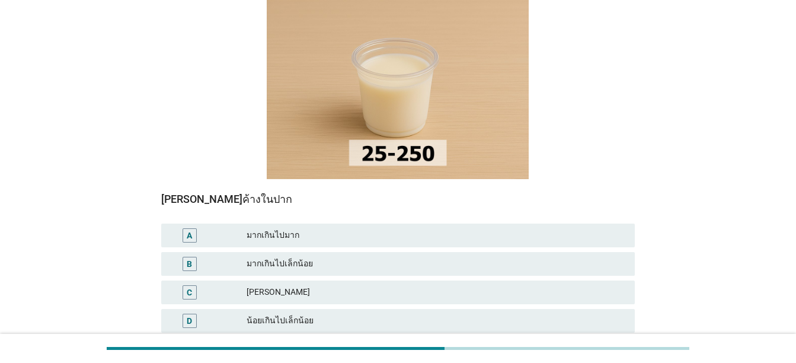
scroll to position [134, 0]
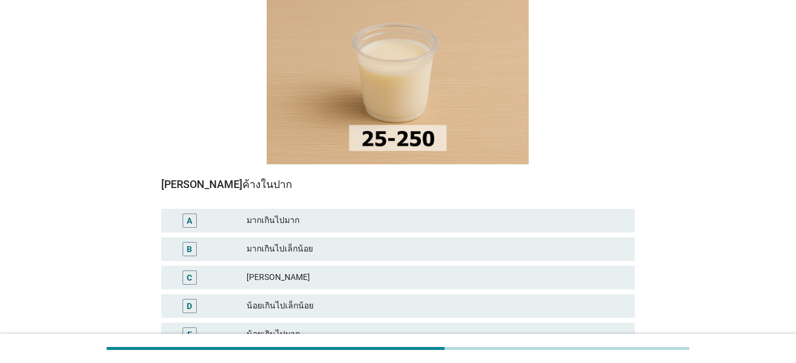
click at [548, 299] on div "น้อยเกินไปเล็กน้อย" at bounding box center [436, 306] width 379 height 14
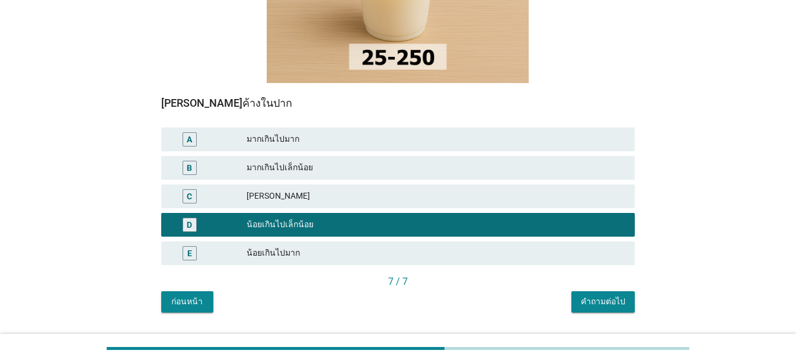
scroll to position [225, 0]
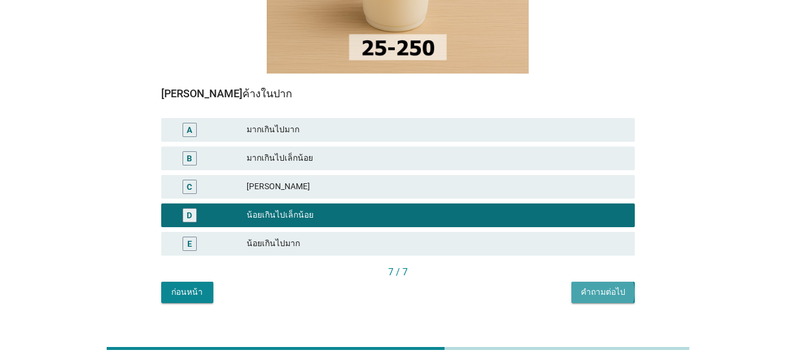
click at [602, 286] on div "คำถามต่อไป" at bounding box center [603, 292] width 44 height 12
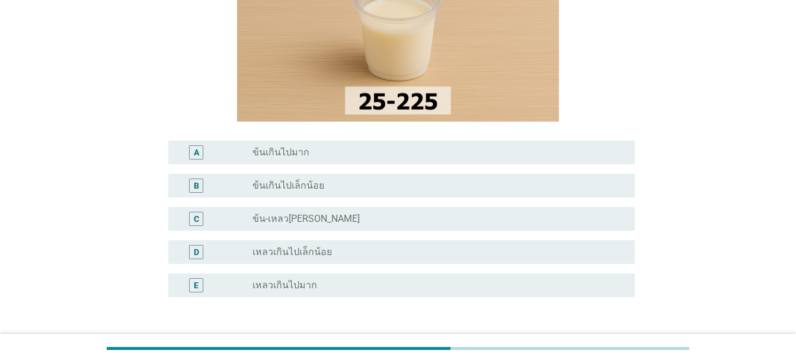
scroll to position [199, 0]
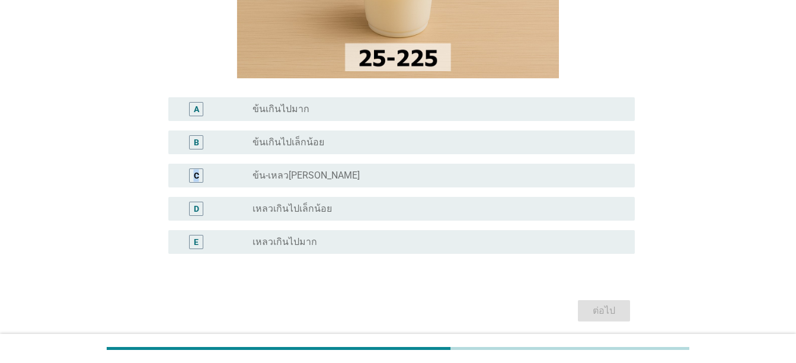
drag, startPoint x: 594, startPoint y: 179, endPoint x: 578, endPoint y: 154, distance: 29.8
click at [578, 154] on div "A radio_button_unchecked ข้นเกินไปมาก B radio_button_unchecked ข้นเกินไปเล็กน้อ…" at bounding box center [398, 175] width 474 height 166
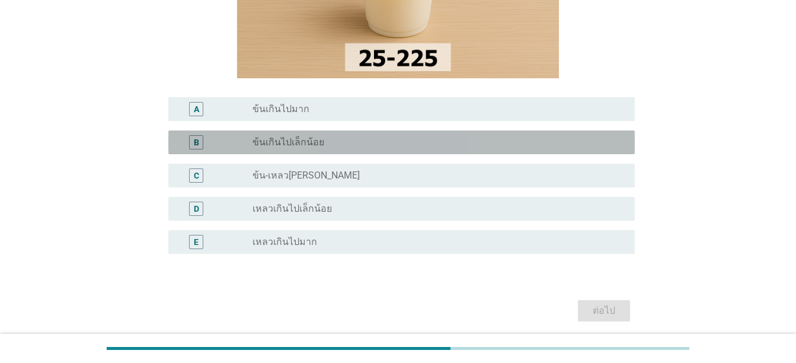
click at [578, 154] on div "B radio_button_unchecked ข้นเกินไปเล็กน้อย" at bounding box center [401, 142] width 467 height 24
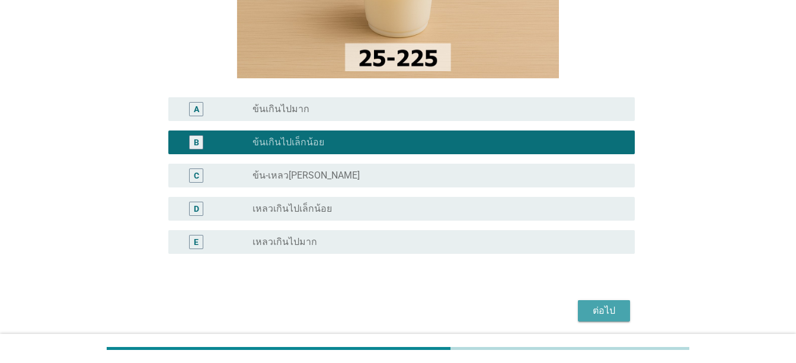
click at [609, 312] on div "ต่อไป" at bounding box center [604, 311] width 33 height 14
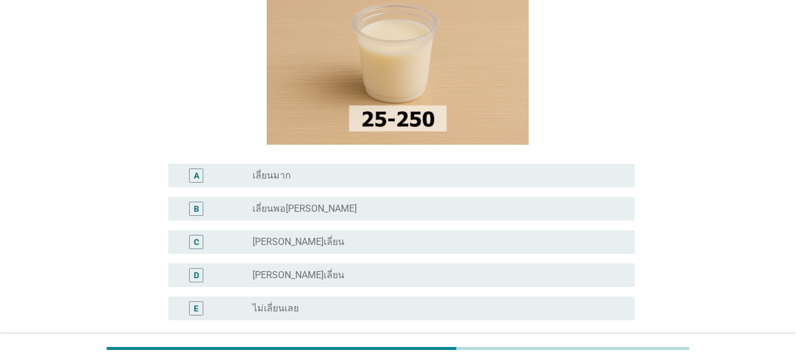
scroll to position [165, 0]
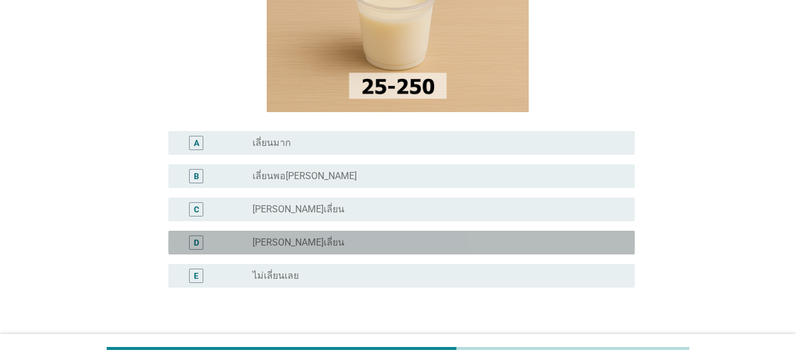
click at [583, 253] on div "D radio_button_unchecked ไม่ค่อยเลี่ยน" at bounding box center [401, 243] width 467 height 24
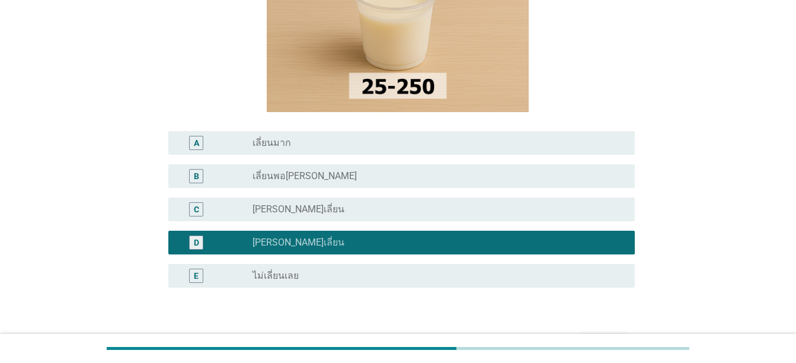
scroll to position [242, 0]
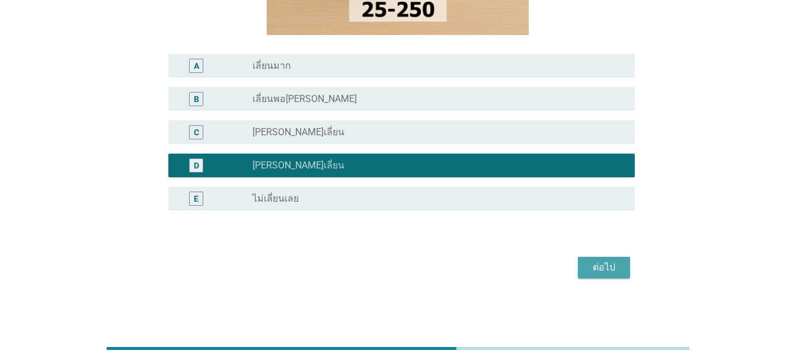
click at [596, 276] on button "ต่อไป" at bounding box center [604, 267] width 52 height 21
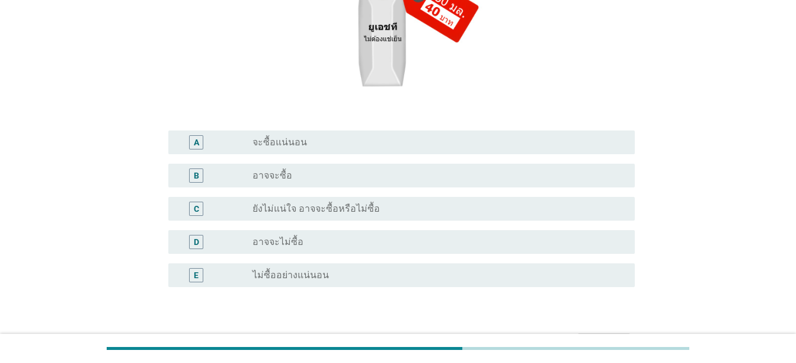
scroll to position [219, 0]
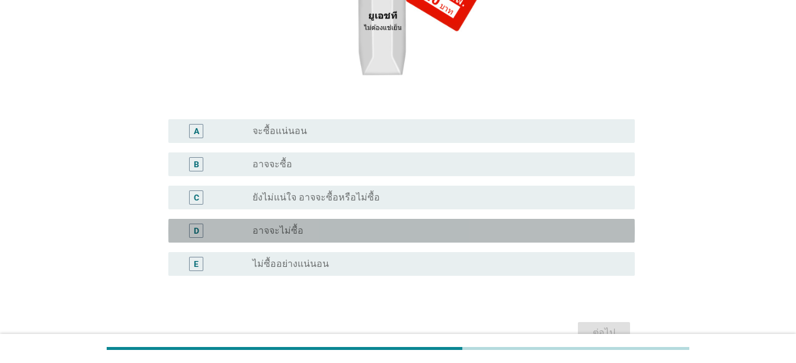
click at [564, 240] on div "D radio_button_unchecked อาจจะไม่ซื้อ" at bounding box center [401, 231] width 467 height 24
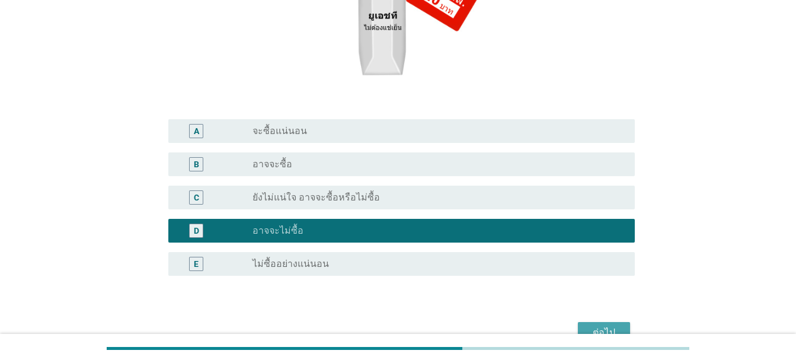
click at [614, 328] on div "ต่อไป" at bounding box center [604, 333] width 33 height 14
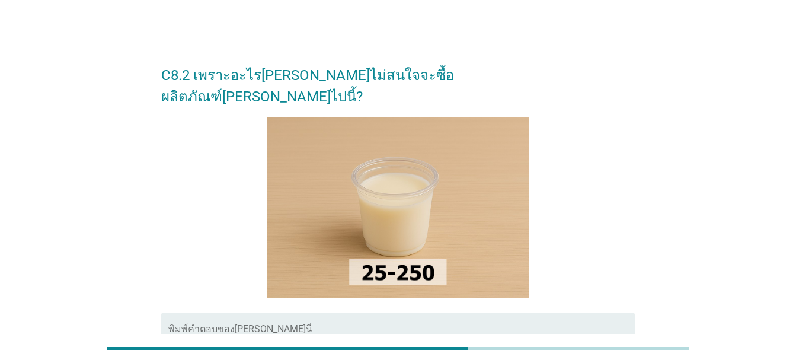
click at [604, 196] on div at bounding box center [398, 207] width 474 height 181
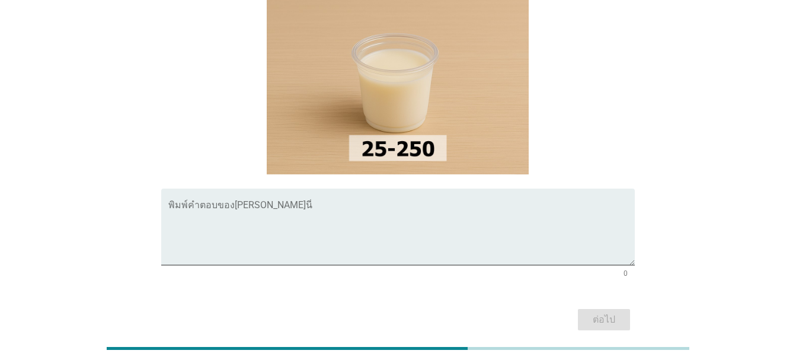
scroll to position [125, 0]
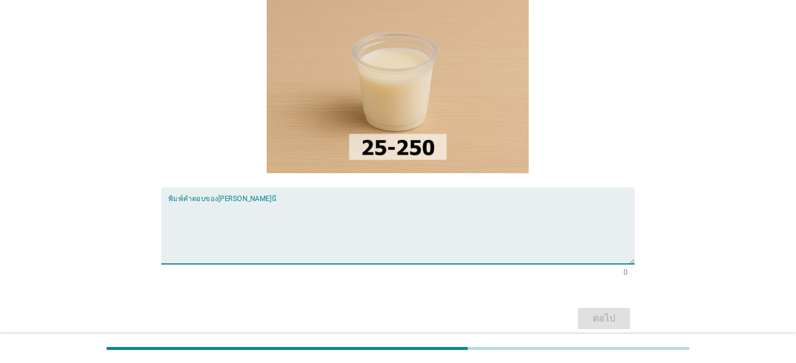
click at [551, 240] on textarea "พิมพ์คำตอบของคุณ ที่นี่" at bounding box center [401, 233] width 467 height 62
type textarea "ddd"
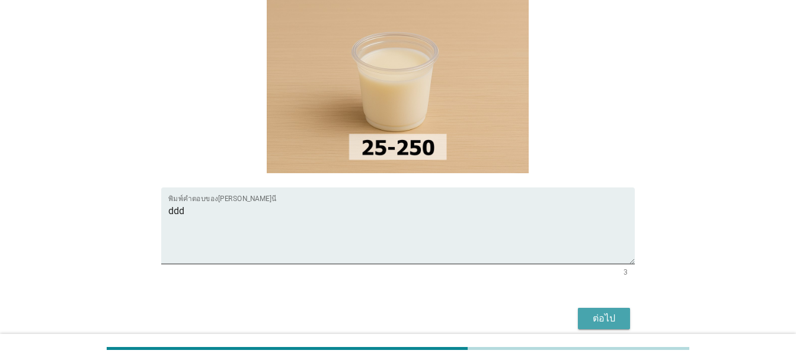
click at [598, 311] on div "ต่อไป" at bounding box center [604, 318] width 33 height 14
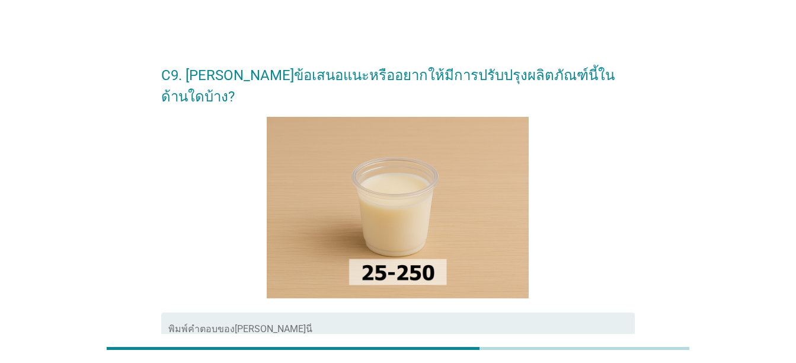
scroll to position [155, 0]
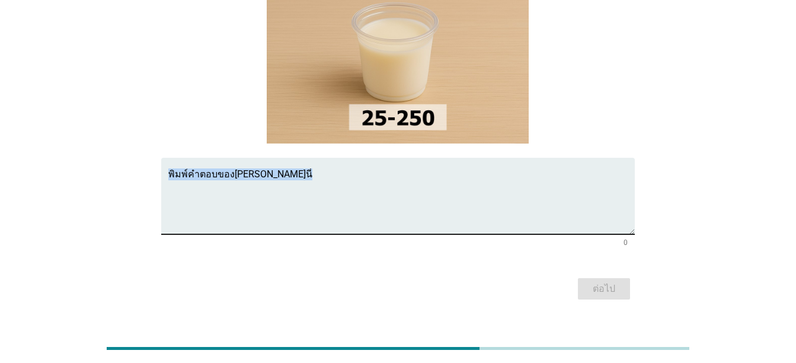
drag, startPoint x: 495, startPoint y: 216, endPoint x: 507, endPoint y: 162, distance: 55.2
click at [507, 162] on div "พิมพ์คำตอบของคุณ ที่นี่ 0" at bounding box center [398, 204] width 474 height 93
click at [507, 172] on textarea "พิมพ์คำตอบของคุณ ที่นี่" at bounding box center [401, 203] width 467 height 62
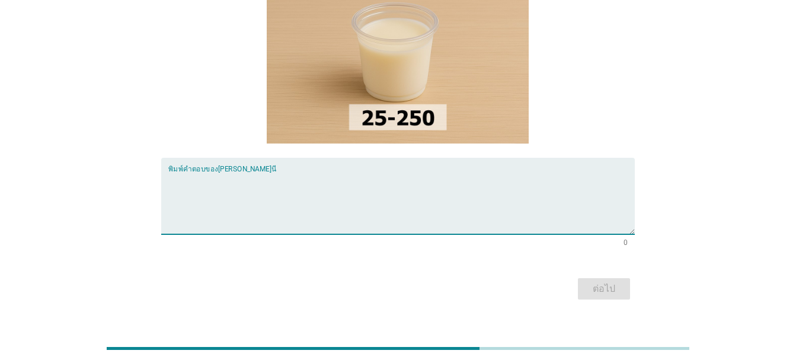
click at [507, 172] on textarea "พิมพ์คำตอบของคุณ ที่นี่" at bounding box center [401, 203] width 467 height 62
type textarea "ddd"
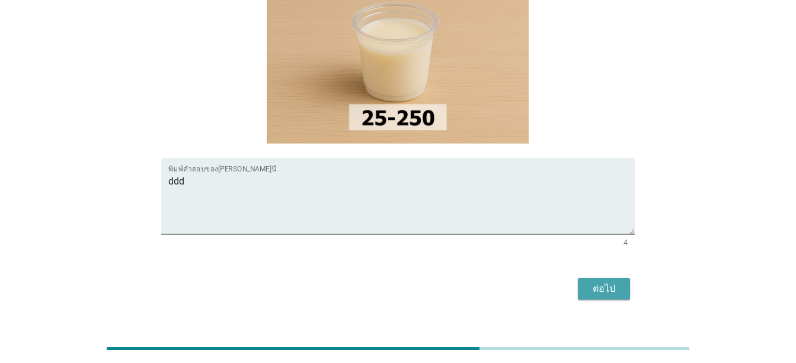
click at [590, 278] on button "ต่อไป" at bounding box center [604, 288] width 52 height 21
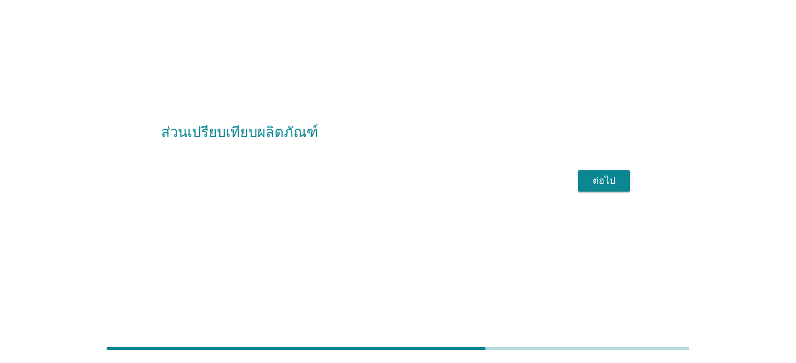
scroll to position [0, 0]
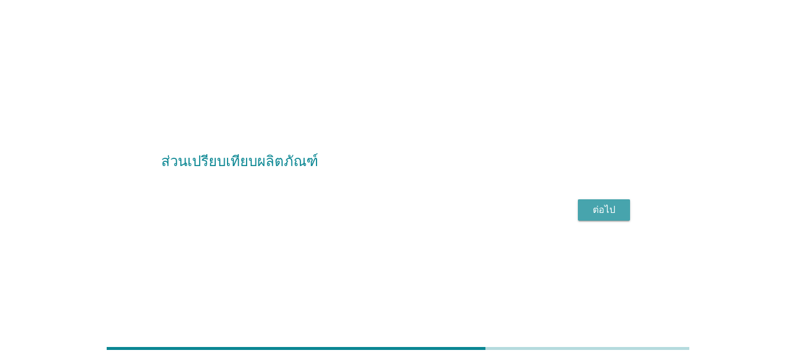
click at [611, 213] on div "ต่อไป" at bounding box center [604, 210] width 33 height 14
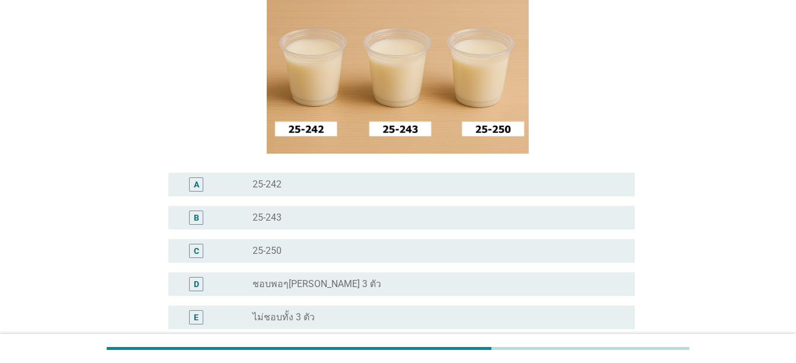
scroll to position [151, 0]
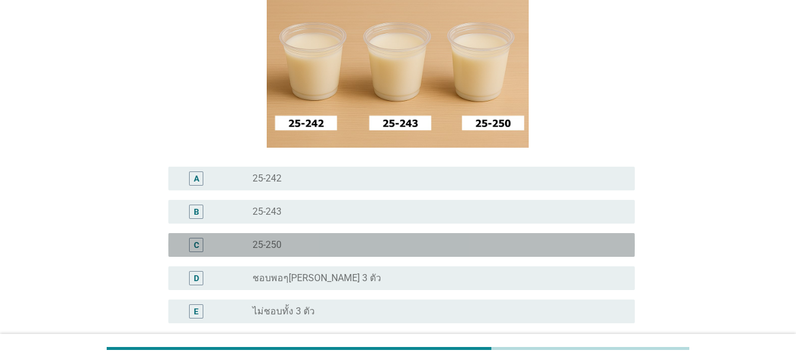
click at [495, 243] on div "radio_button_unchecked 25-250" at bounding box center [434, 245] width 363 height 12
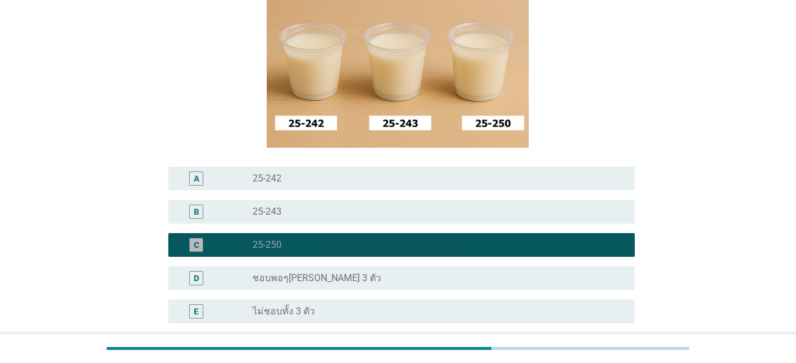
click at [495, 243] on div "radio_button_checked 25-250" at bounding box center [434, 245] width 363 height 12
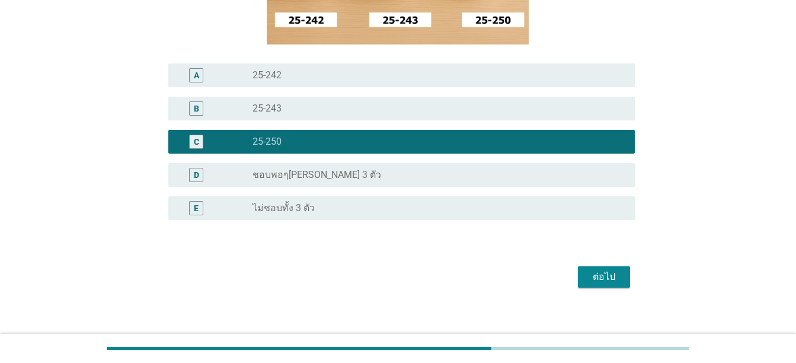
scroll to position [263, 0]
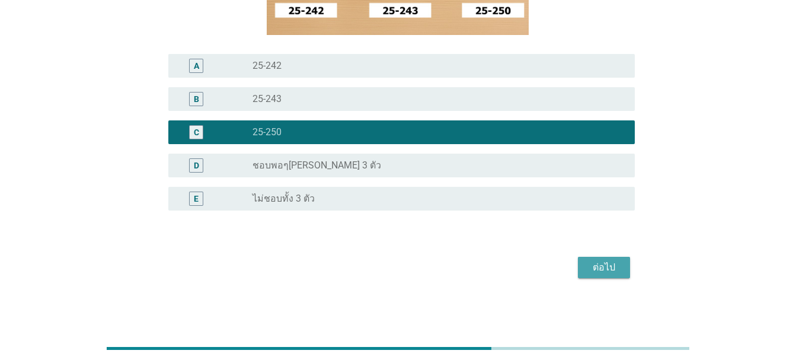
click at [603, 267] on div "ต่อไป" at bounding box center [604, 267] width 33 height 14
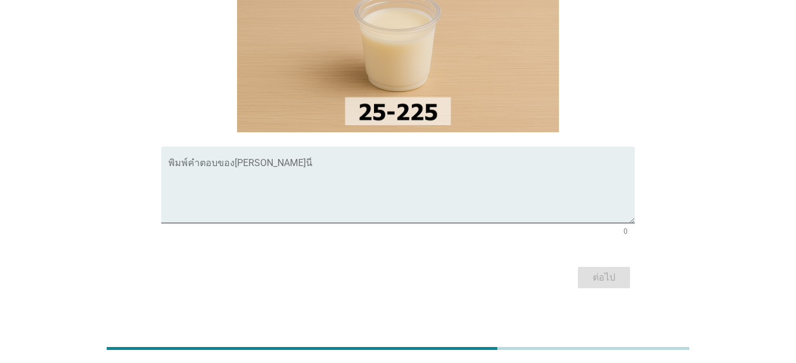
scroll to position [145, 0]
click at [500, 194] on textarea "พิมพ์คำตอบของคุณ ที่นี่" at bounding box center [401, 192] width 467 height 62
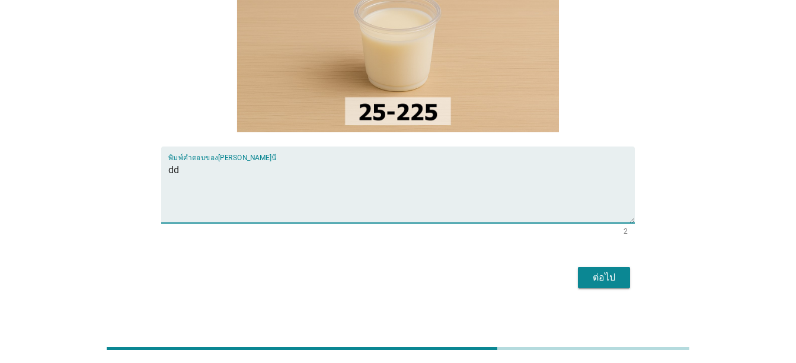
type textarea "dd"
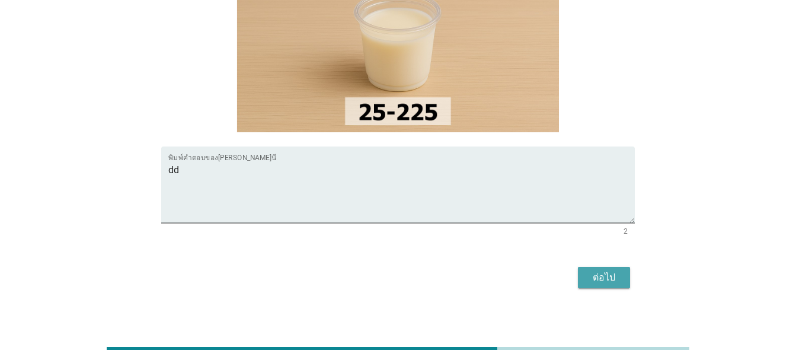
click at [603, 282] on div "ต่อไป" at bounding box center [604, 277] width 33 height 14
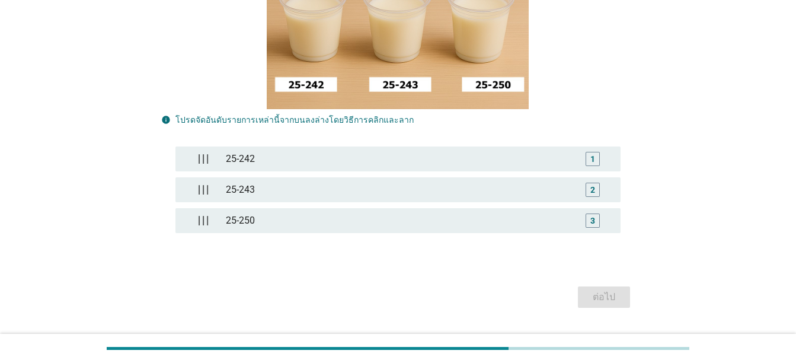
scroll to position [221, 0]
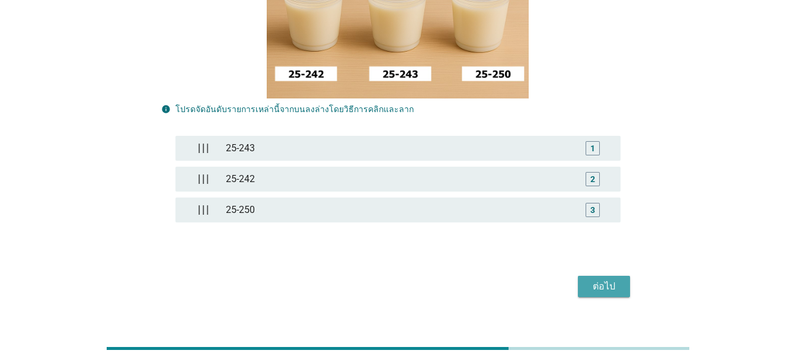
click at [605, 283] on div "ต่อไป" at bounding box center [604, 286] width 33 height 14
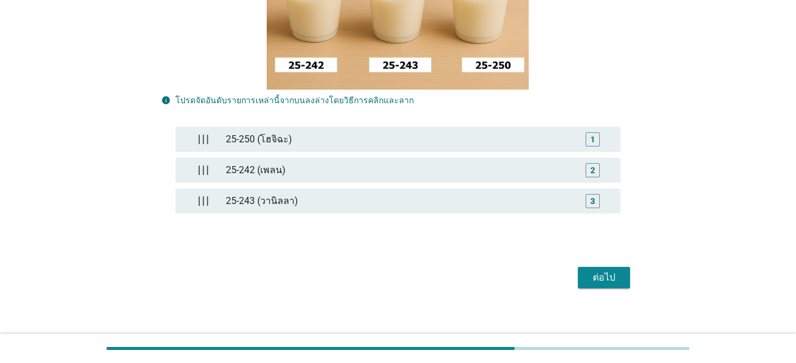
scroll to position [229, 0]
click at [611, 283] on div "ต่อไป" at bounding box center [604, 278] width 33 height 14
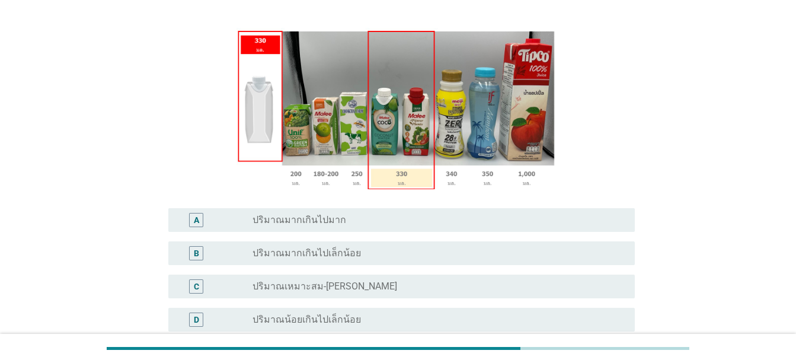
scroll to position [156, 0]
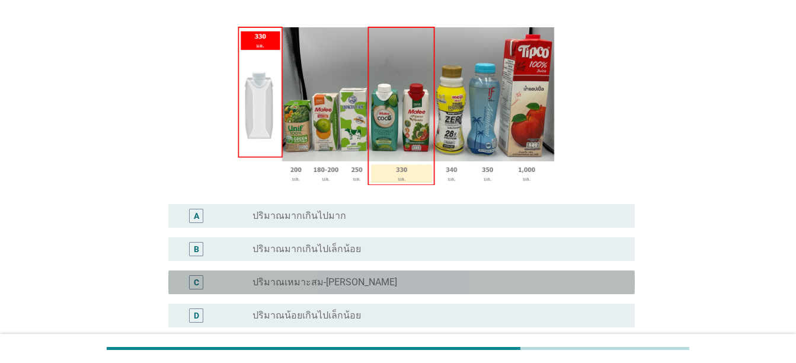
click at [599, 276] on div "radio_button_unchecked ปริมาณเหมาะสม-กำลังดี" at bounding box center [434, 282] width 363 height 12
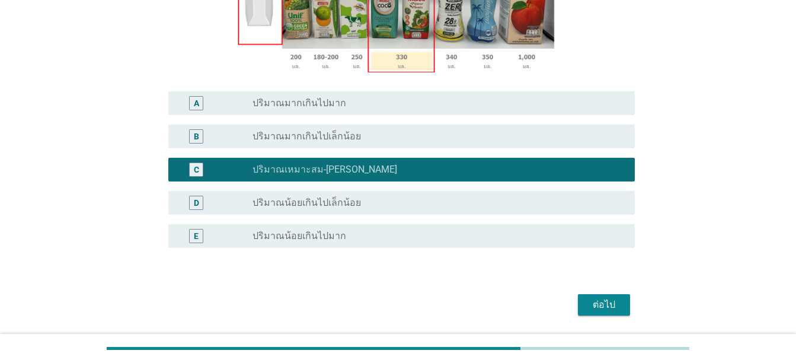
scroll to position [285, 0]
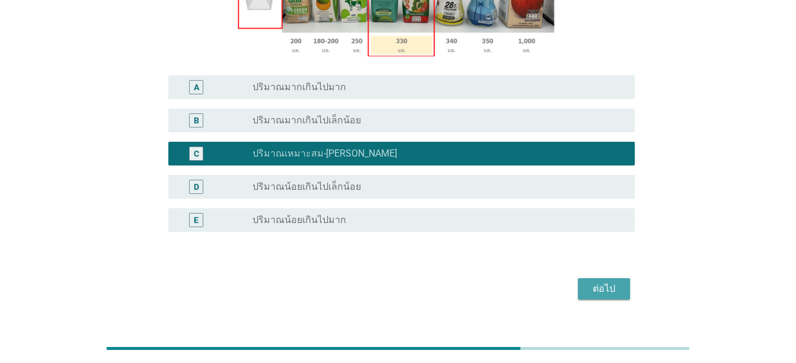
click at [612, 282] on div "ต่อไป" at bounding box center [604, 289] width 33 height 14
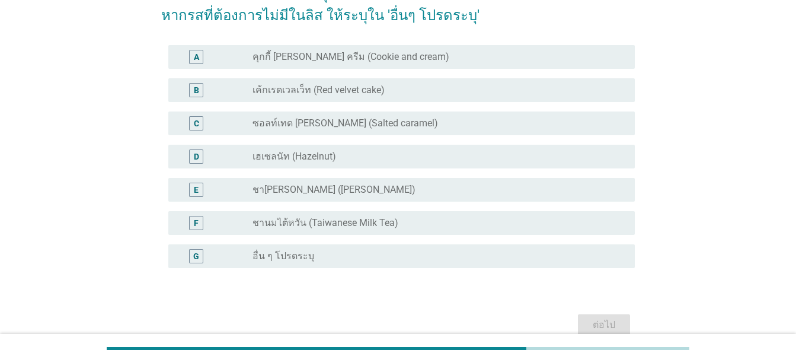
scroll to position [125, 0]
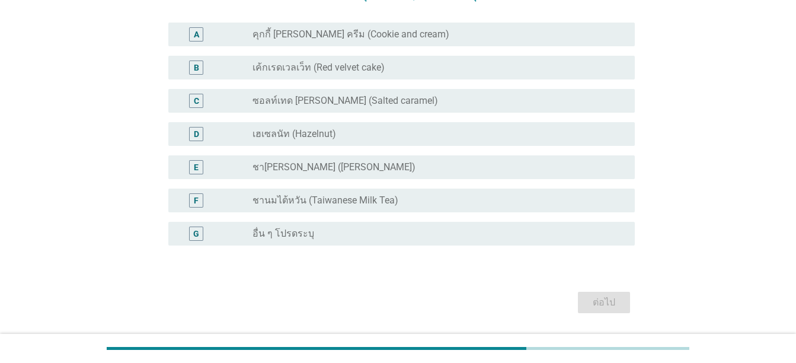
click at [507, 136] on div "radio_button_unchecked เฮเซลนัท (Hazelnut)" at bounding box center [434, 134] width 363 height 12
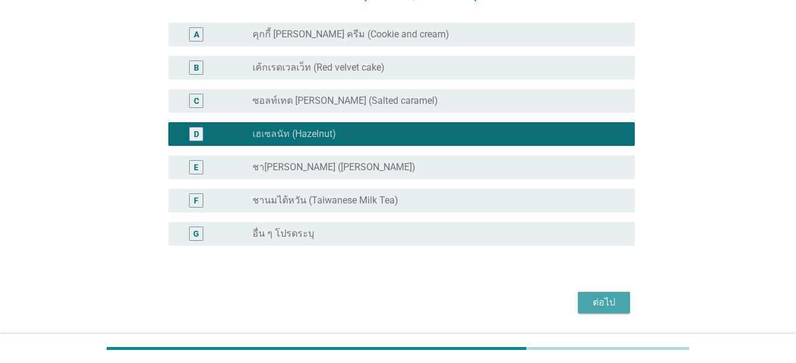
click at [604, 302] on div "ต่อไป" at bounding box center [604, 302] width 33 height 14
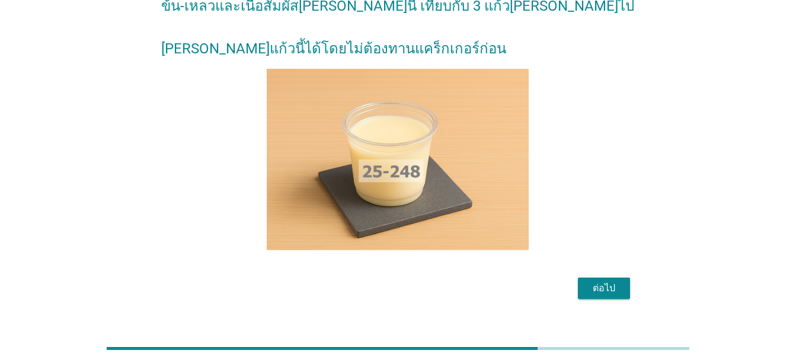
scroll to position [111, 0]
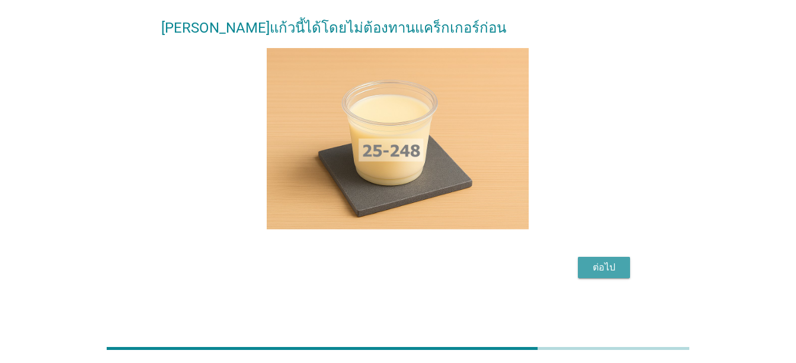
click at [610, 275] on button "ต่อไป" at bounding box center [604, 267] width 52 height 21
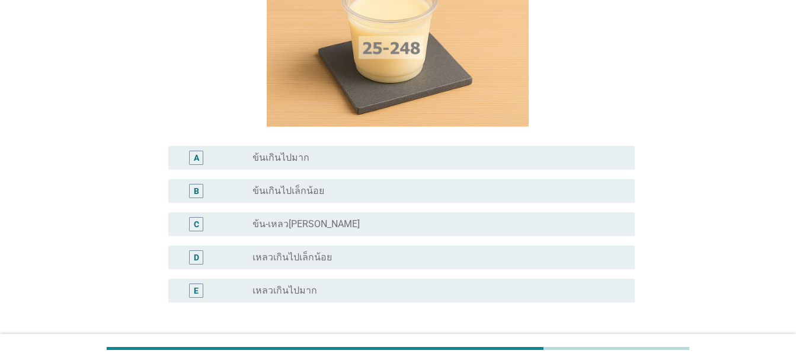
scroll to position [149, 0]
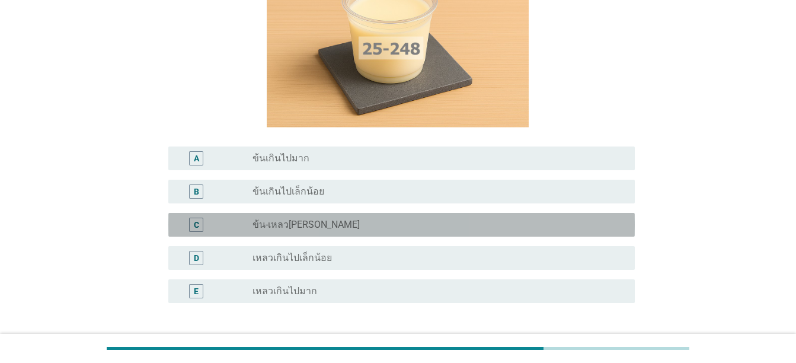
click at [510, 228] on div "radio_button_unchecked ข้น-เหลวกำลังดี" at bounding box center [434, 225] width 363 height 12
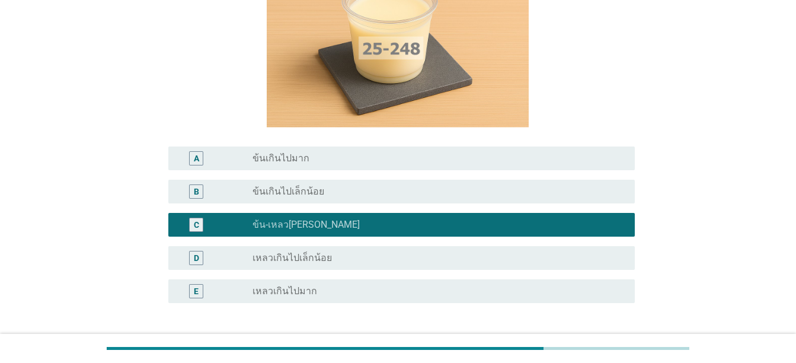
scroll to position [242, 0]
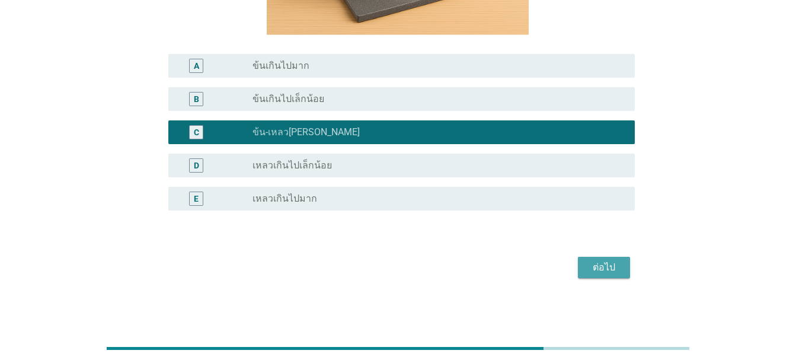
click at [611, 268] on div "ต่อไป" at bounding box center [604, 267] width 33 height 14
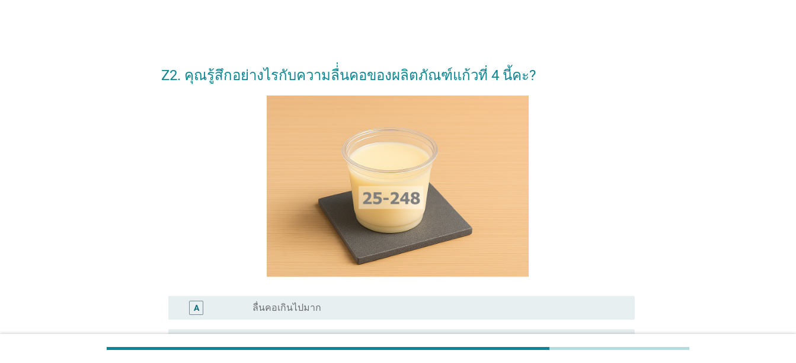
scroll to position [169, 0]
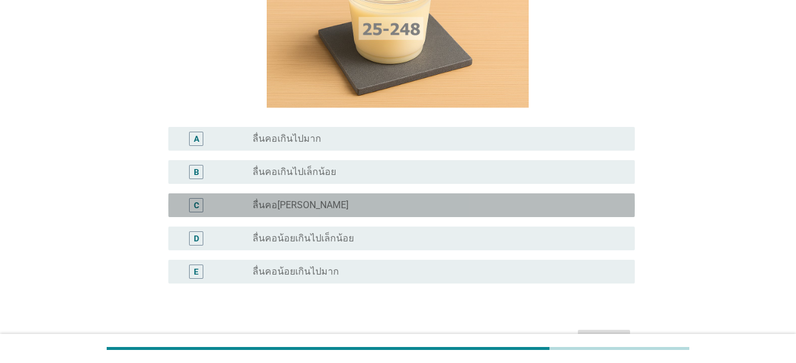
click at [513, 208] on div "radio_button_unchecked ลื่นคอกำลังดี" at bounding box center [434, 205] width 363 height 12
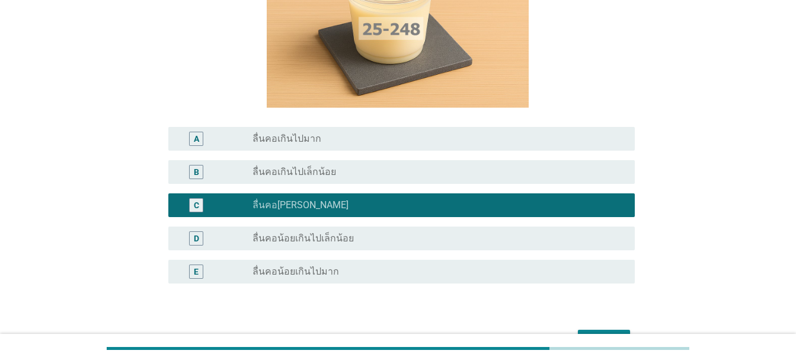
scroll to position [242, 0]
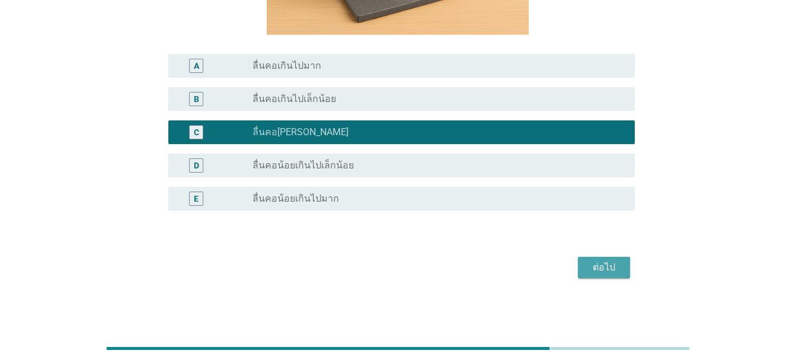
click at [596, 267] on div "ต่อไป" at bounding box center [604, 267] width 33 height 14
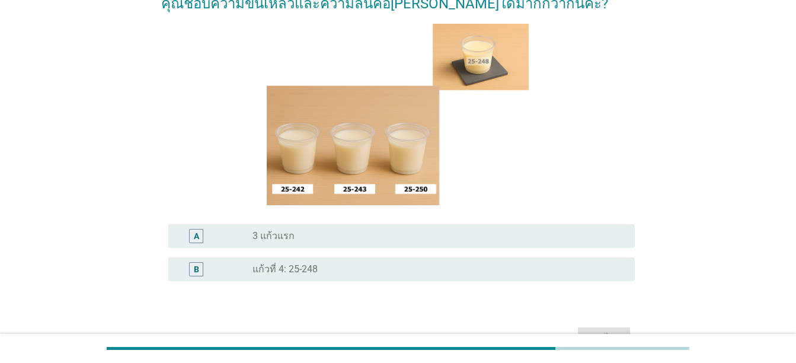
scroll to position [116, 0]
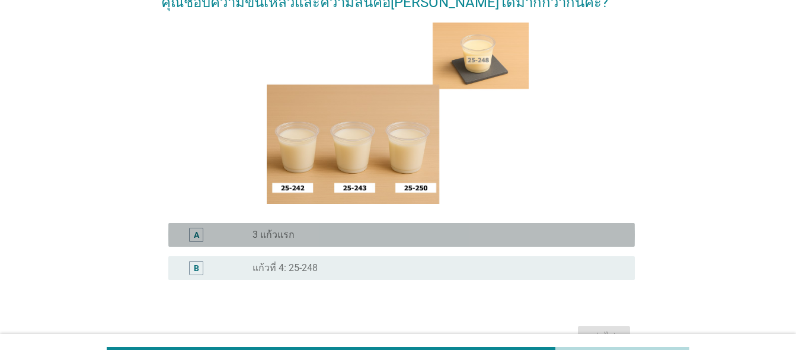
click at [556, 246] on div "A radio_button_unchecked 3 แก้วแรก" at bounding box center [401, 235] width 467 height 24
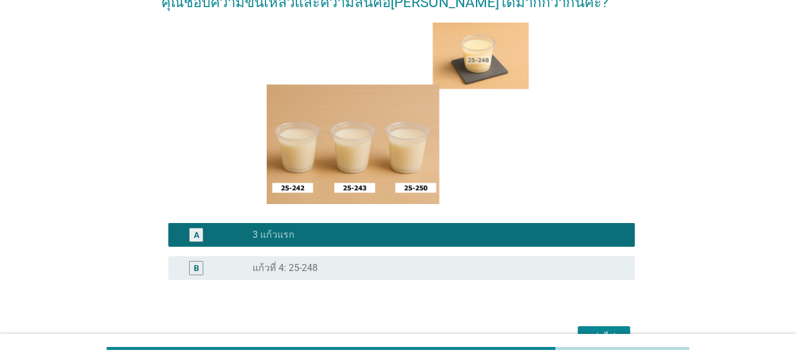
scroll to position [185, 0]
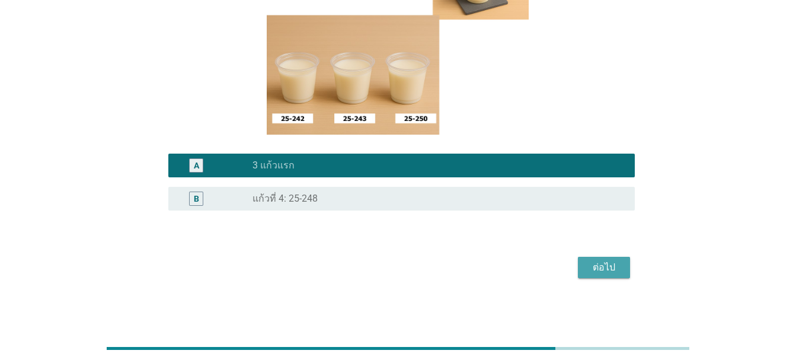
click at [613, 262] on div "ต่อไป" at bounding box center [604, 267] width 33 height 14
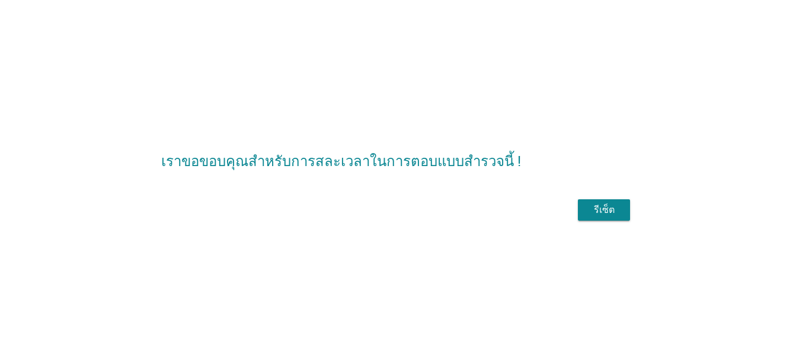
scroll to position [0, 0]
